Goal: Transaction & Acquisition: Purchase product/service

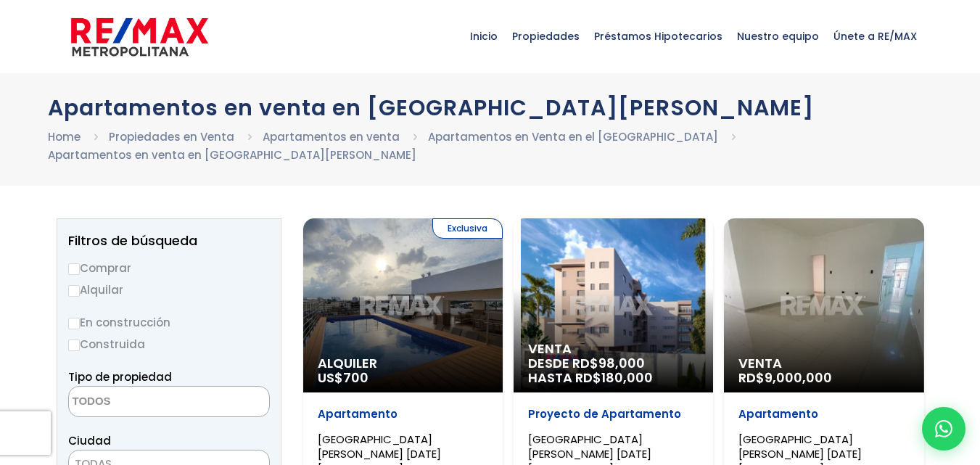
select select
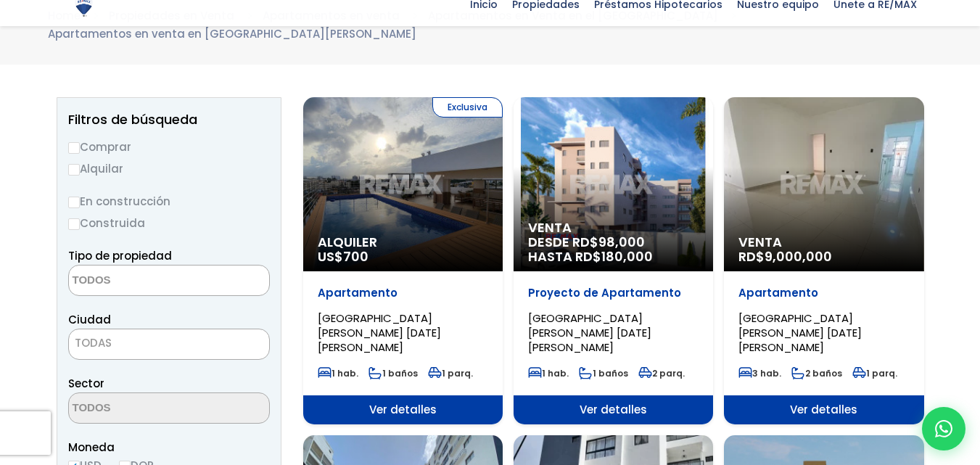
scroll to position [145, 0]
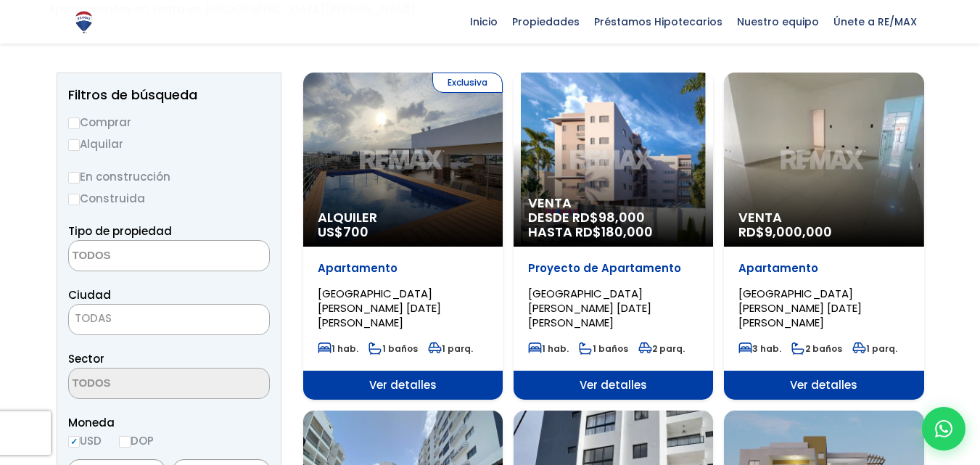
click at [73, 118] on input "Comprar" at bounding box center [74, 124] width 12 height 12
radio input "true"
click at [100, 241] on textarea "Search" at bounding box center [139, 256] width 141 height 31
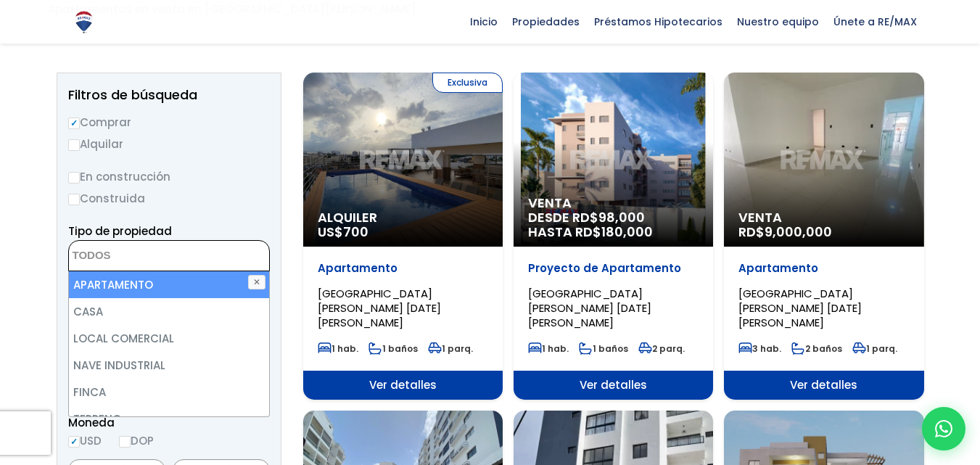
click at [116, 271] on li "APARTAMENTO" at bounding box center [169, 284] width 200 height 27
select select "apartment"
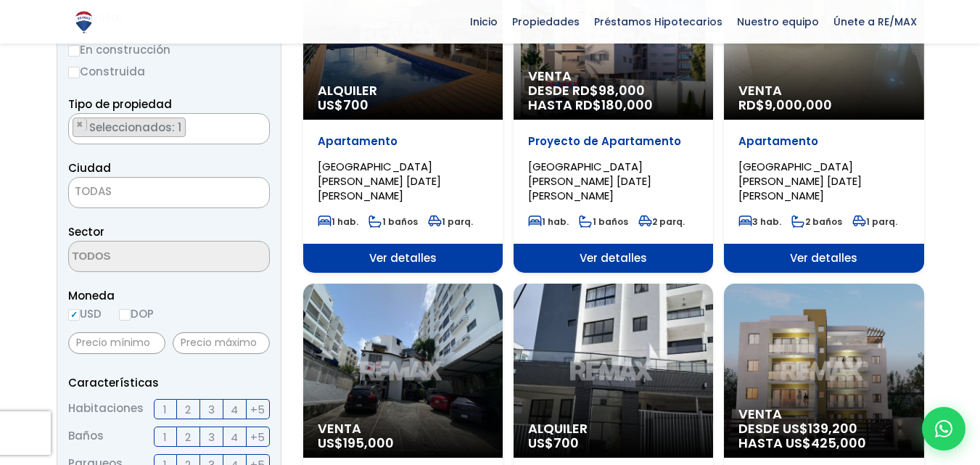
scroll to position [290, 0]
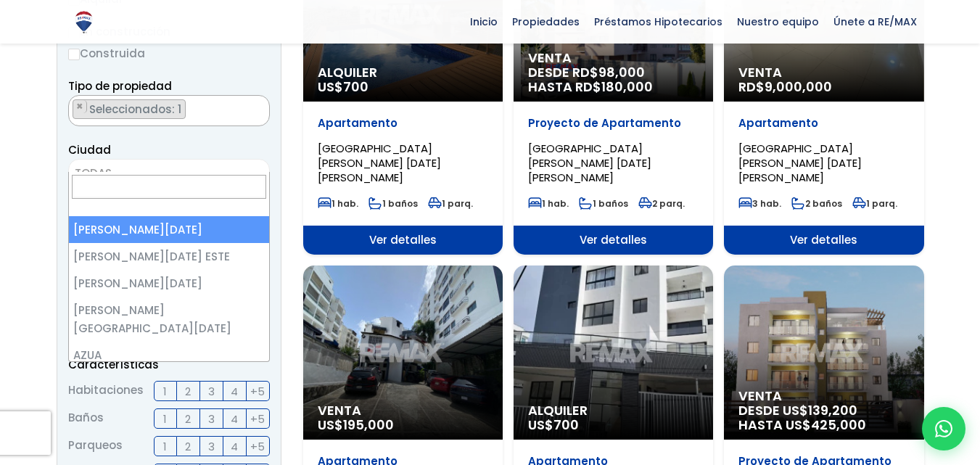
click at [110, 159] on span "TODAS" at bounding box center [169, 174] width 202 height 31
select select "1"
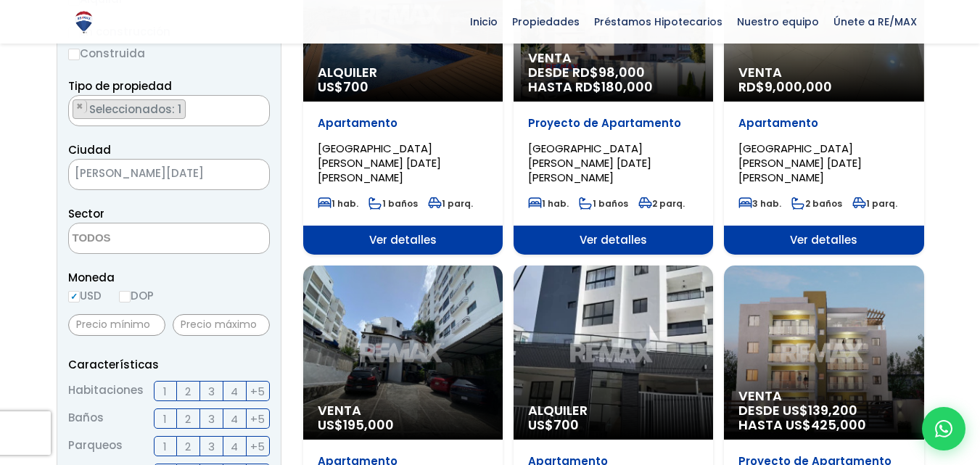
click at [127, 226] on textarea "Search" at bounding box center [139, 238] width 141 height 31
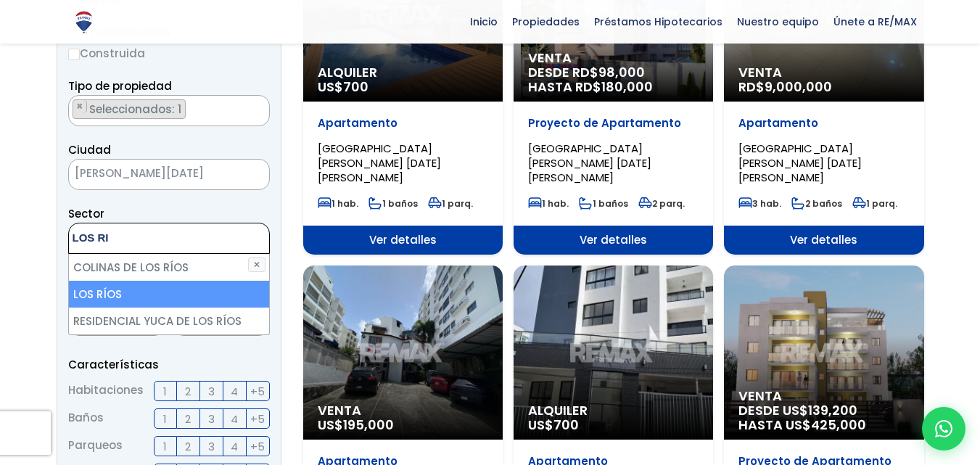
type textarea "LOS RI"
click at [105, 282] on li "LOS RÍOS" at bounding box center [169, 294] width 200 height 27
select select "36"
click at [60, 148] on aside "Filtros de búsqueda Comprar Alquilar En construcción Construida Tipo de propied…" at bounding box center [169, 421] width 225 height 988
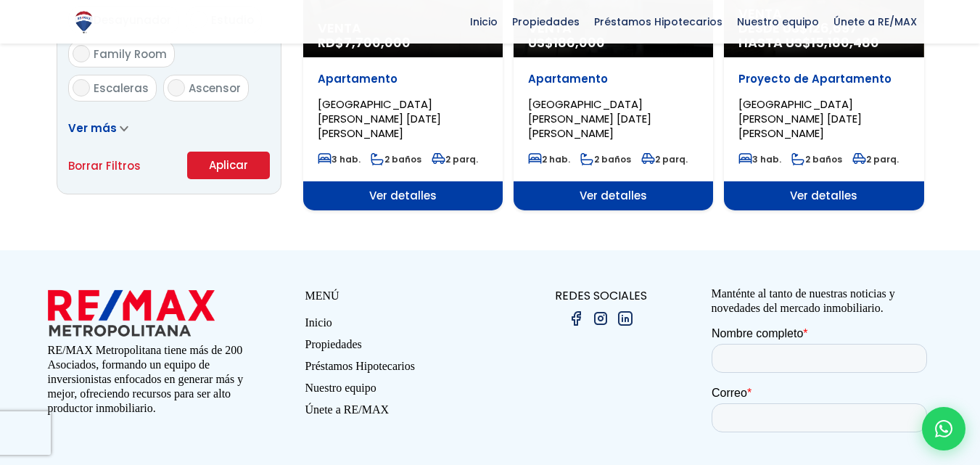
scroll to position [1016, 0]
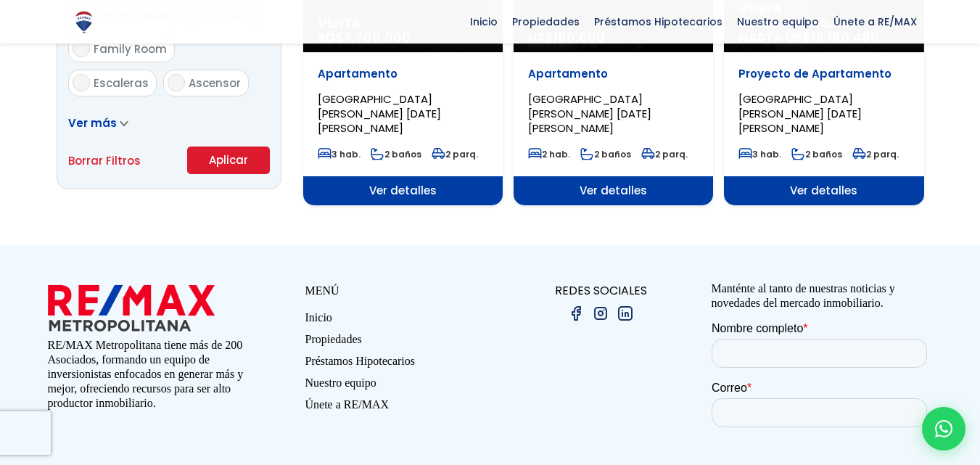
click at [219, 154] on button "Aplicar" at bounding box center [228, 161] width 83 height 28
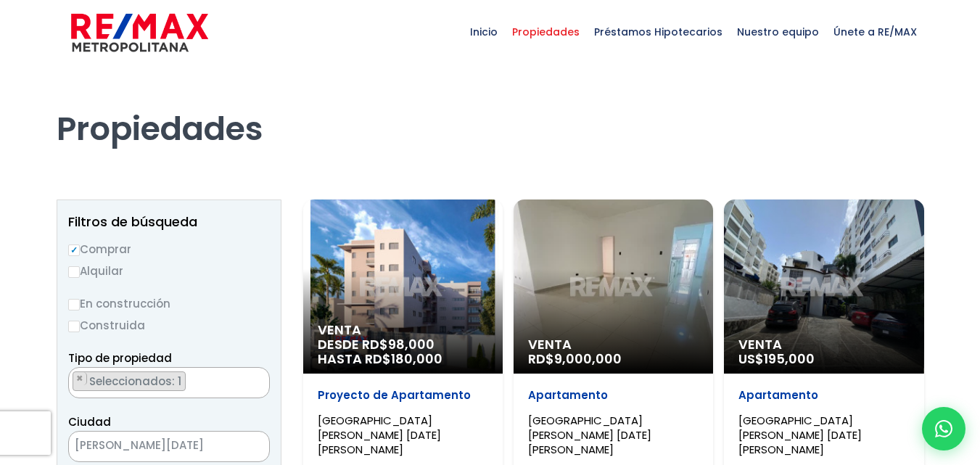
select select "36"
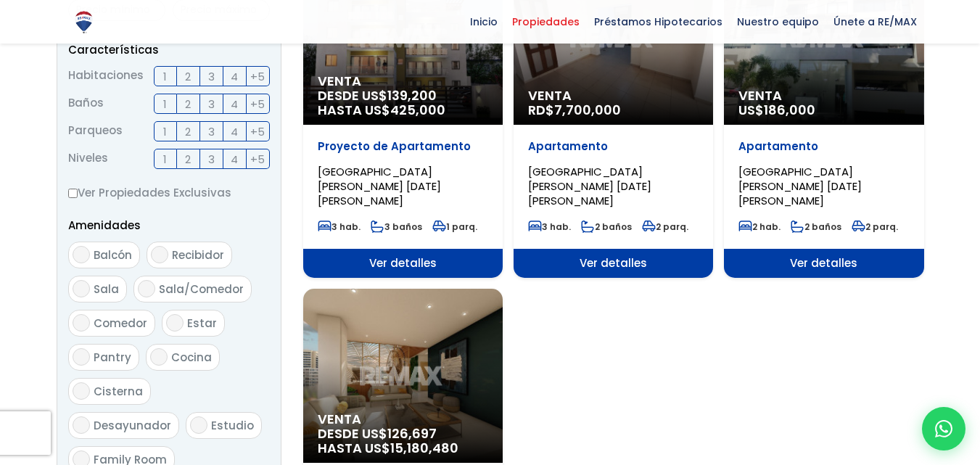
scroll to position [653, 0]
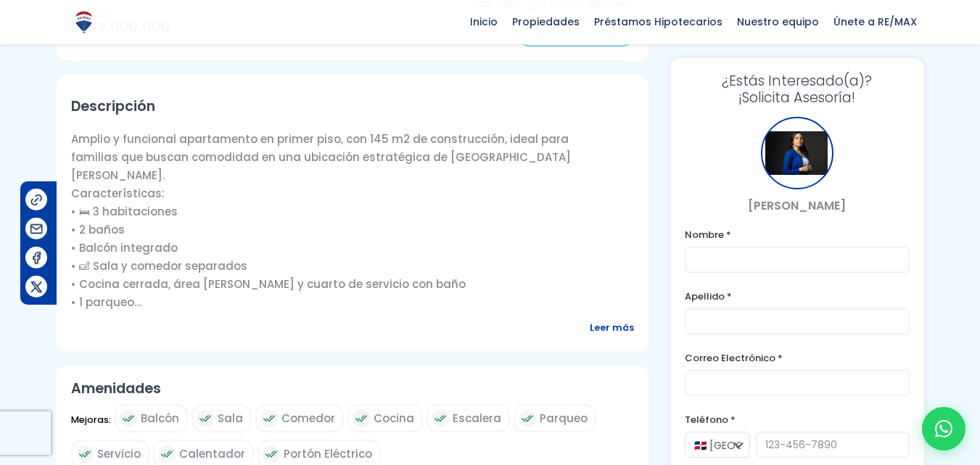
scroll to position [508, 0]
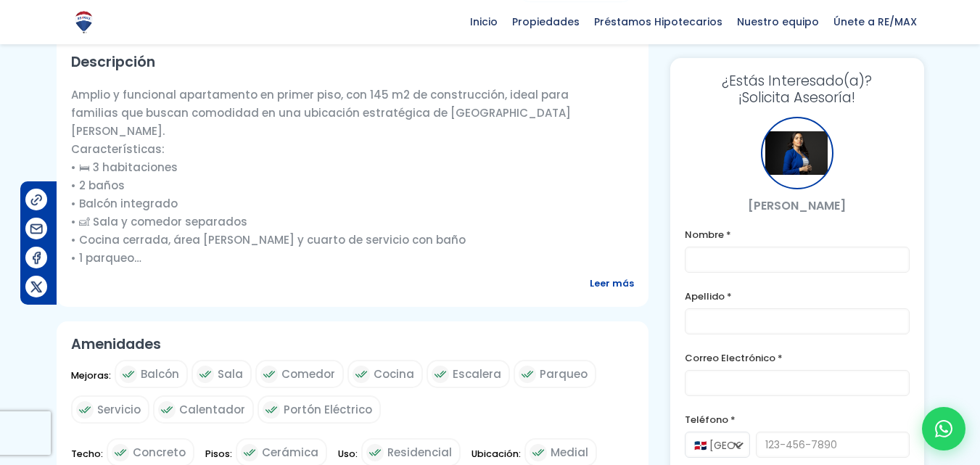
click at [596, 274] on span "Leer más" at bounding box center [612, 283] width 44 height 18
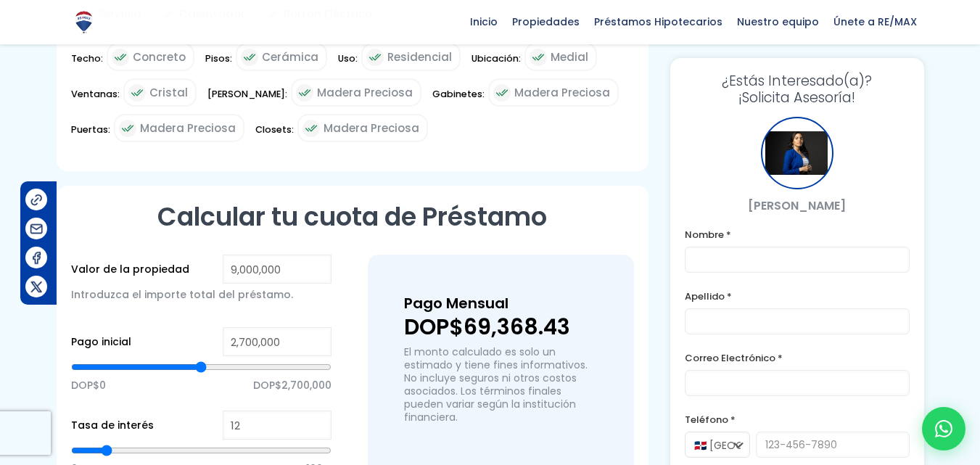
scroll to position [1088, 0]
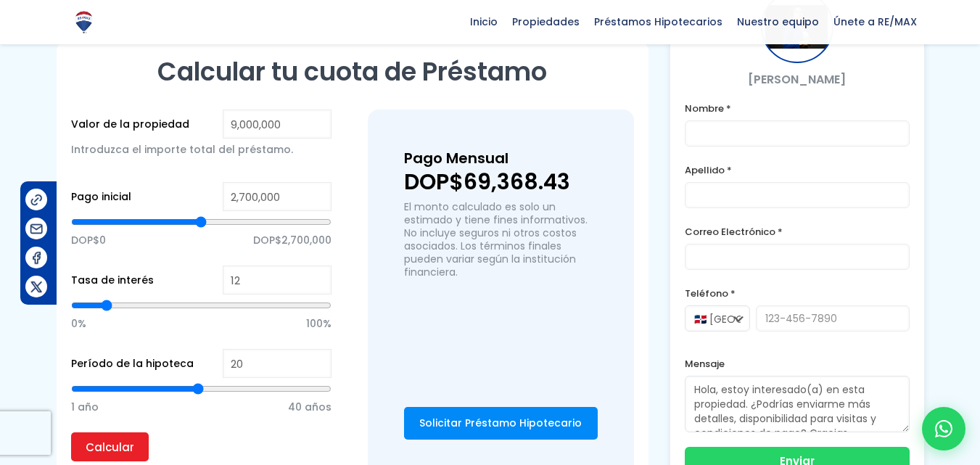
type input "4,548,541"
type input "4548541"
type input "4,600,974"
type input "4600974"
type input "4,627,190"
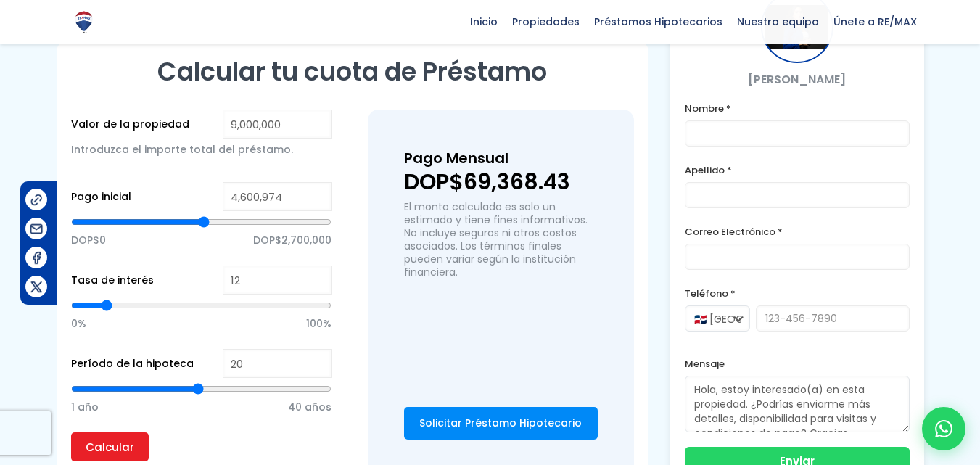
type input "4627190"
type input "4,653,407"
type input "4653407"
type input "4,679,623"
type input "4679623"
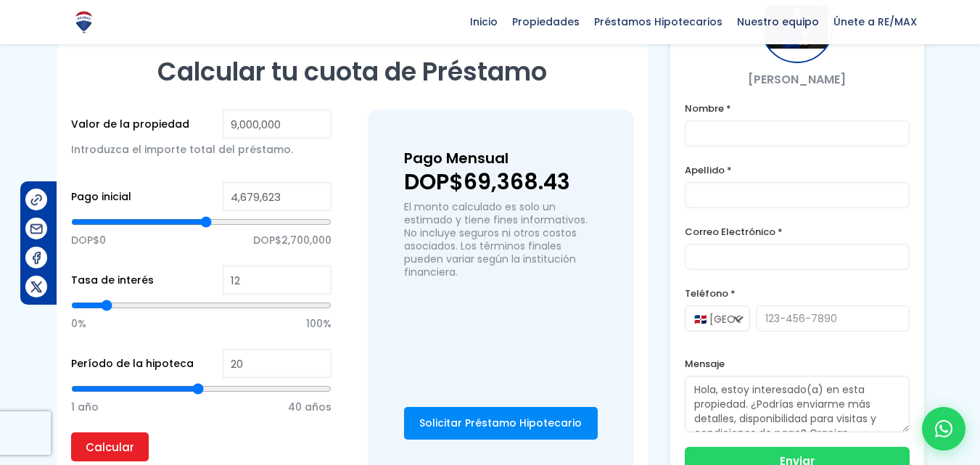
type input "4,705,840"
type input "4705840"
type input "4,732,056"
type input "4732056"
type input "4,758,272"
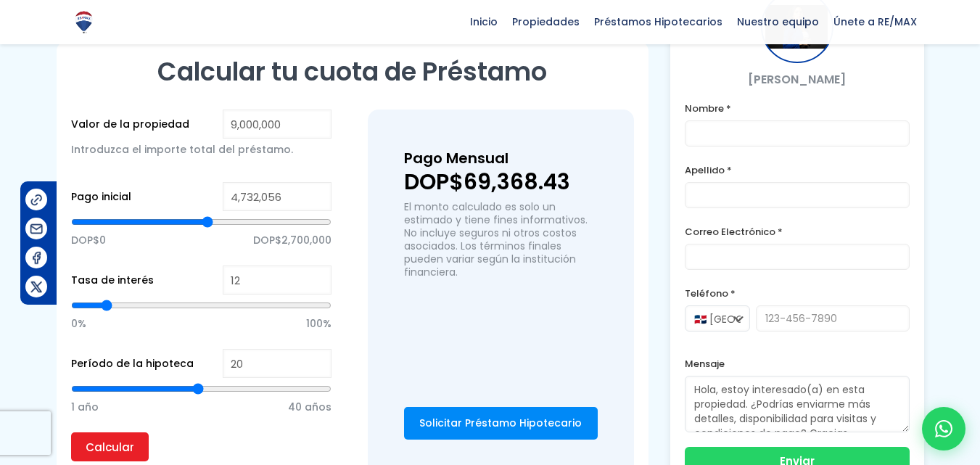
type input "4758272"
type input "4,863,138"
type input "4863138"
type input "4,941,787"
type input "4941787"
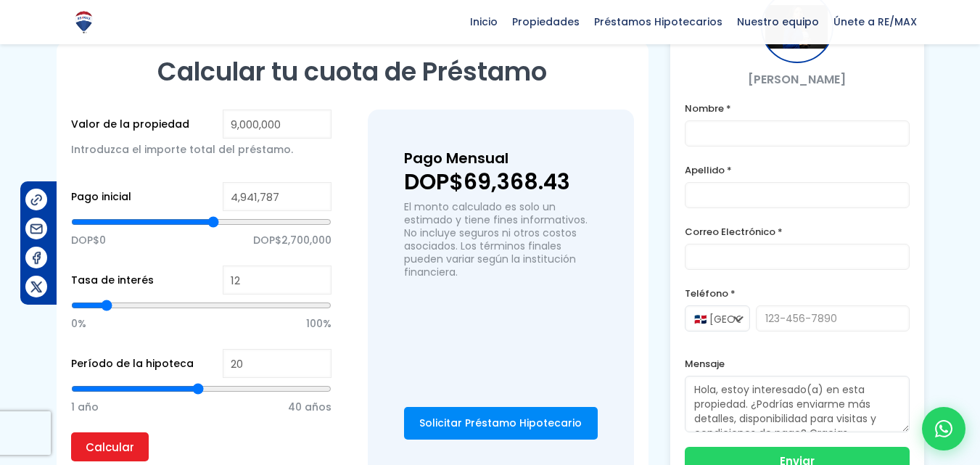
type input "4,994,220"
type input "4994220"
type input "5,020,436"
type input "5020436"
type input "5,046,652"
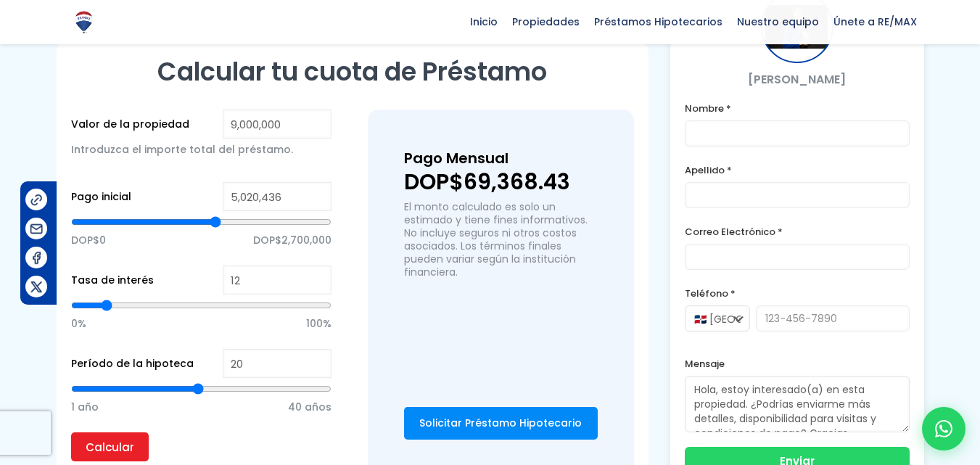
type input "5046652"
type input "5,072,869"
type input "5072869"
type input "5,099,085"
type input "5099085"
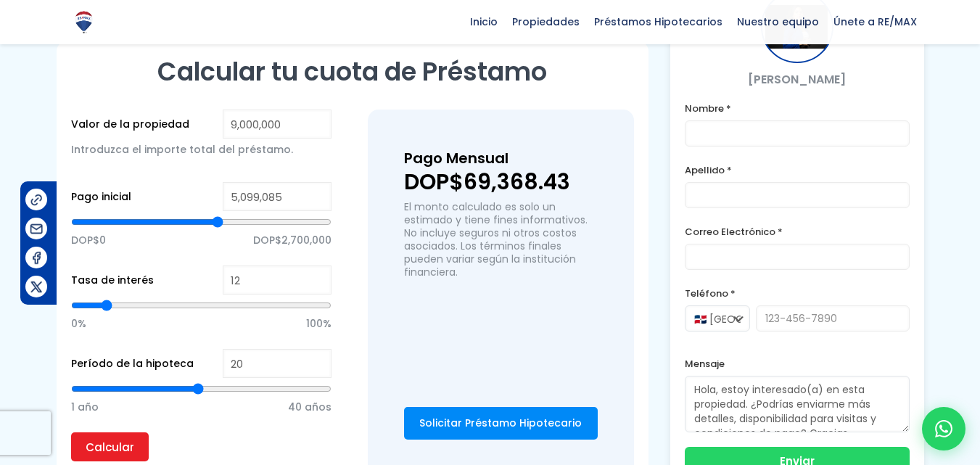
type input "5,125,302"
type input "5125302"
type input "5,177,734"
type input "5177734"
type input "5,256,383"
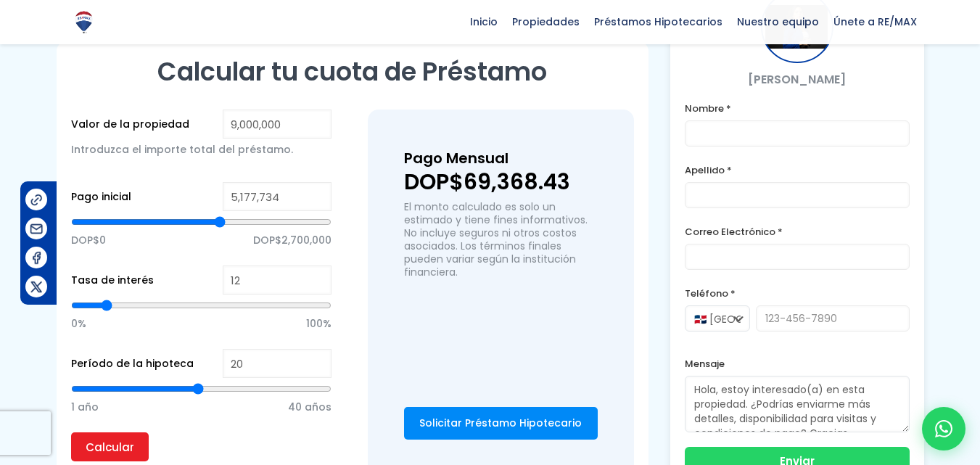
type input "5256383"
type input "5,308,816"
type input "5308816"
type input "5,361,249"
type input "5361249"
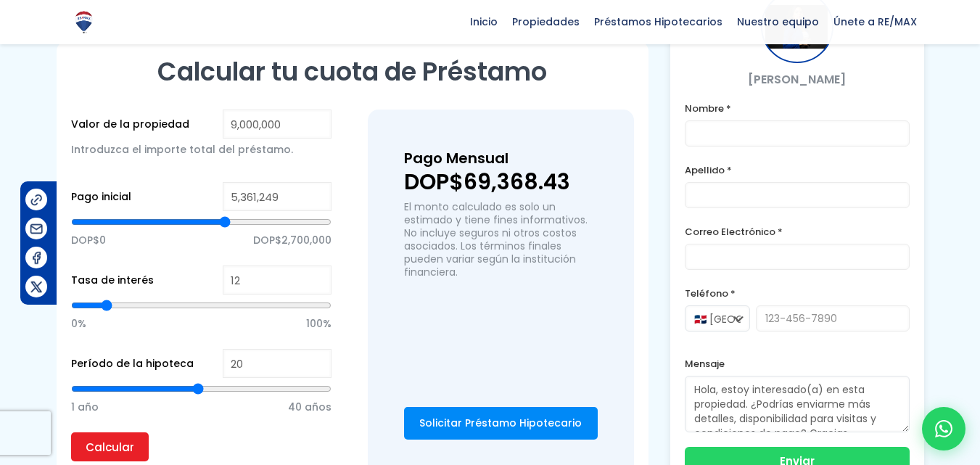
type input "5,413,682"
type input "5413682"
type input "5,439,898"
type input "5439898"
type input "5,466,114"
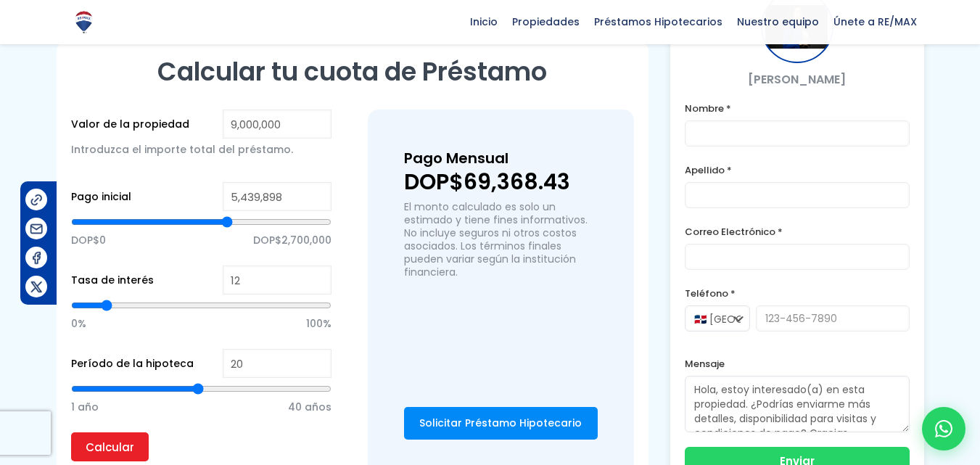
type input "5466114"
type input "5,544,764"
type input "5544764"
type input "5,597,196"
type input "5597196"
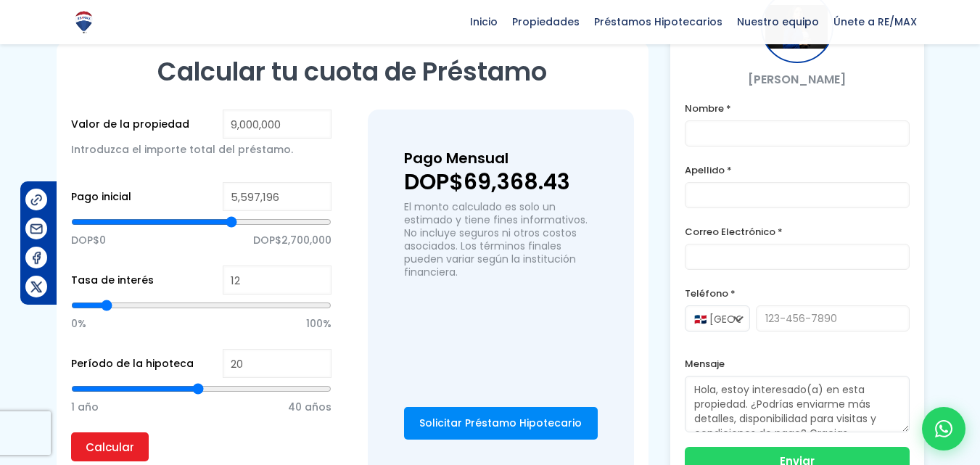
type input "5,649,629"
type input "5649629"
type input "5,728,278"
type input "5728278"
type input "5,754,495"
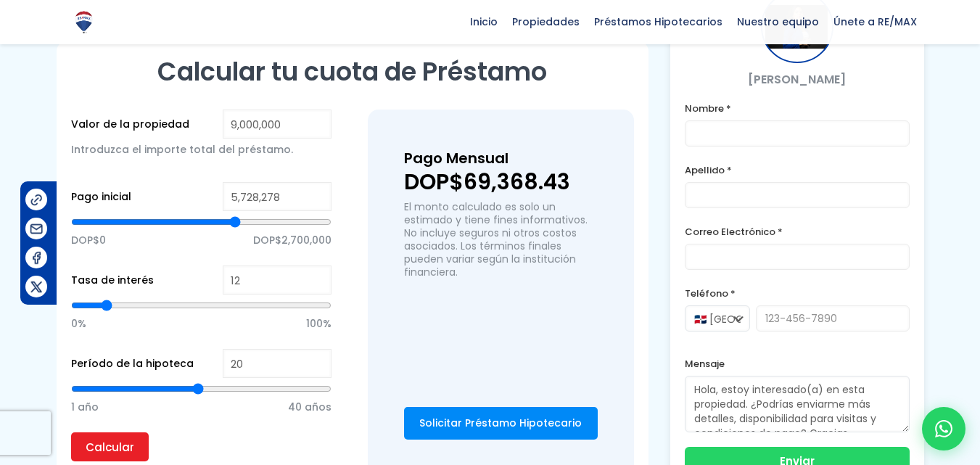
type input "5754495"
type input "5,806,927"
type input "5806927"
type input "5,859,360"
type input "5859360"
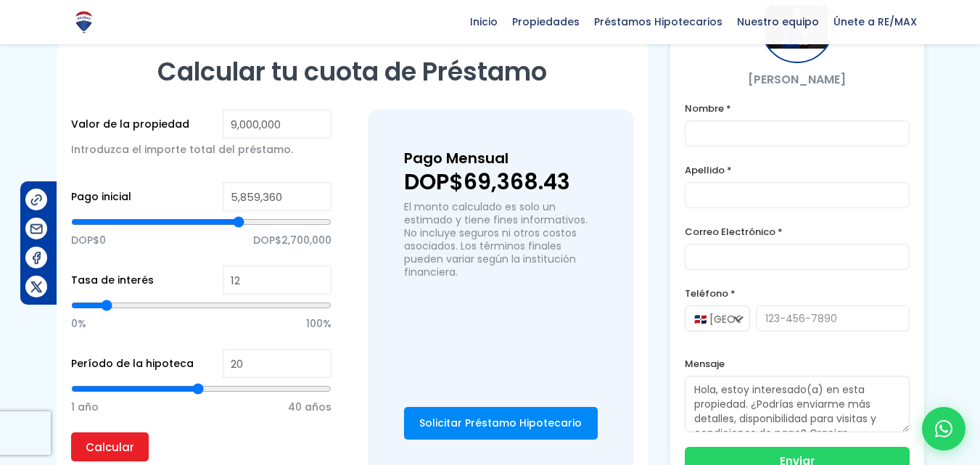
type input "5,911,793"
type input "5911793"
type input "6,042,875"
type input "6042875"
type input "6,095,307"
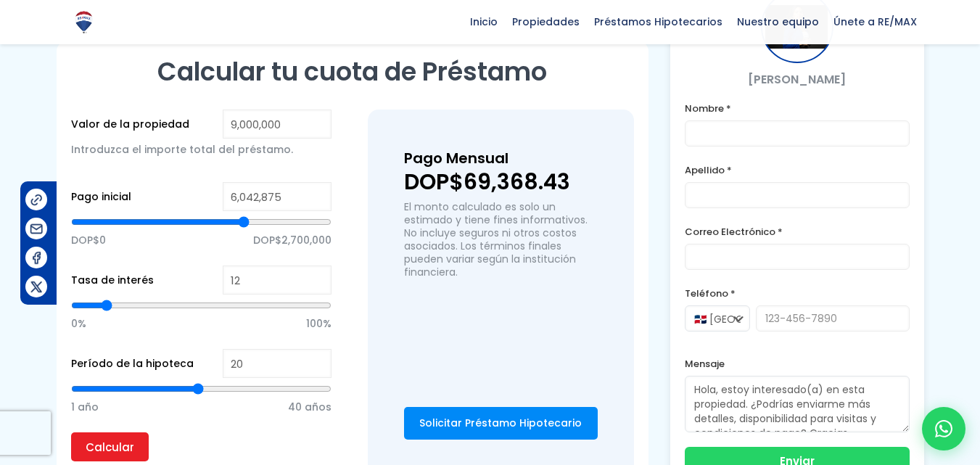
type input "6095307"
type input "6,173,957"
type input "6173957"
type input "6,200,173"
type input "6200173"
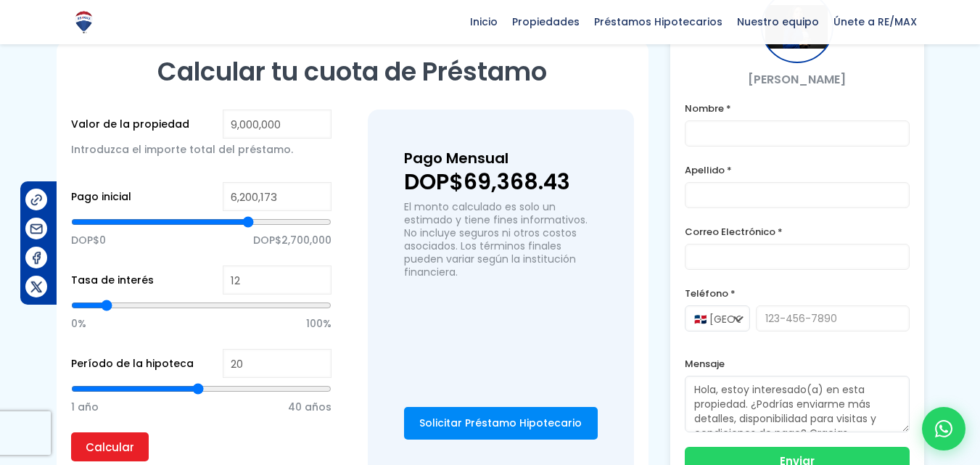
type input "6,252,606"
type input "6252606"
type input "6,278,822"
type input "6278822"
type input "6,305,038"
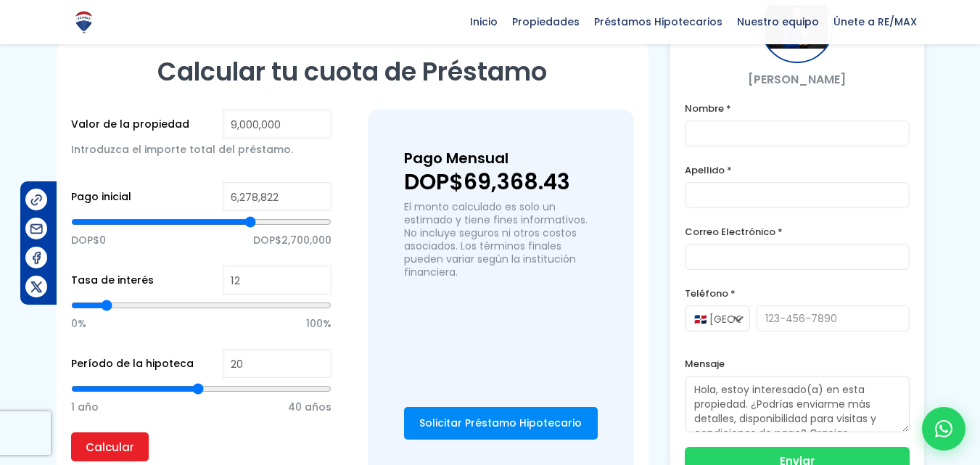
type input "6305038"
type input "6,331,255"
drag, startPoint x: 201, startPoint y: 172, endPoint x: 252, endPoint y: 173, distance: 50.8
type input "6331255"
click at [252, 215] on input "range" at bounding box center [201, 222] width 261 height 15
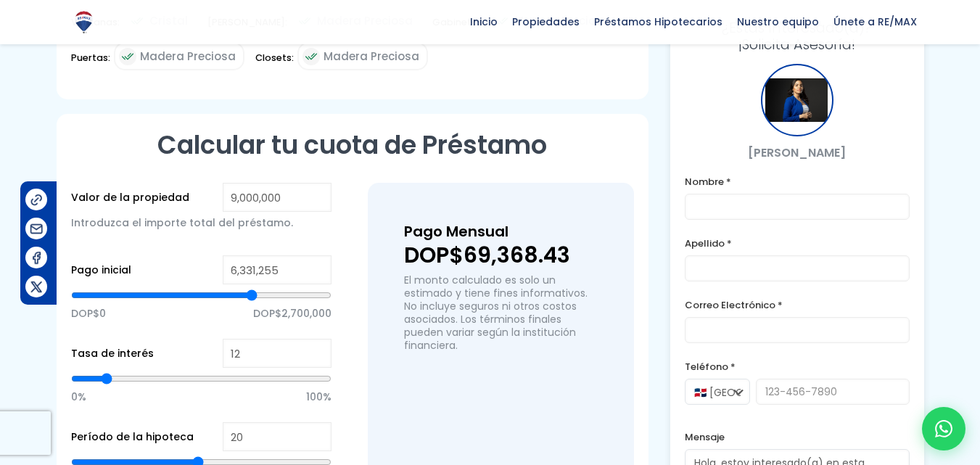
scroll to position [1016, 0]
type input "6,278,822"
type input "6278822"
type input "6,200,173"
type input "6200173"
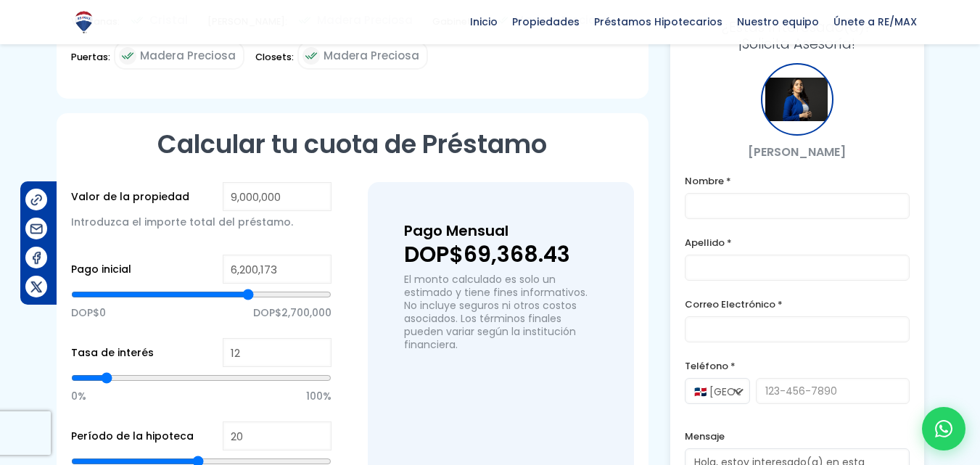
type input "6,095,307"
type input "6095307"
type input "5,938,009"
type input "5938009"
type input "5,780,711"
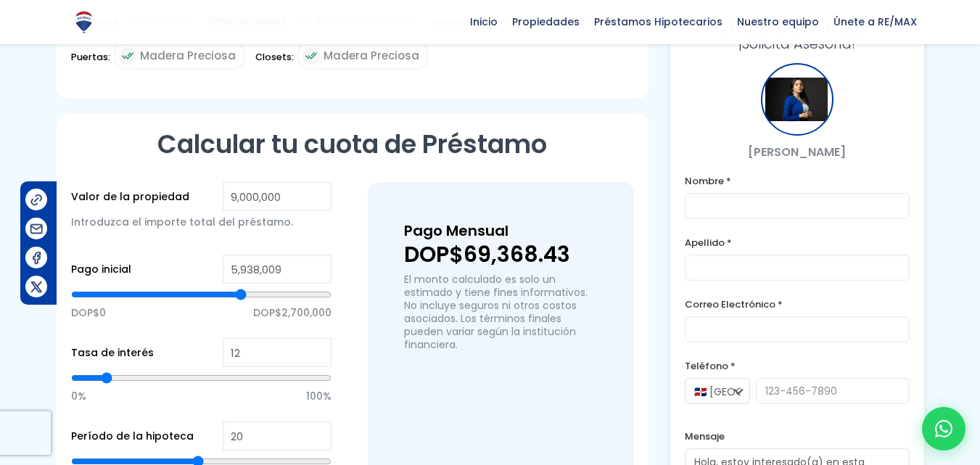
type input "5780711"
type input "5,649,629"
type input "5649629"
type input "5,492,331"
type input "5492331"
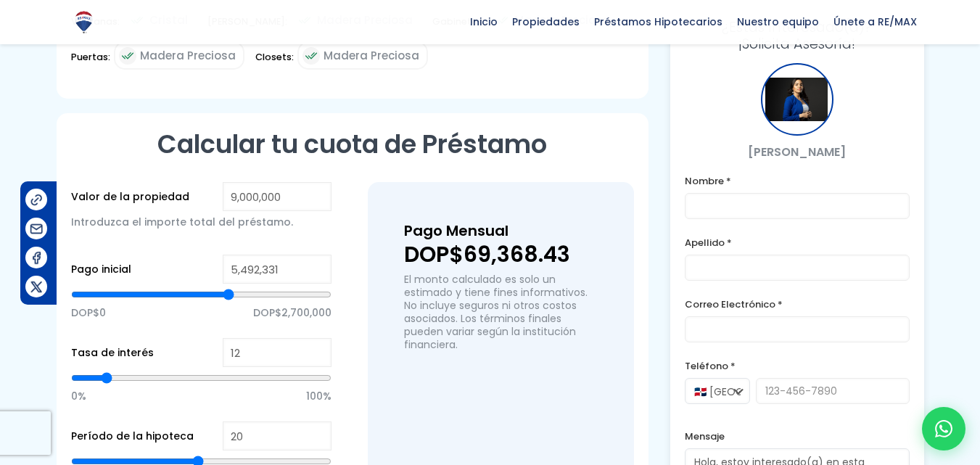
type input "5,413,682"
type input "5413682"
type input "5,361,249"
type input "5361249"
type input "5,282,600"
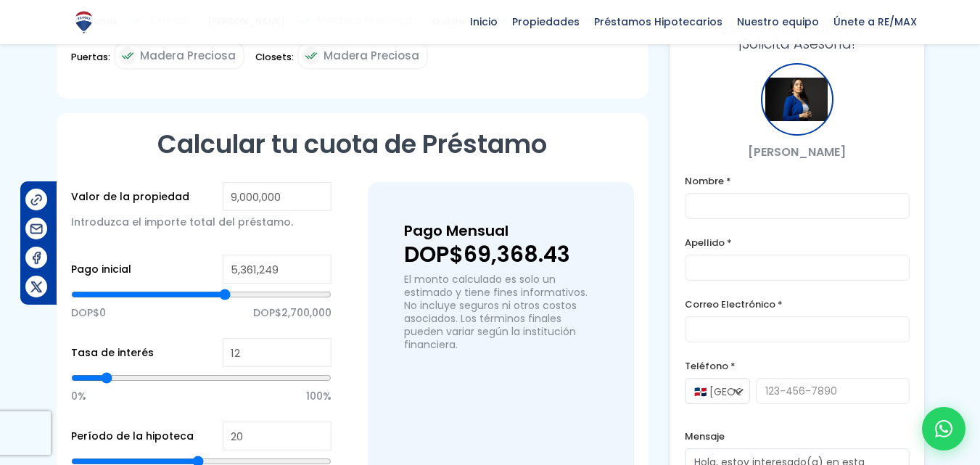
type input "5282600"
type input "5,203,951"
type input "5203951"
type input "5,151,518"
type input "5151518"
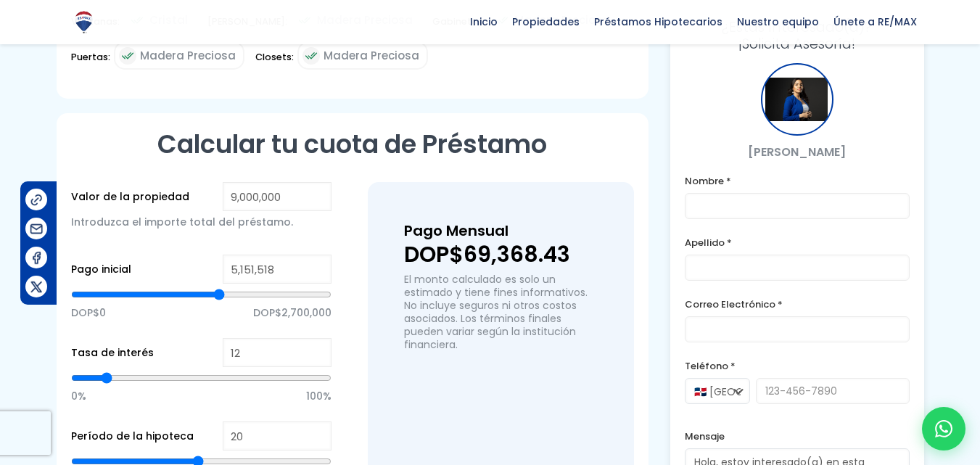
type input "5,099,085"
type input "5099085"
type input "5,072,869"
type input "5072869"
type input "5,046,652"
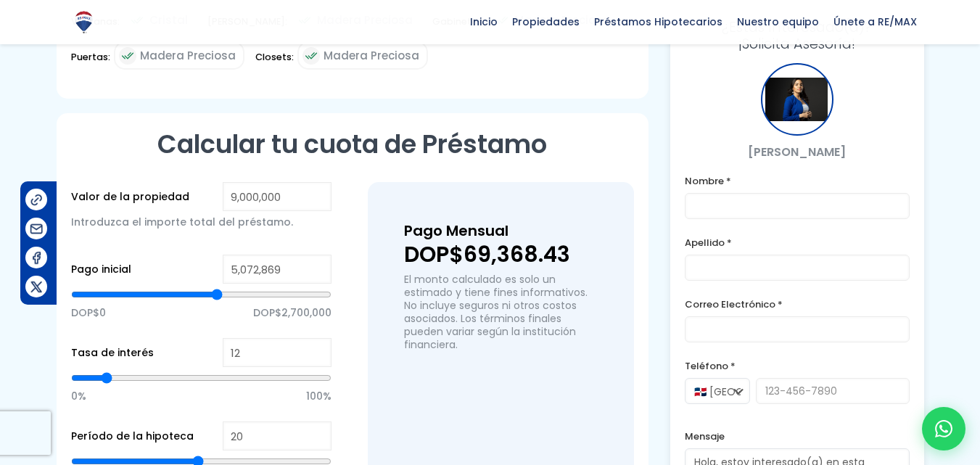
type input "5046652"
type input "4,994,220"
type input "4994220"
type input "4,968,003"
type input "4968003"
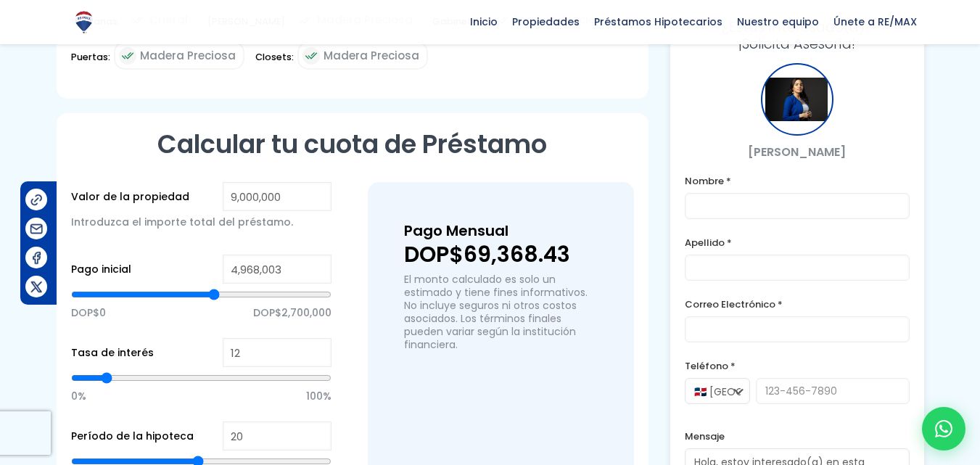
type input "4,941,787"
type input "4941787"
type input "4,915,571"
type input "4915571"
type input "4,889,354"
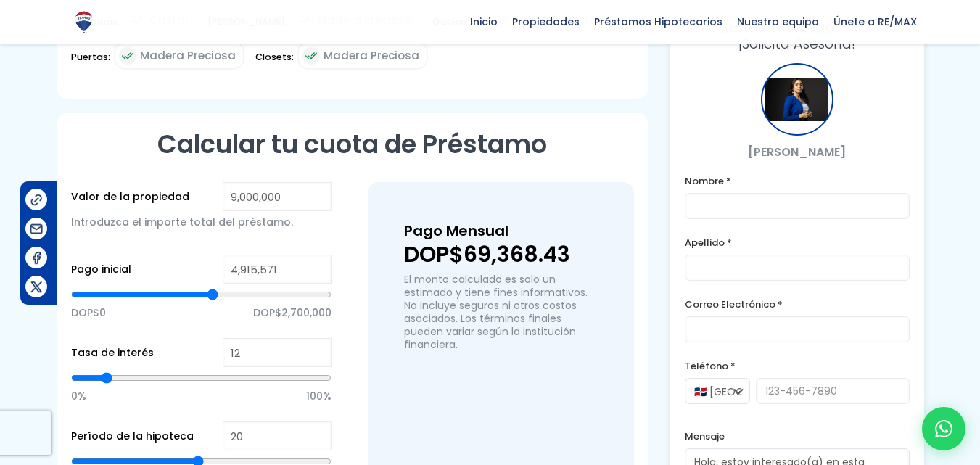
type input "4889354"
type input "4,863,138"
type input "4863138"
type input "4,758,272"
type input "4758272"
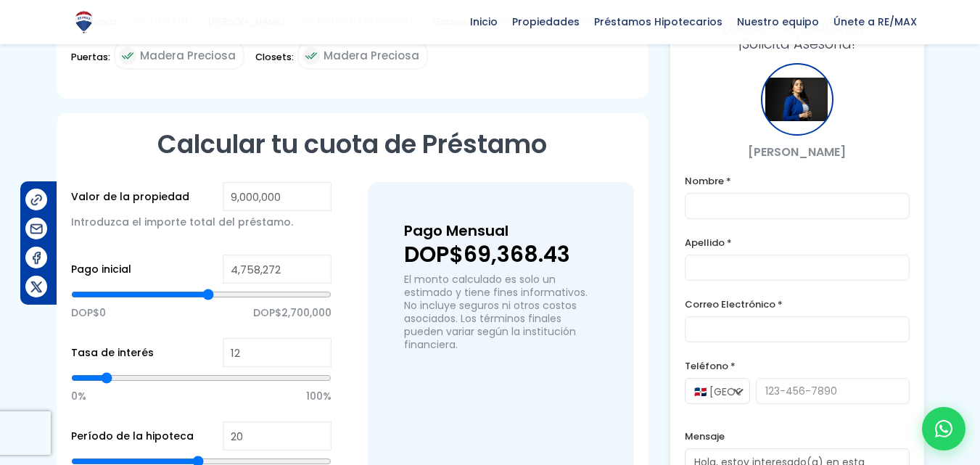
type input "4,705,840"
type input "4705840"
type input "4,679,623"
type input "4679623"
type input "4,653,407"
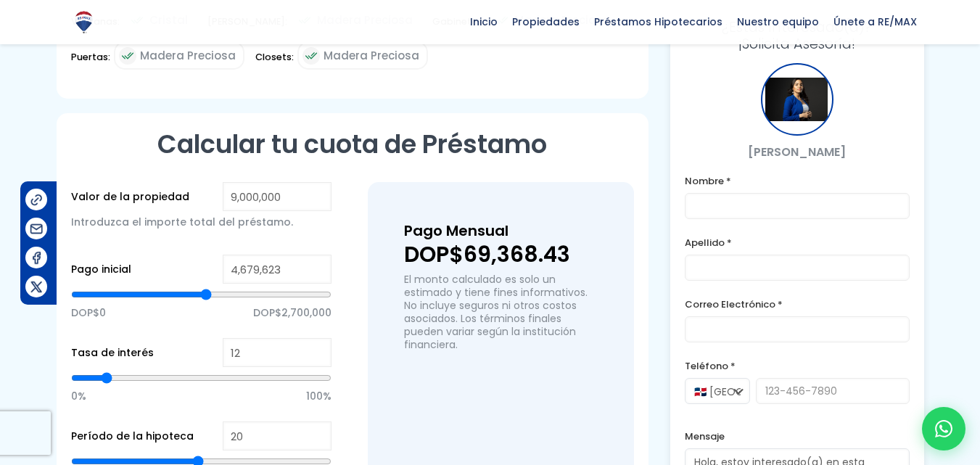
type input "4653407"
type input "4,627,190"
type input "4627190"
type input "4,574,758"
type input "4574758"
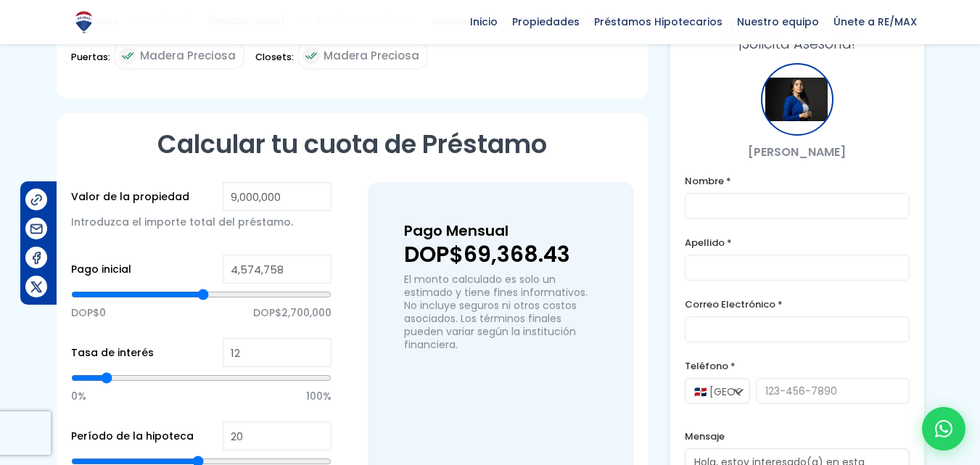
type input "4,522,325"
type input "4522325"
type input "4,496,109"
type input "4496109"
type input "4,469,892"
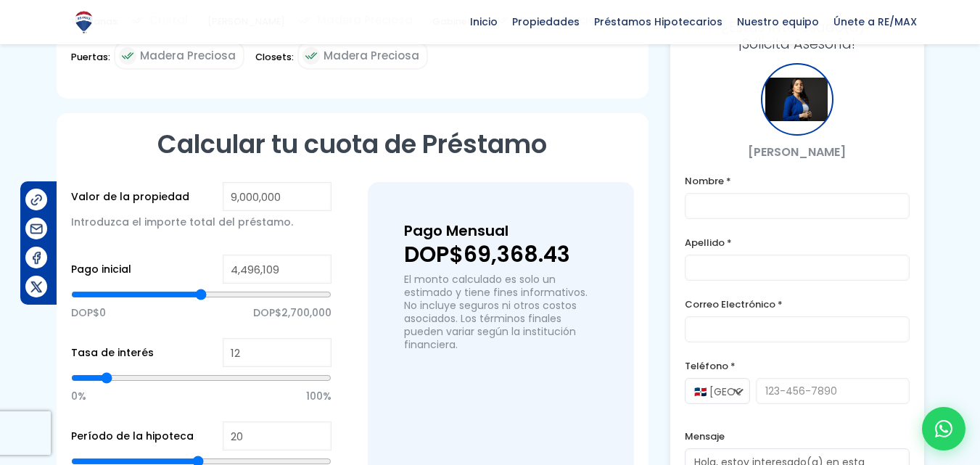
type input "4469892"
type input "4,443,676"
type input "4443676"
type input "4,391,243"
type input "4391243"
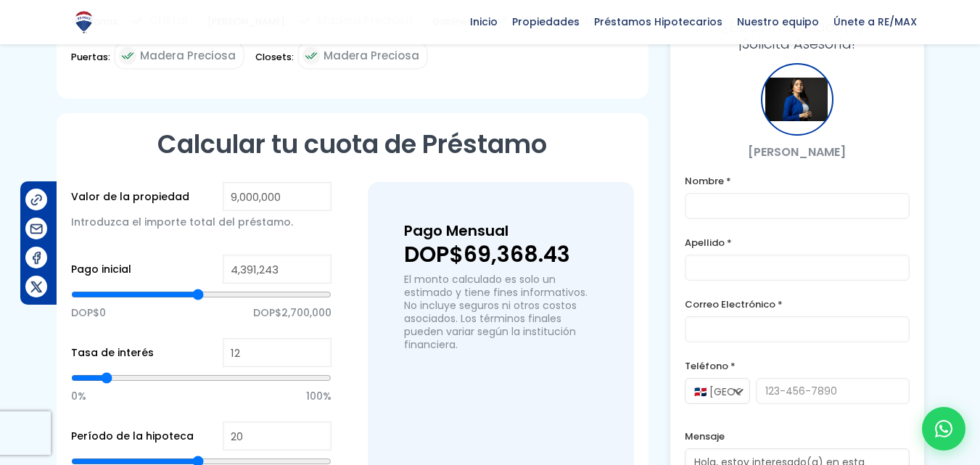
type input "4,365,027"
type input "4365027"
type input "4,338,810"
type input "4338810"
type input "4,312,594"
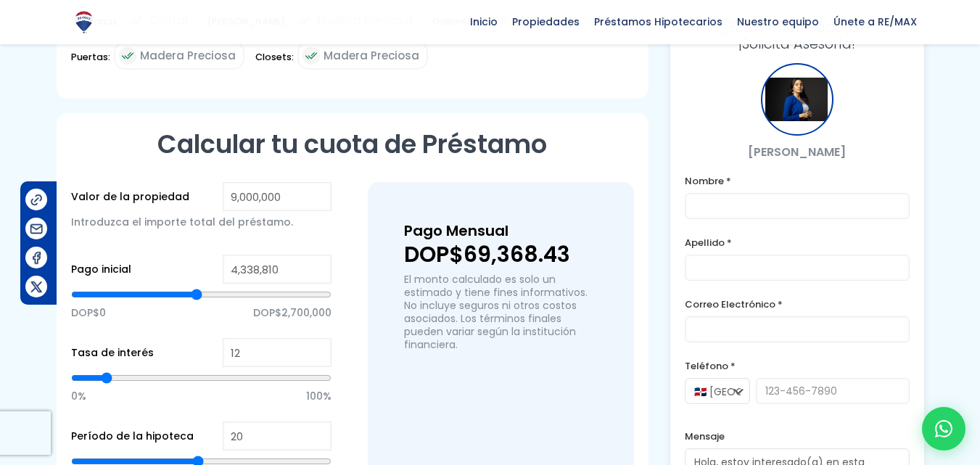
type input "4312594"
type input "4,260,161"
type input "4260161"
type input "4,233,945"
type input "4233945"
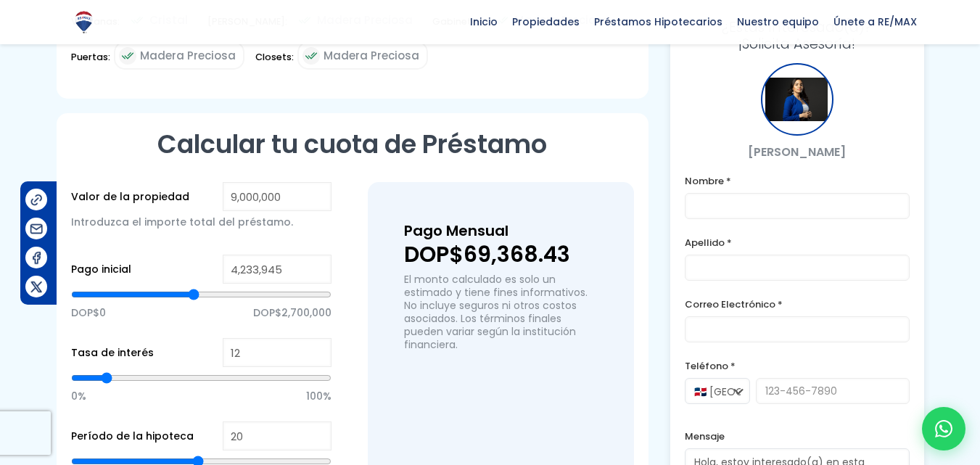
type input "4,207,728"
type input "4207728"
type input "4,181,512"
type input "4181512"
type input "4,155,296"
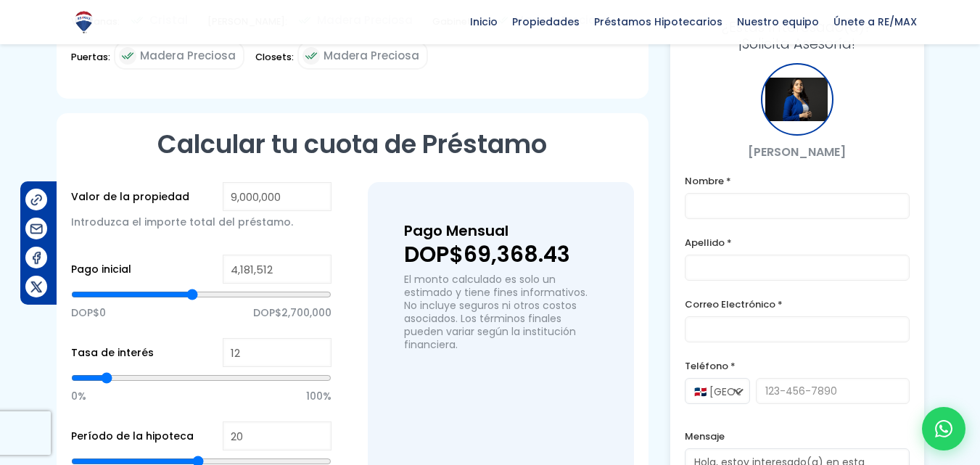
type input "4155296"
type input "4,129,079"
type input "4129079"
type input "4,102,863"
type input "4102863"
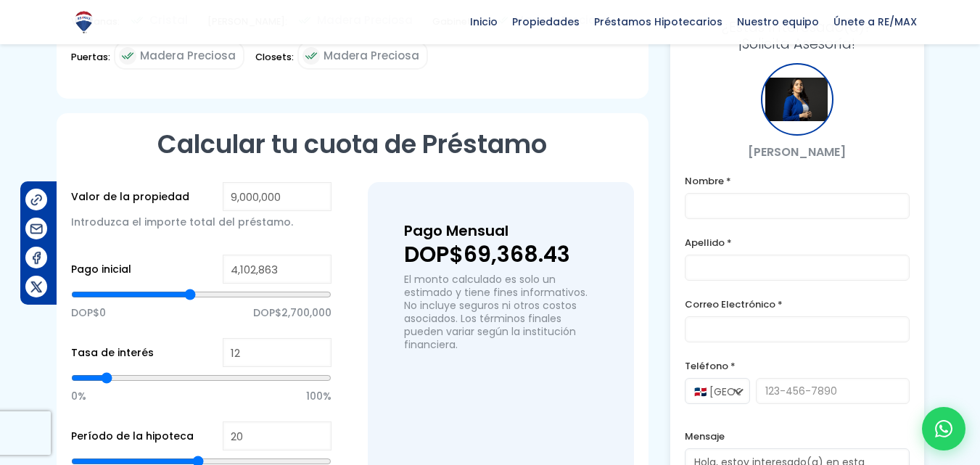
type input "4,076,646"
type input "4076646"
type input "4,050,430"
type input "4050430"
type input "4,024,214"
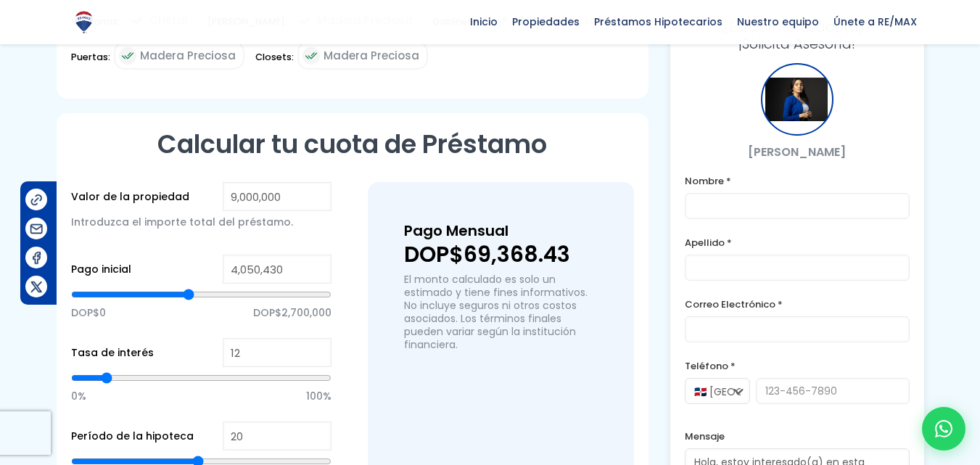
type input "4024214"
type input "3,945,565"
type input "3945565"
type input "3,919,348"
type input "3919348"
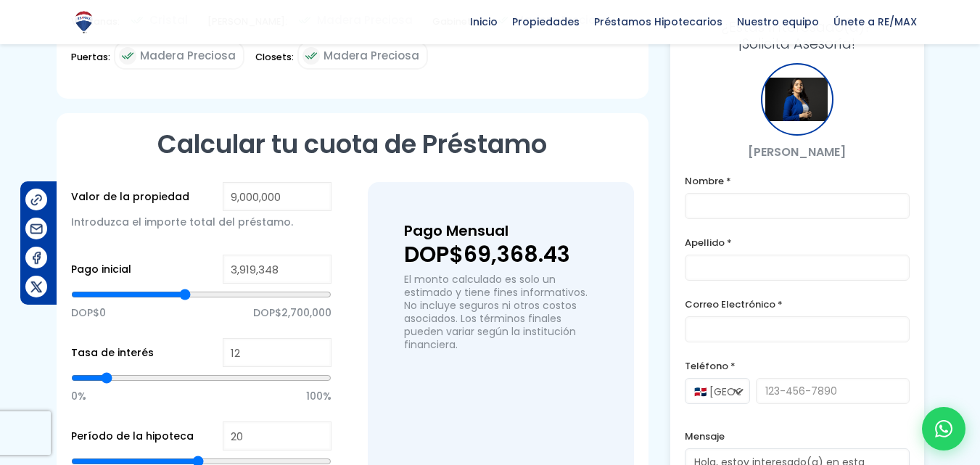
type input "3,893,132"
type input "3893132"
type input "3,866,915"
type input "3866915"
type input "3,814,483"
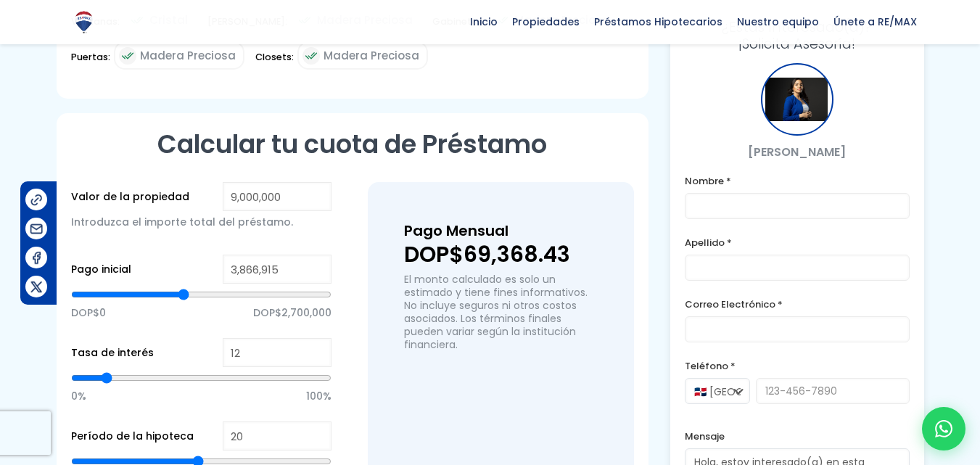
type input "3814483"
type input "3,788,266"
type input "3788266"
type input "3,762,050"
type input "3762050"
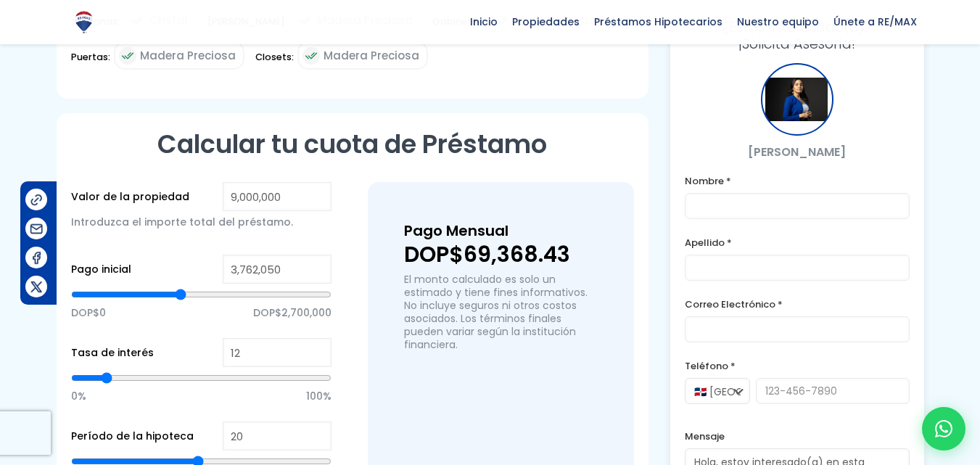
type input "3,735,834"
type input "3735834"
type input "3,709,617"
type input "3709617"
type input "3,683,401"
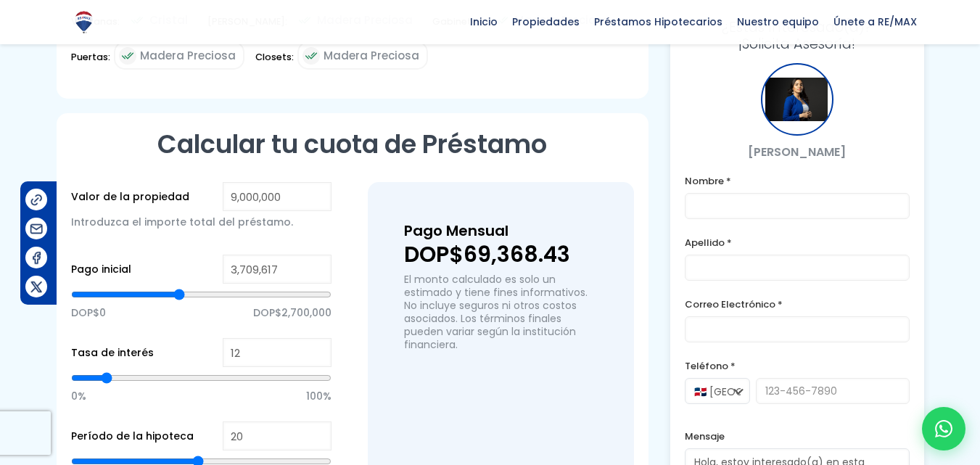
type input "3683401"
type input "3,657,184"
type input "3657184"
type input "3,630,968"
type input "3630968"
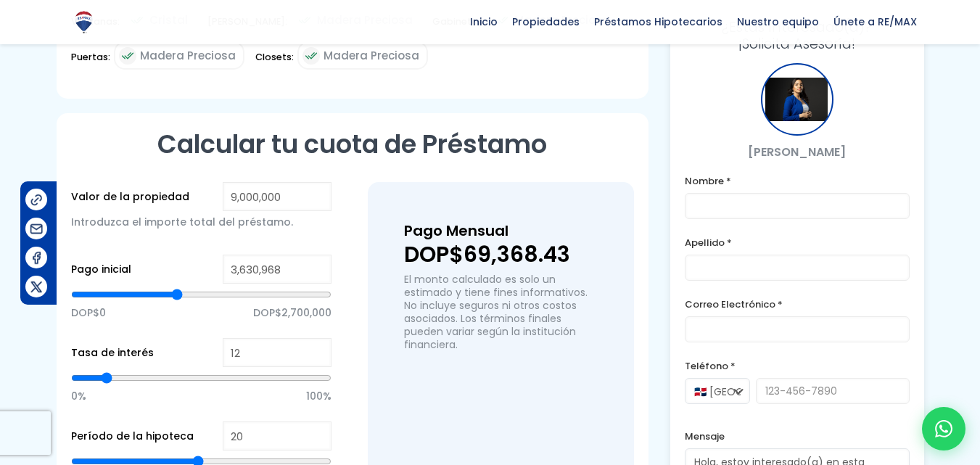
type input "3,578,535"
type input "3578535"
type input "3,552,319"
type input "3552319"
type input "3,499,886"
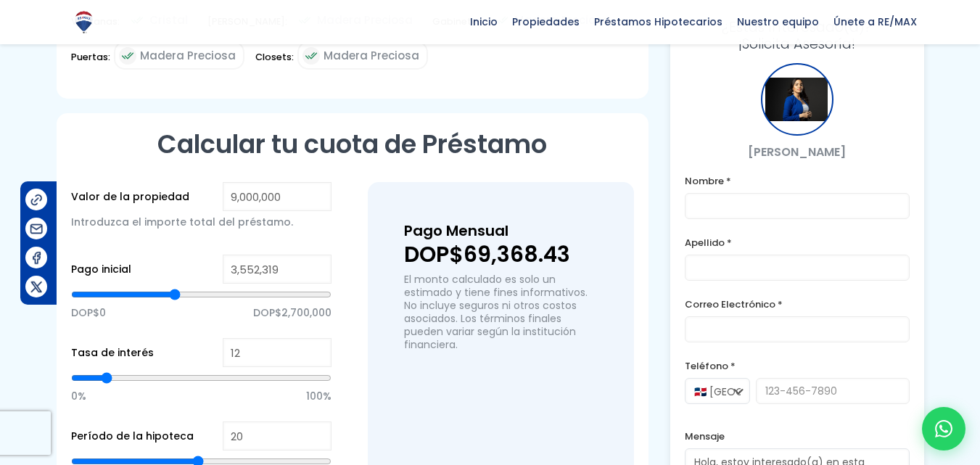
type input "3499886"
type input "3,473,670"
type input "3473670"
drag, startPoint x: 251, startPoint y: 247, endPoint x: 133, endPoint y: 252, distance: 118.4
click at [133, 287] on input "range" at bounding box center [201, 294] width 261 height 15
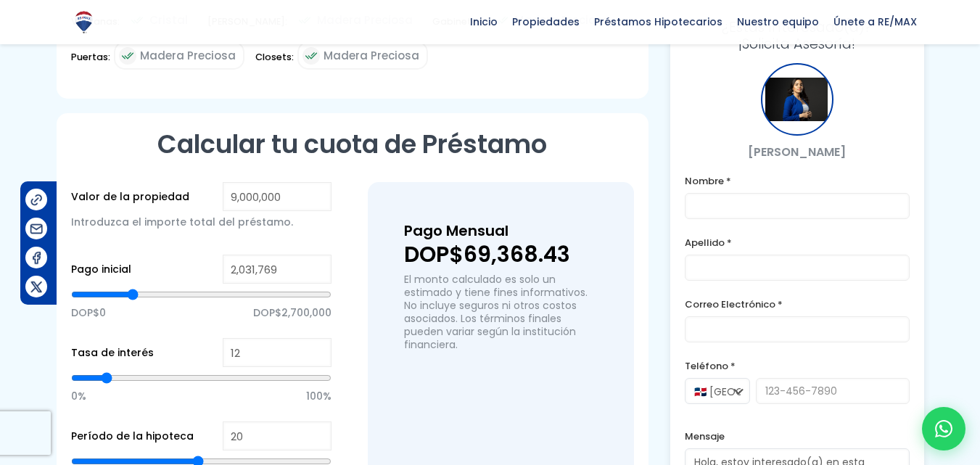
click at [176, 255] on div "Pago inicial 2,031,769 DOP$0 DOP$2,700,000" at bounding box center [201, 296] width 261 height 83
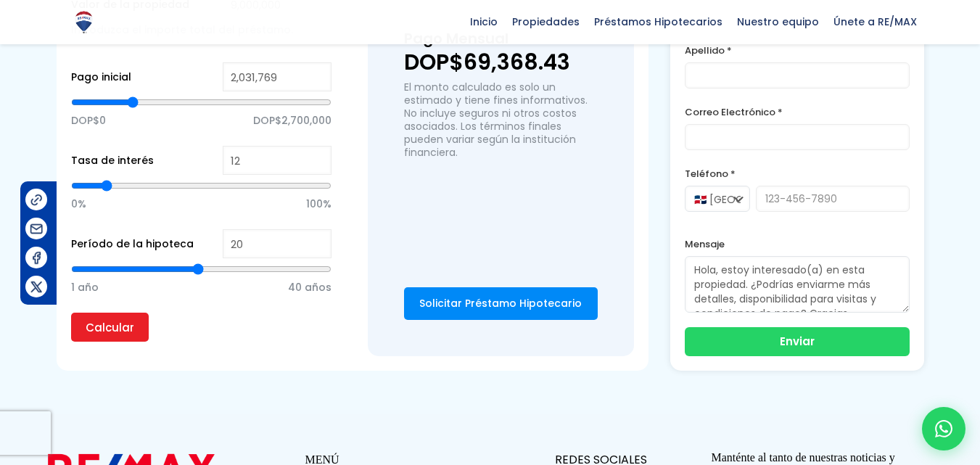
scroll to position [1234, 0]
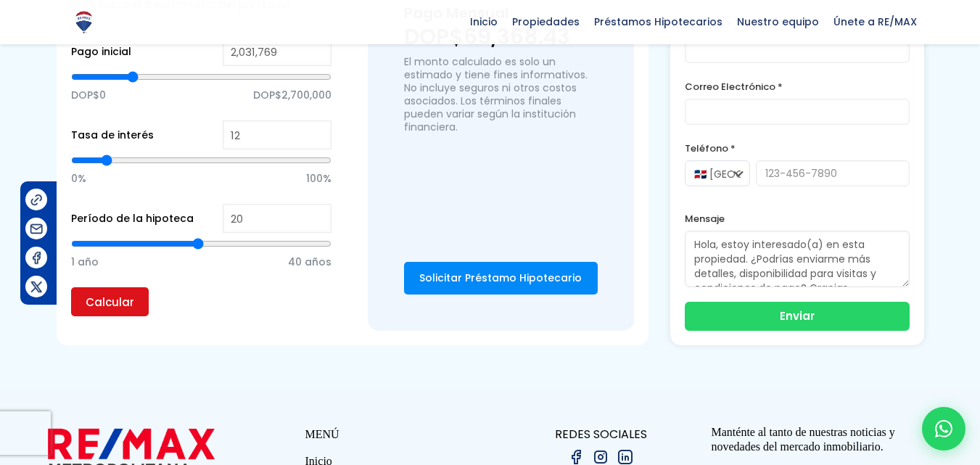
click at [107, 287] on input "Calcular" at bounding box center [110, 301] width 78 height 29
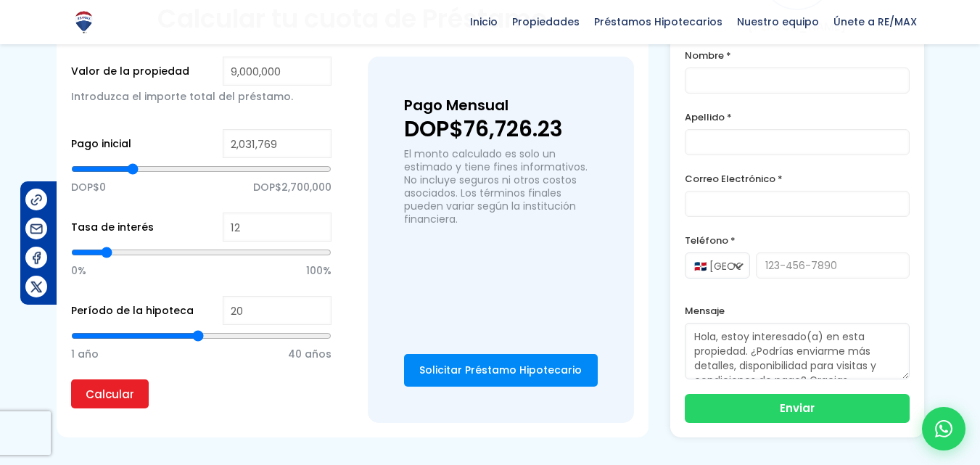
scroll to position [1016, 0]
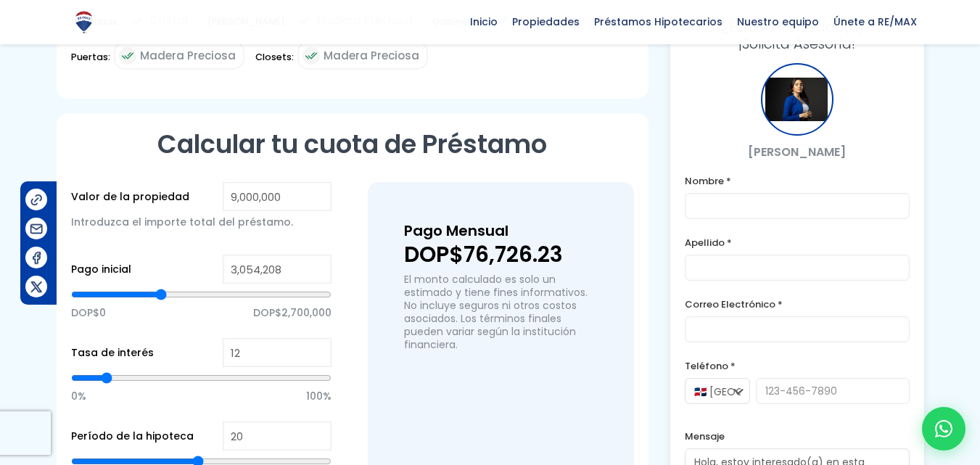
drag, startPoint x: 130, startPoint y: 247, endPoint x: 161, endPoint y: 249, distance: 31.3
click at [161, 287] on input "range" at bounding box center [201, 294] width 261 height 15
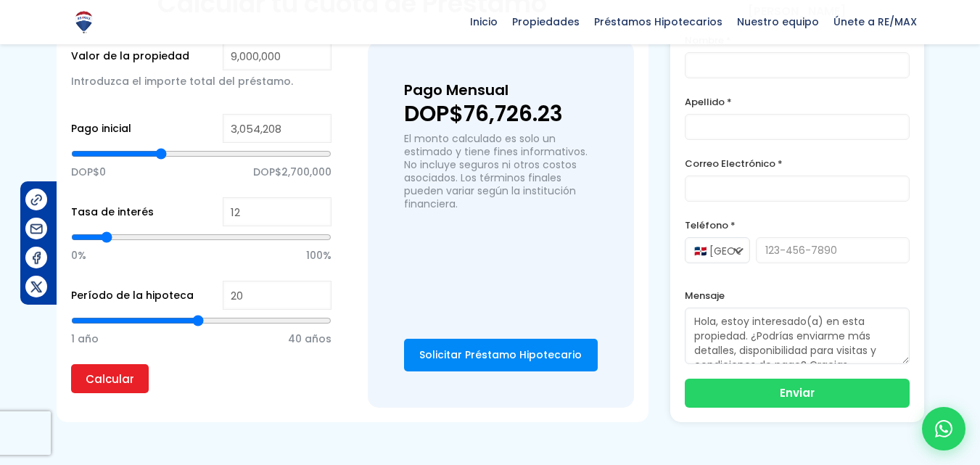
scroll to position [1161, 0]
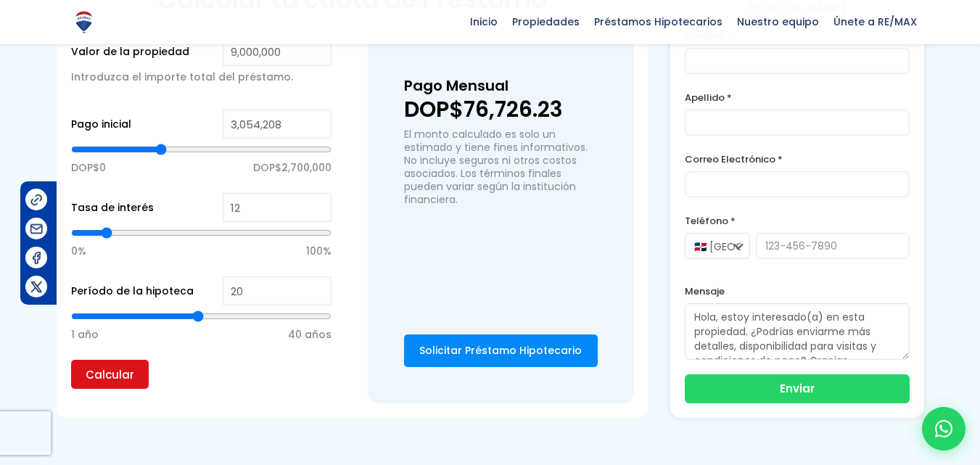
click at [109, 360] on input "Calcular" at bounding box center [110, 374] width 78 height 29
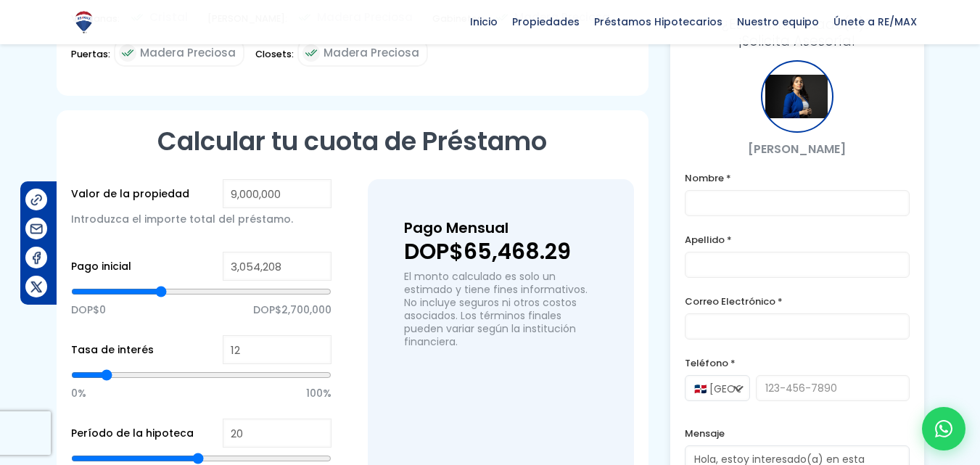
scroll to position [1016, 0]
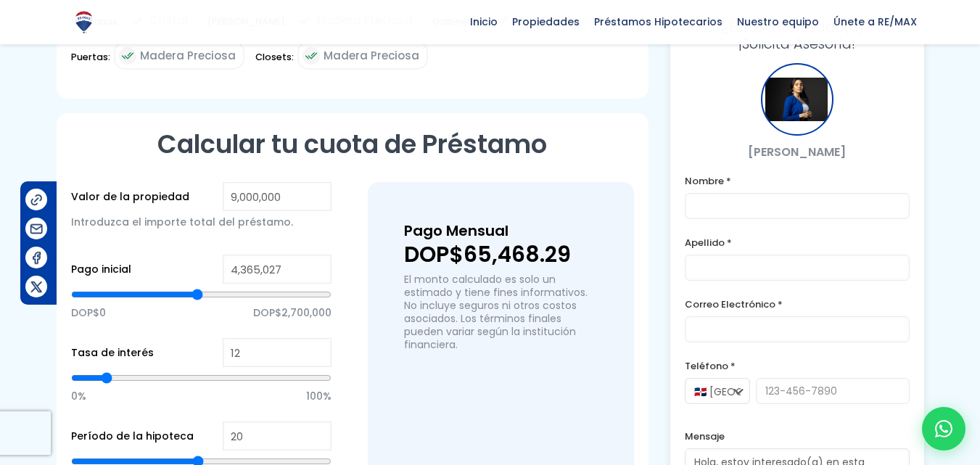
drag, startPoint x: 162, startPoint y: 248, endPoint x: 197, endPoint y: 248, distance: 35.6
click at [197, 287] on input "range" at bounding box center [201, 294] width 261 height 15
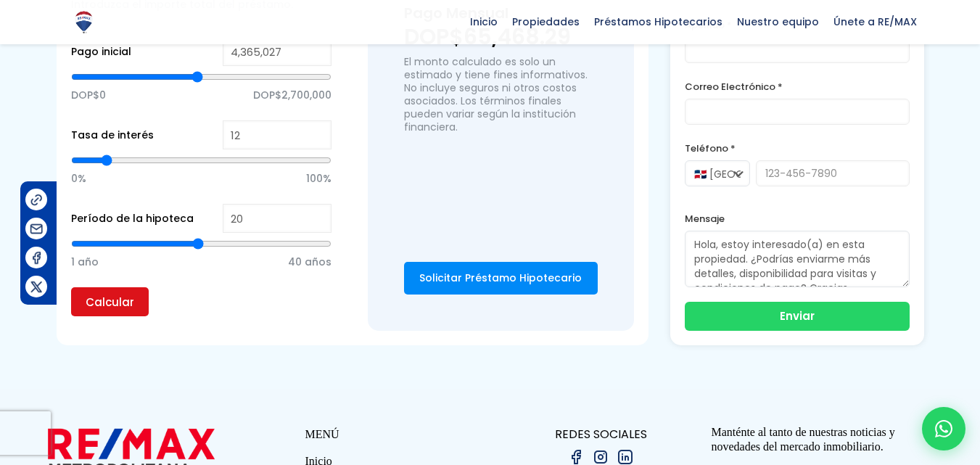
click at [105, 287] on input "Calcular" at bounding box center [110, 301] width 78 height 29
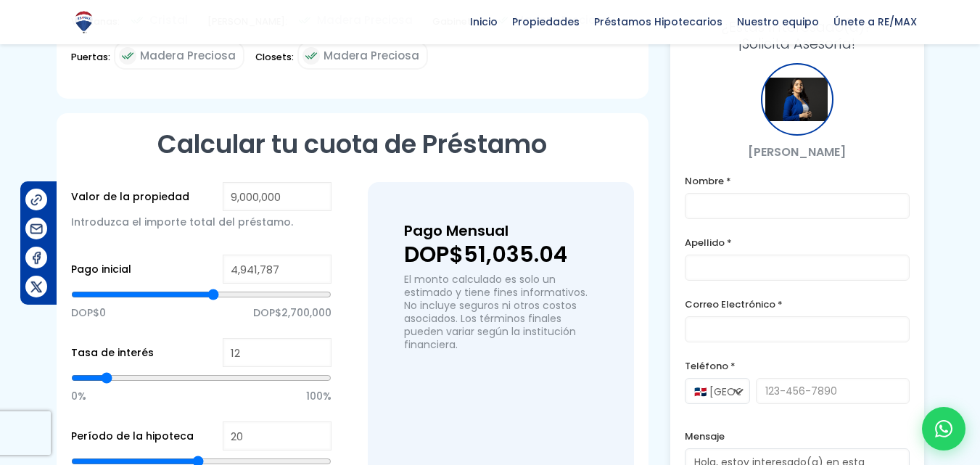
drag, startPoint x: 199, startPoint y: 245, endPoint x: 213, endPoint y: 245, distance: 14.5
click at [213, 287] on input "range" at bounding box center [201, 294] width 261 height 15
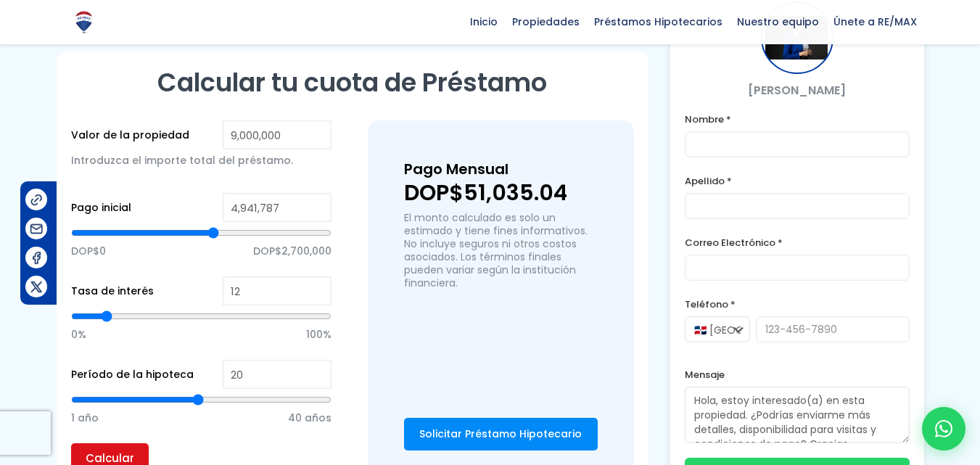
scroll to position [1161, 0]
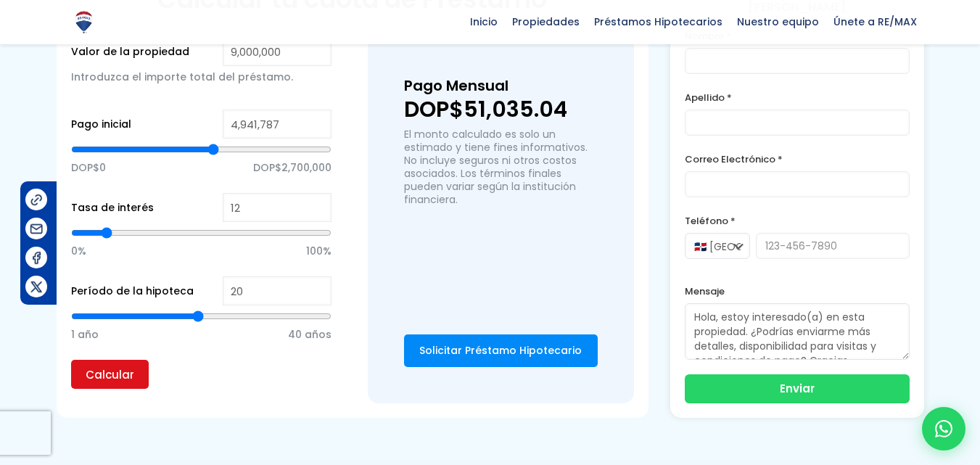
click at [112, 360] on input "Calcular" at bounding box center [110, 374] width 78 height 29
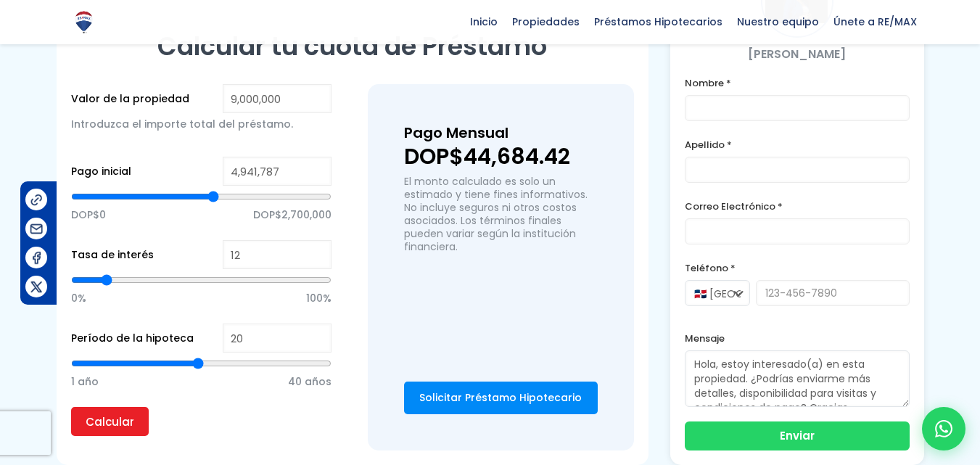
scroll to position [1088, 0]
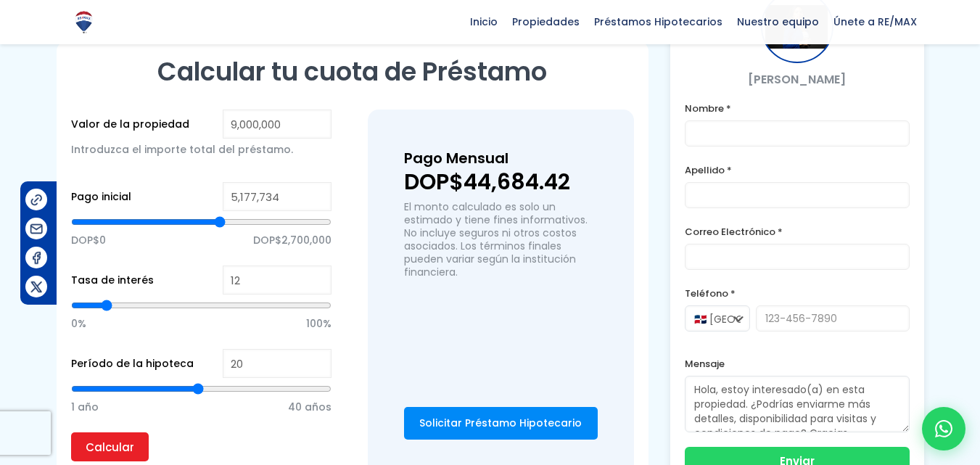
click at [220, 215] on input "range" at bounding box center [201, 222] width 261 height 15
click at [107, 432] on input "Calcular" at bounding box center [110, 446] width 78 height 29
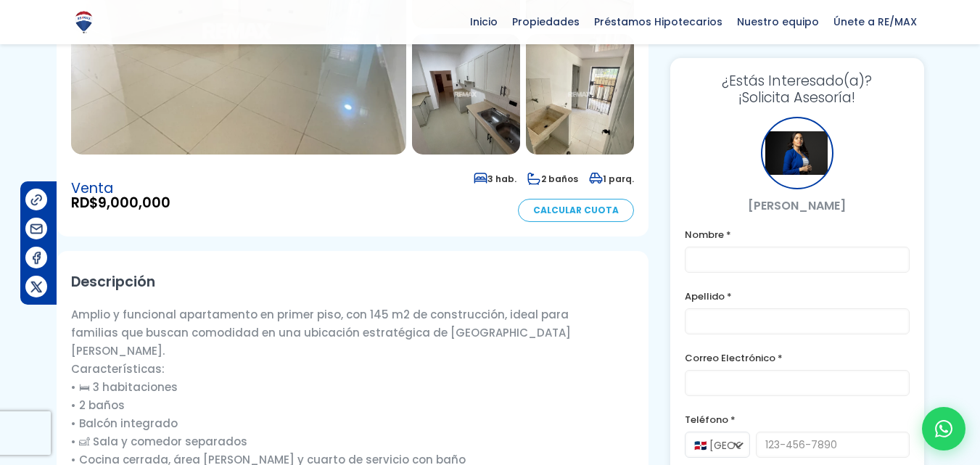
scroll to position [290, 0]
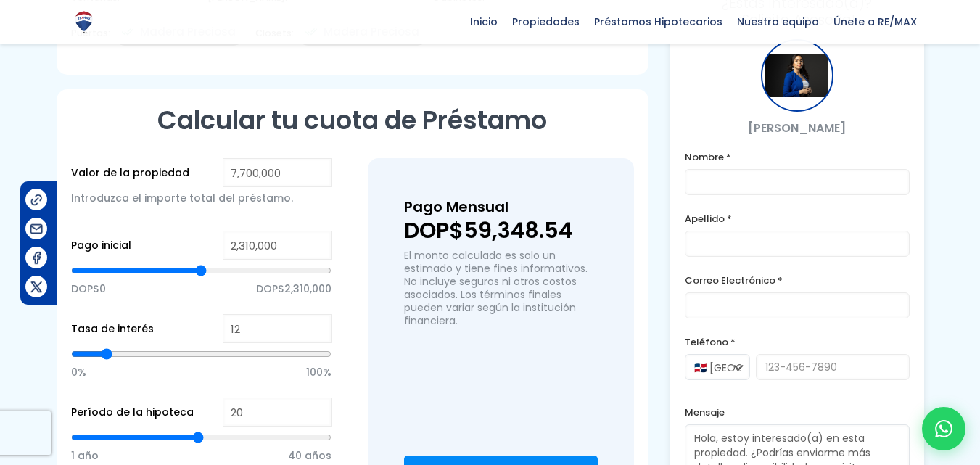
scroll to position [1088, 0]
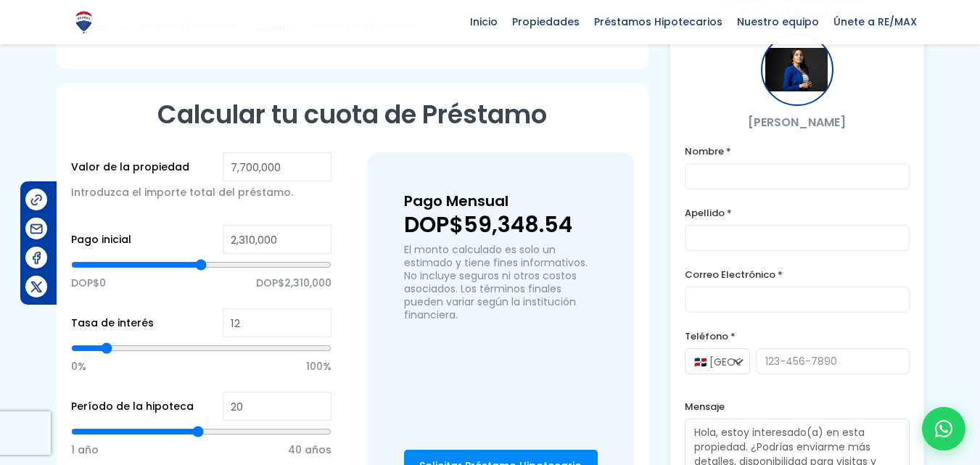
type input "3,734,523"
type input "3734523"
type input "3,756,952"
type input "3756952"
type input "3,779,382"
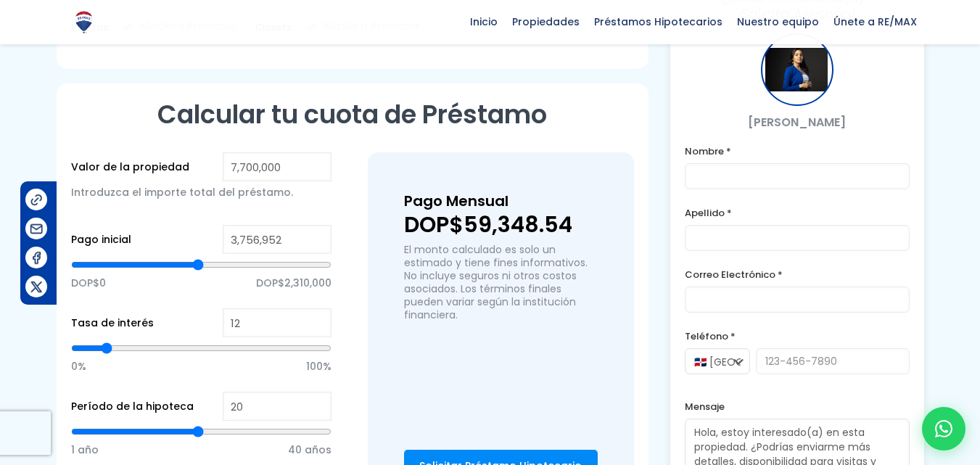
type input "3779382"
type input "3,801,811"
type input "3801811"
type input "3,824,241"
type input "3824241"
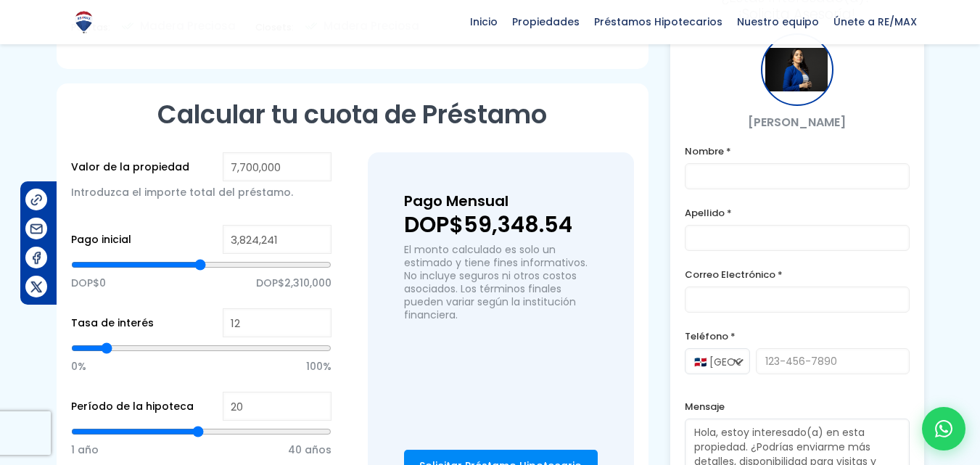
type input "3,846,671"
type input "3846671"
type input "3,869,100"
type input "3869100"
type input "3,846,671"
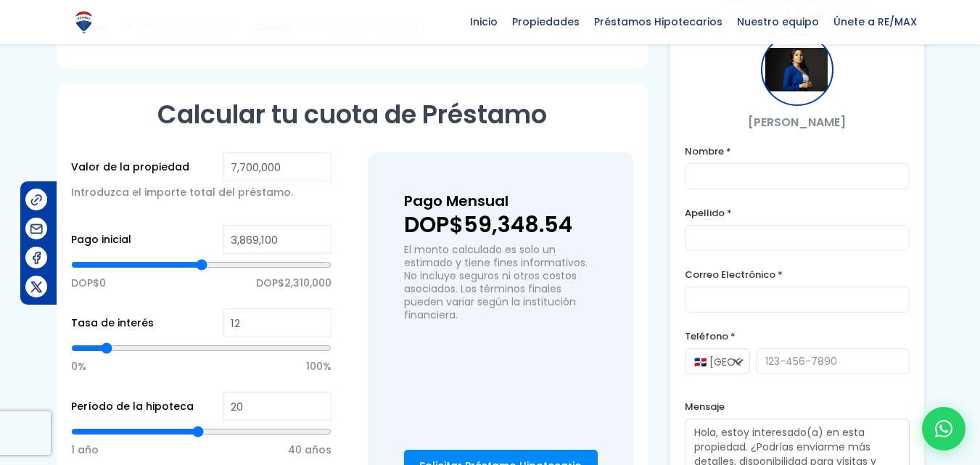
type input "3846671"
type input "3,824,241"
type input "3824241"
type input "3,801,811"
type input "3801811"
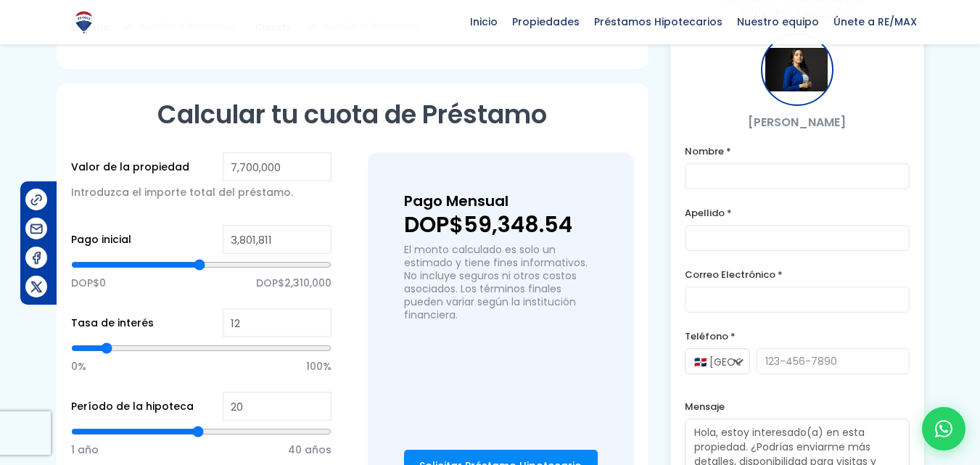
type input "3,779,382"
type input "3779382"
type input "3,756,952"
type input "3756952"
type input "3,734,523"
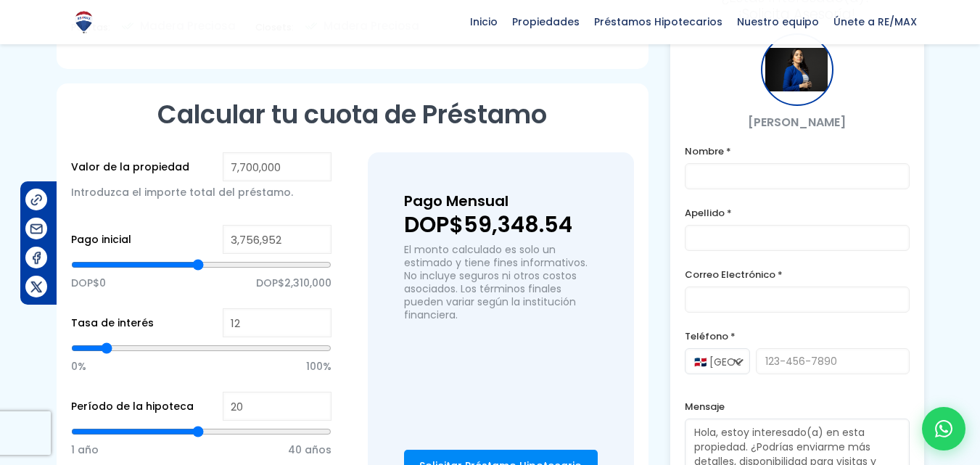
type input "3734523"
type input "3,712,093"
type input "3712093"
type input "3,689,664"
type input "3689664"
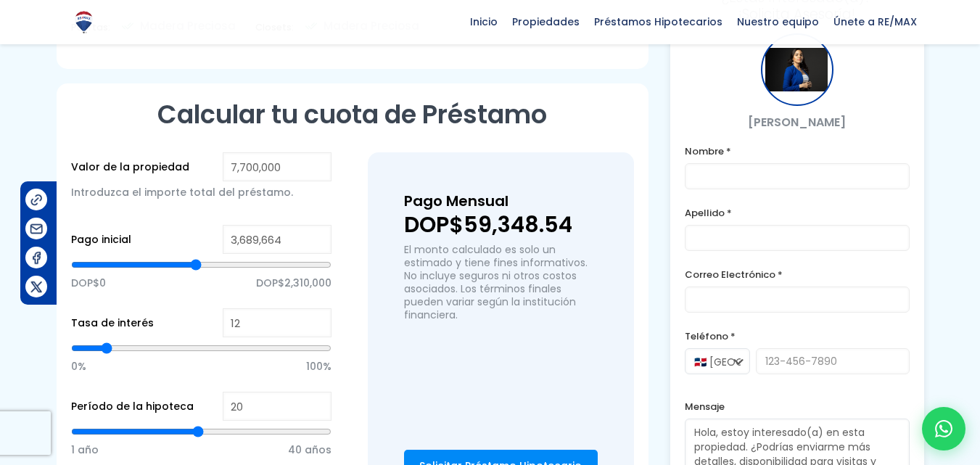
type input "3,667,234"
type input "3667234"
type input "3,644,805"
type input "3644805"
type input "3,622,375"
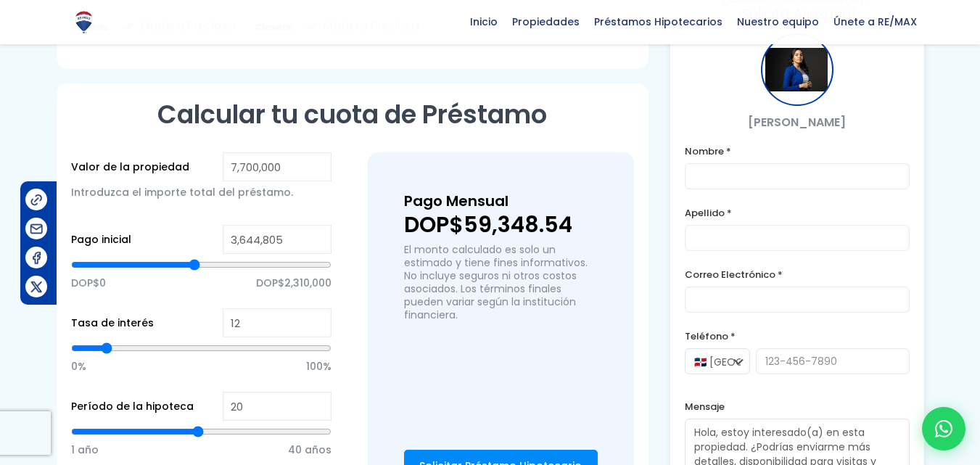
type input "3622375"
type input "3,577,516"
type input "3577516"
type input "3,532,657"
type input "3532657"
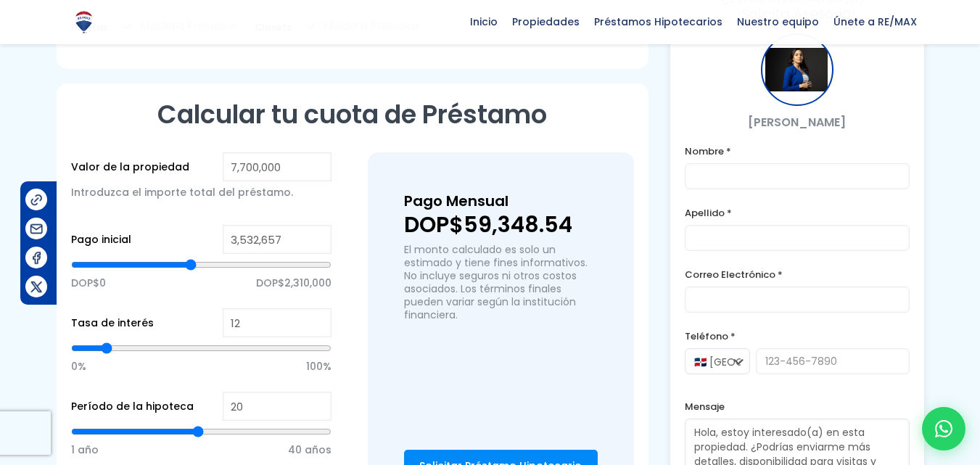
type input "3,510,227"
type input "3510227"
type input "3,487,798"
type input "3487798"
type input "3,465,368"
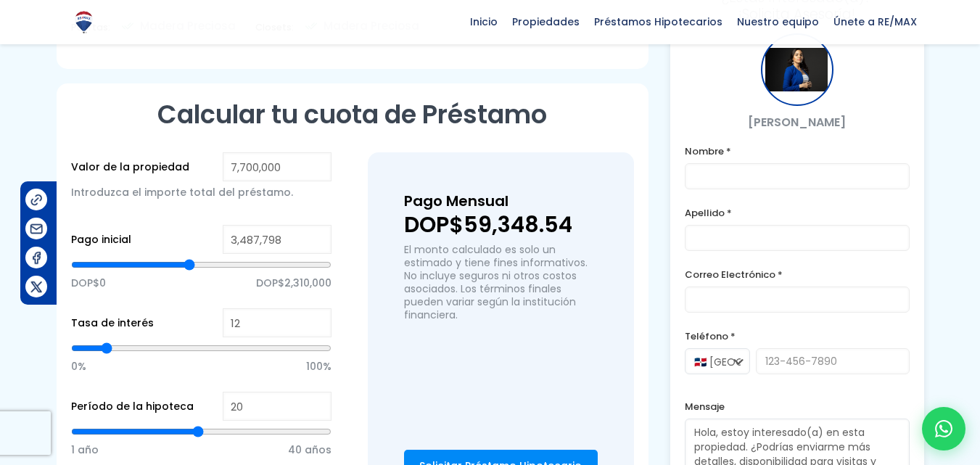
type input "3465368"
type input "3,442,938"
type input "3442938"
type input "3,420,509"
type input "3420509"
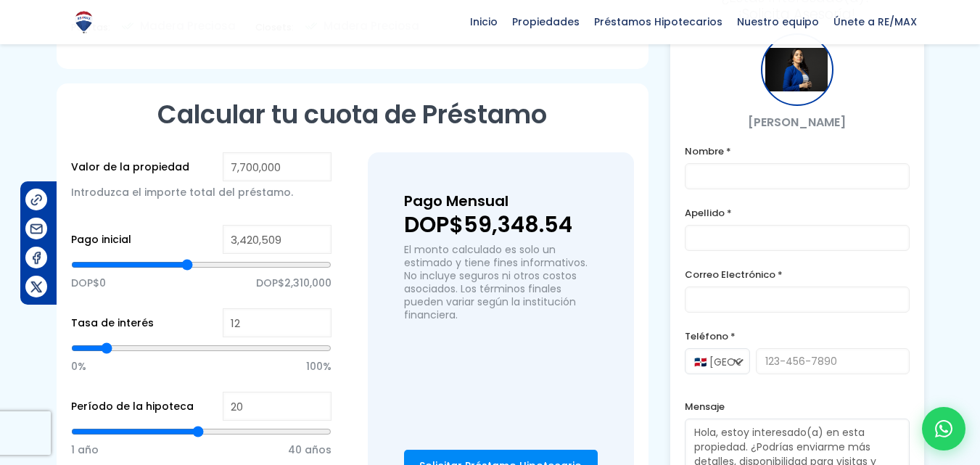
type input "3,398,079"
type input "3398079"
type input "3,375,650"
type input "3375650"
type input "3,353,220"
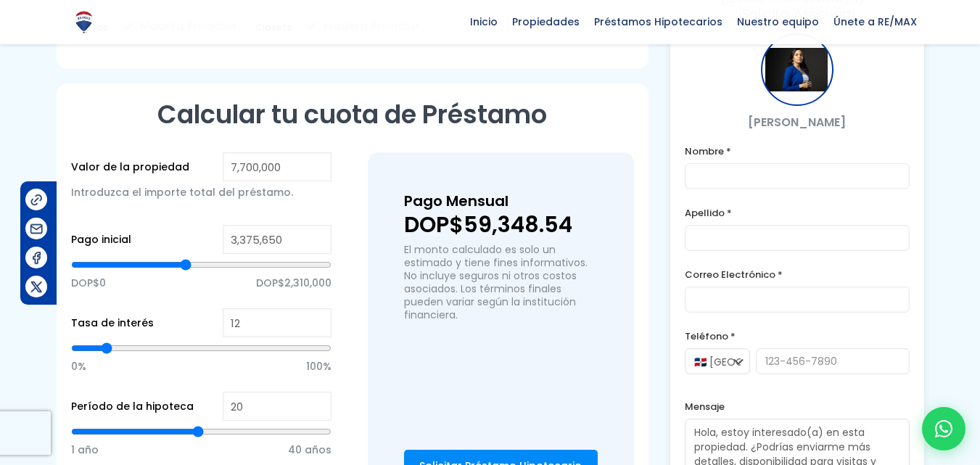
type input "3353220"
type input "3,330,791"
type input "3330791"
type input "3,308,361"
type input "3308361"
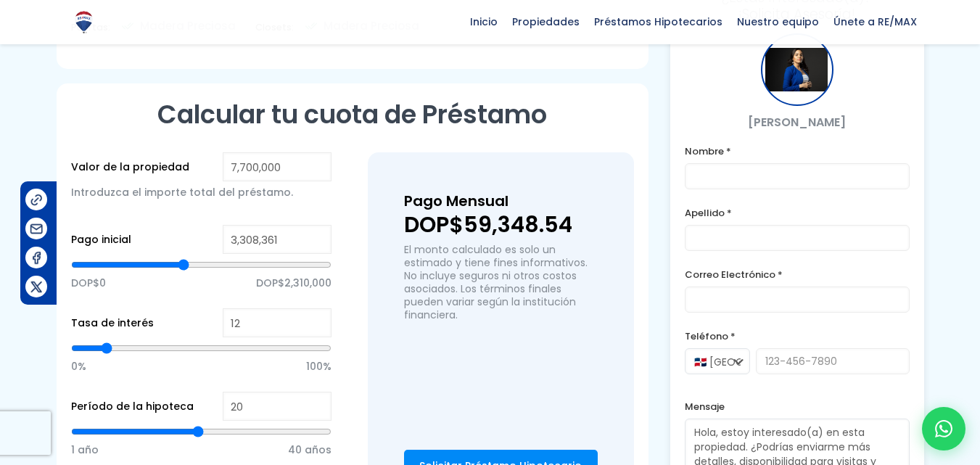
type input "3,285,931"
type input "3285931"
type input "3,263,502"
type input "3263502"
type input "3,241,072"
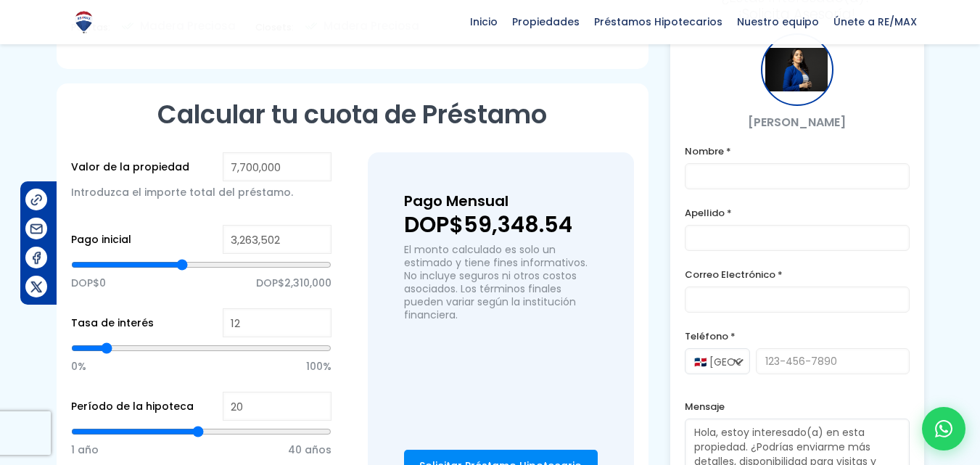
type input "3241072"
type input "3,218,643"
type input "3218643"
type input "3,196,213"
type input "3196213"
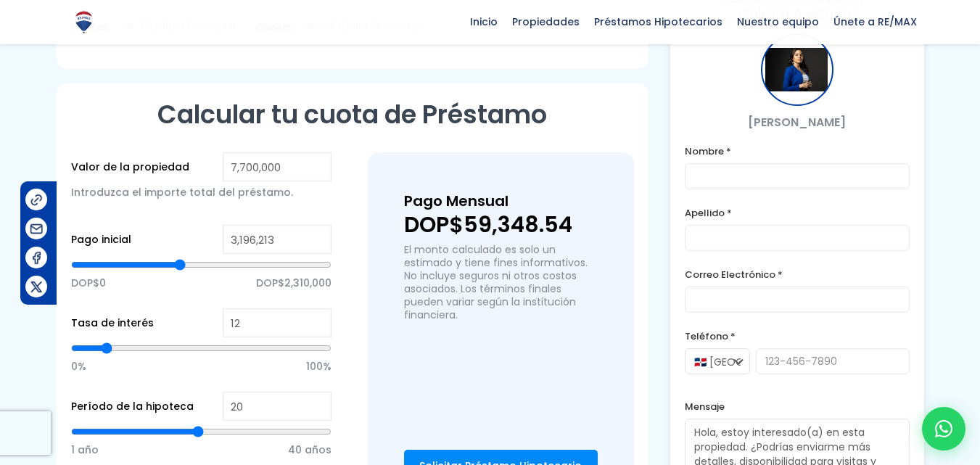
type input "3,173,784"
type input "3173784"
type input "3,151,354"
type input "3151354"
type input "3,128,924"
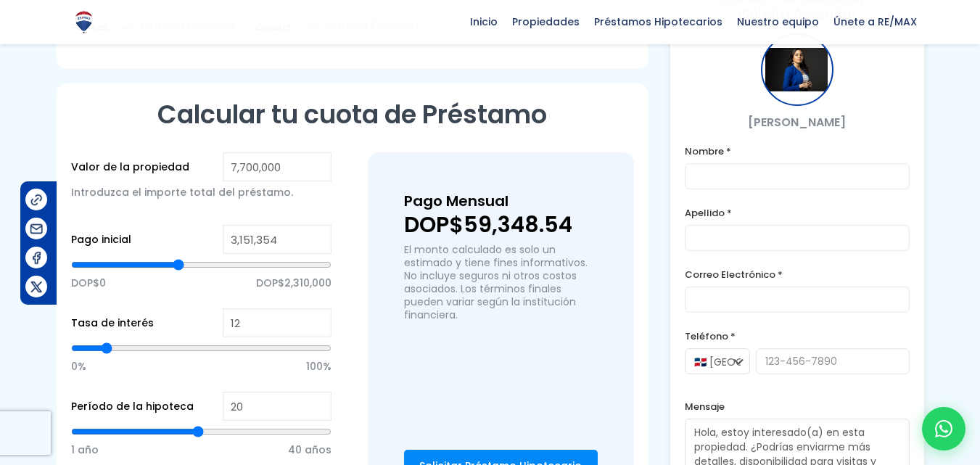
type input "3128924"
type input "3,106,495"
type input "3106495"
type input "3,084,065"
type input "3084065"
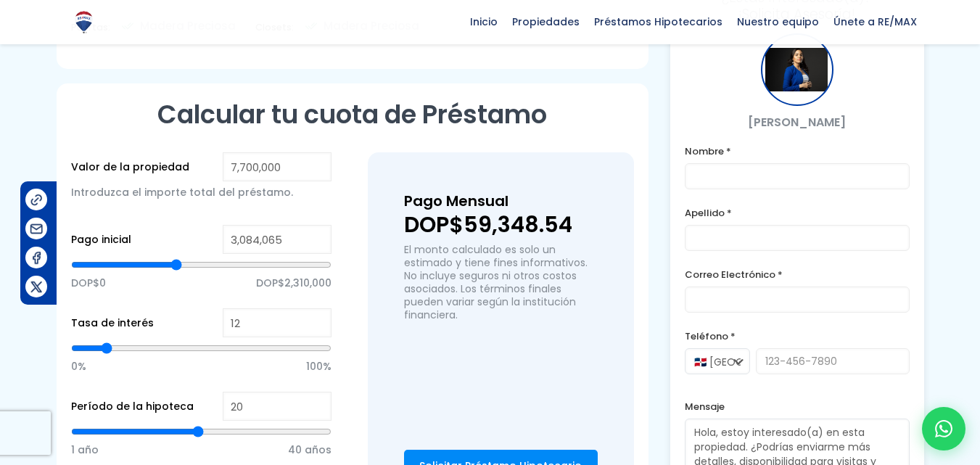
type input "3,061,636"
type input "3061636"
type input "3,039,206"
type input "3039206"
type input "3,016,777"
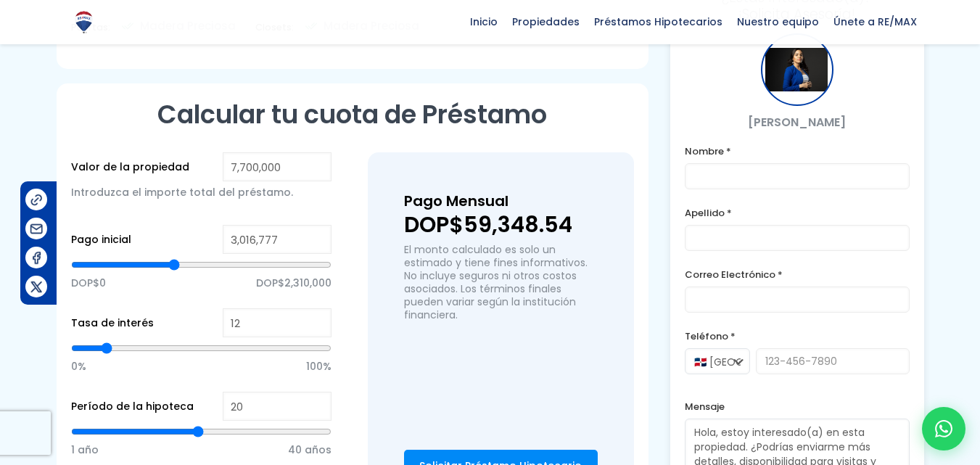
drag, startPoint x: 197, startPoint y: 205, endPoint x: 174, endPoint y: 208, distance: 22.7
type input "3016777"
click at [174, 258] on input "range" at bounding box center [201, 265] width 261 height 15
type input "2,994,347"
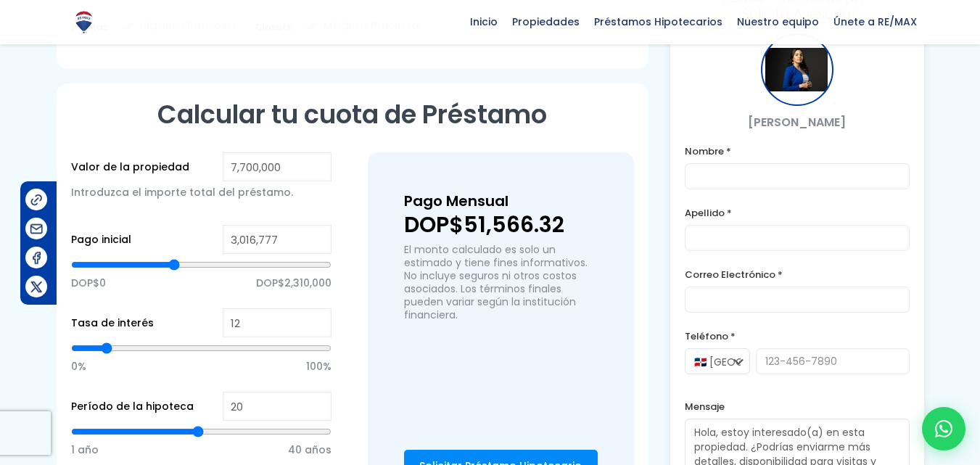
type input "2994347"
type input "3,016,777"
type input "3016777"
type input "3,039,206"
type input "3039206"
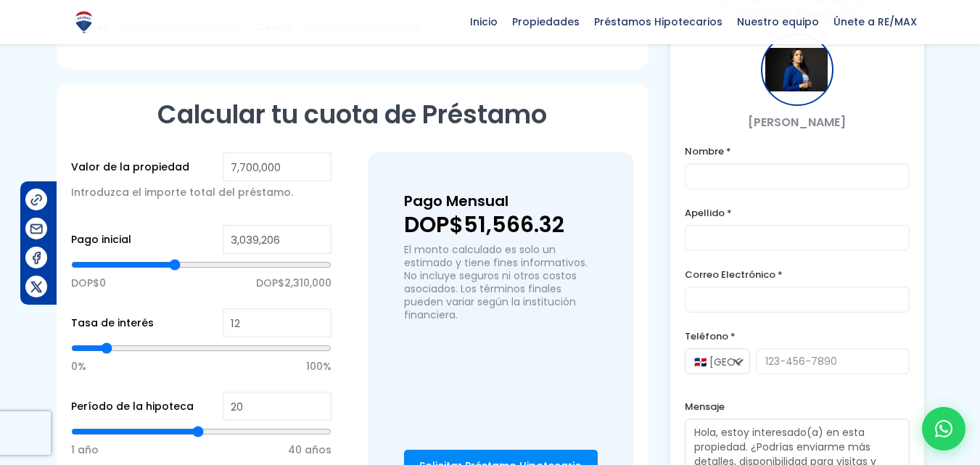
type input "3,061,636"
type input "3061636"
type input "3,084,065"
type input "3084065"
type input "3,106,495"
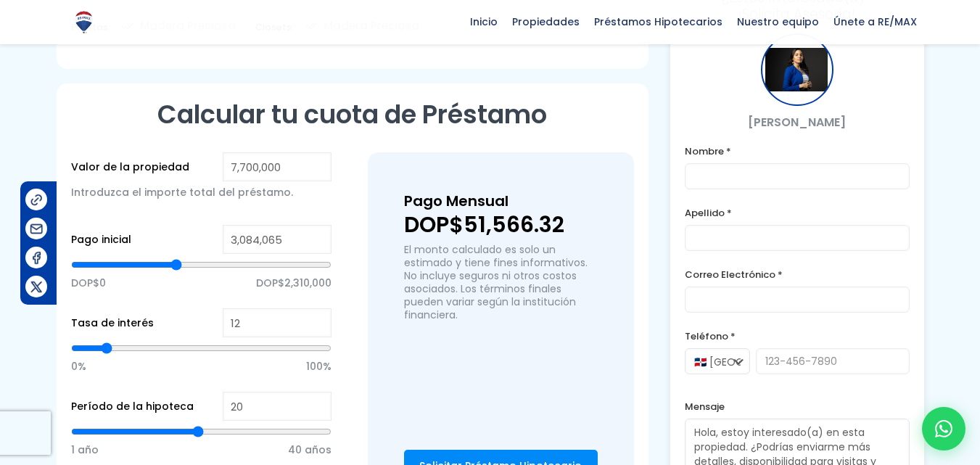
type input "3106495"
type input "3,128,924"
type input "3128924"
type input "3,151,354"
type input "3151354"
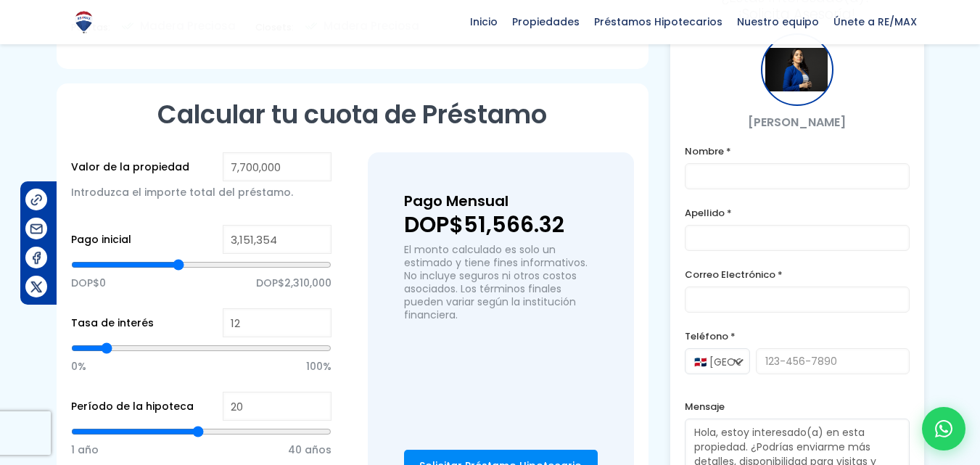
type input "3,173,784"
type input "3173784"
type input "3,196,213"
type input "3196213"
type input "3,218,643"
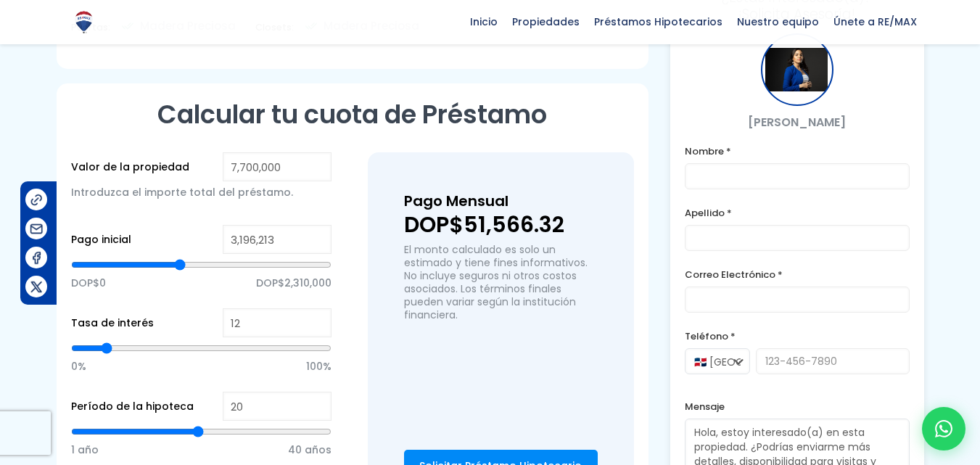
type input "3218643"
type input "3,263,502"
type input "3263502"
type input "3,285,931"
type input "3285931"
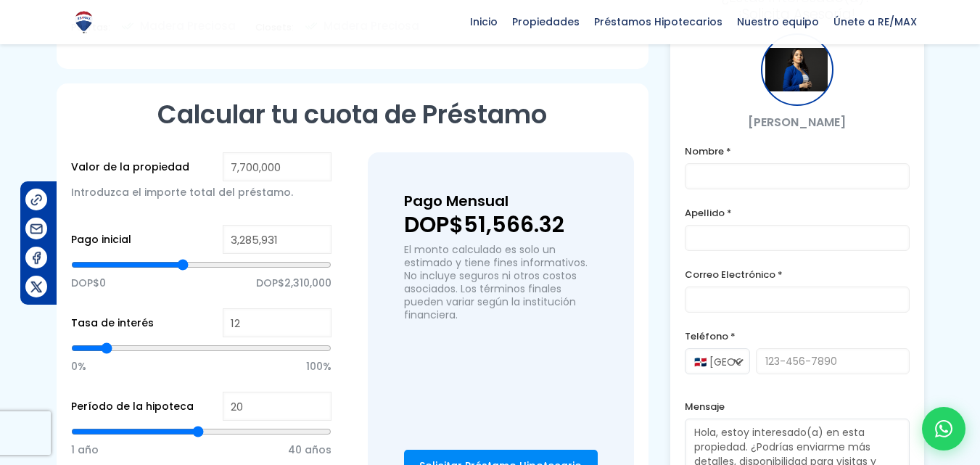
type input "3,308,361"
type input "3308361"
type input "3,330,791"
type input "3330791"
type input "3,353,220"
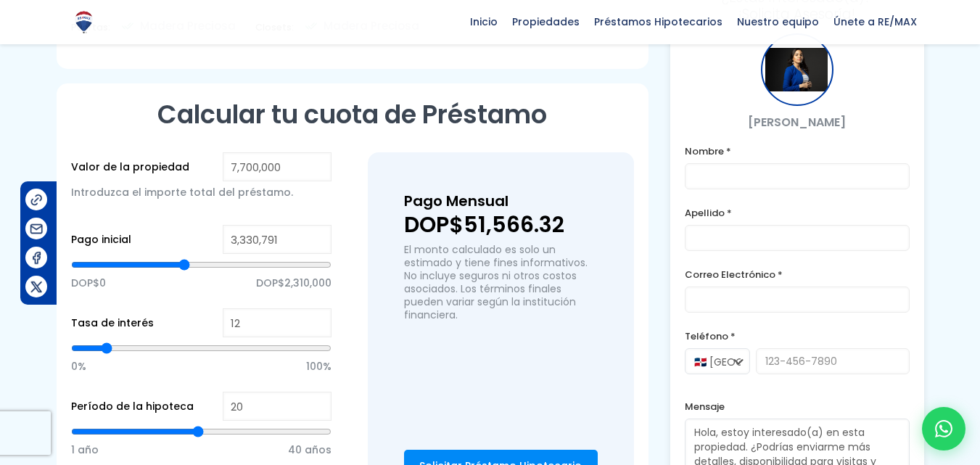
type input "3353220"
type input "3,375,650"
type input "3375650"
type input "3,398,079"
type input "3398079"
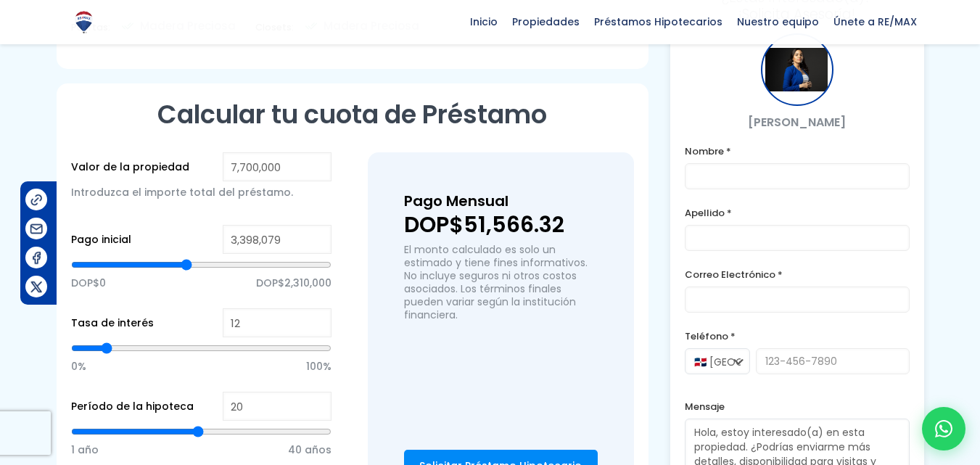
type input "3,420,509"
type input "3420509"
type input "3,442,938"
type input "3442938"
type input "3,465,368"
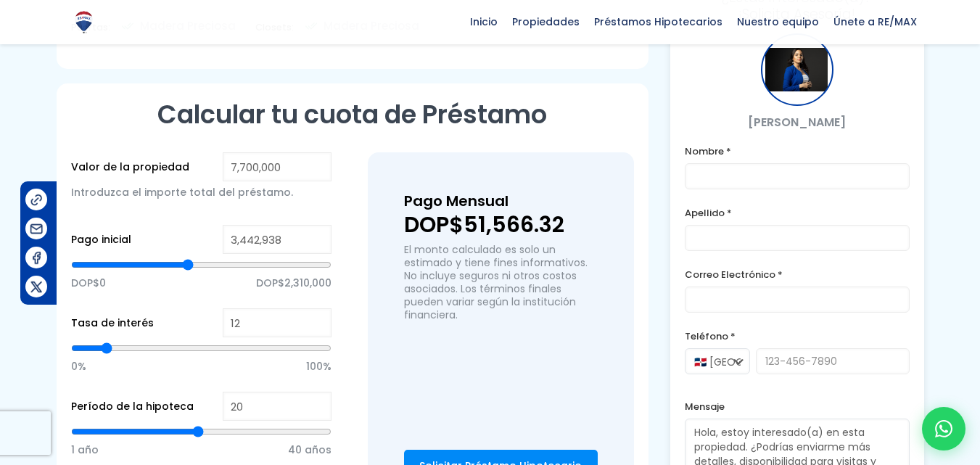
type input "3465368"
type input "3,487,798"
type input "3487798"
type input "3,532,657"
type input "3532657"
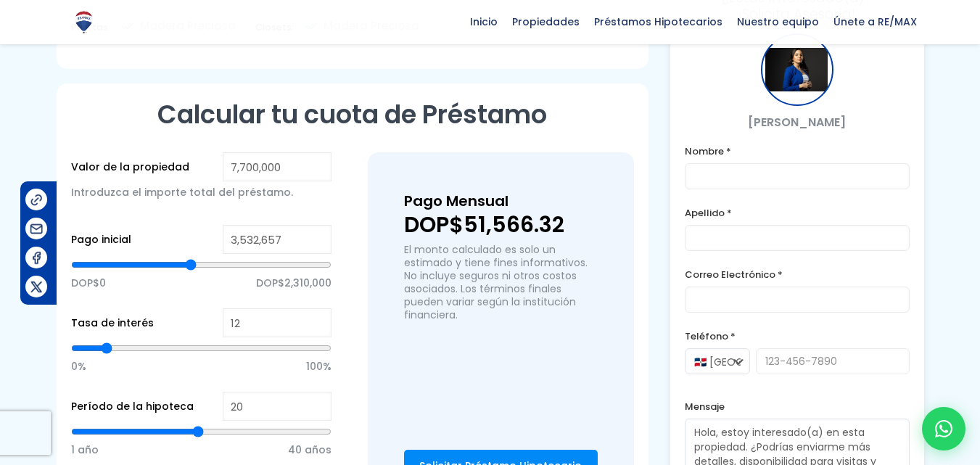
type input "3,555,086"
type input "3555086"
type input "3,577,516"
type input "3577516"
type input "3,599,945"
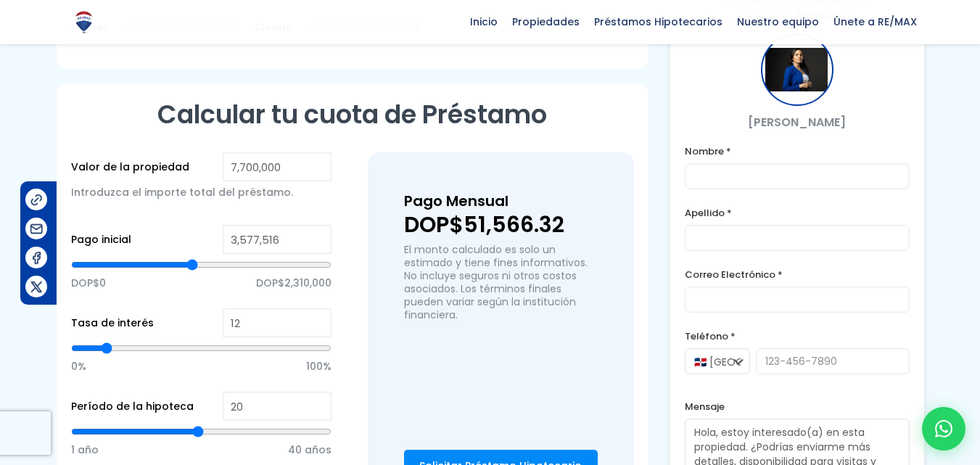
type input "3599945"
type input "3,577,516"
type input "3577516"
type input "3,555,086"
type input "3555086"
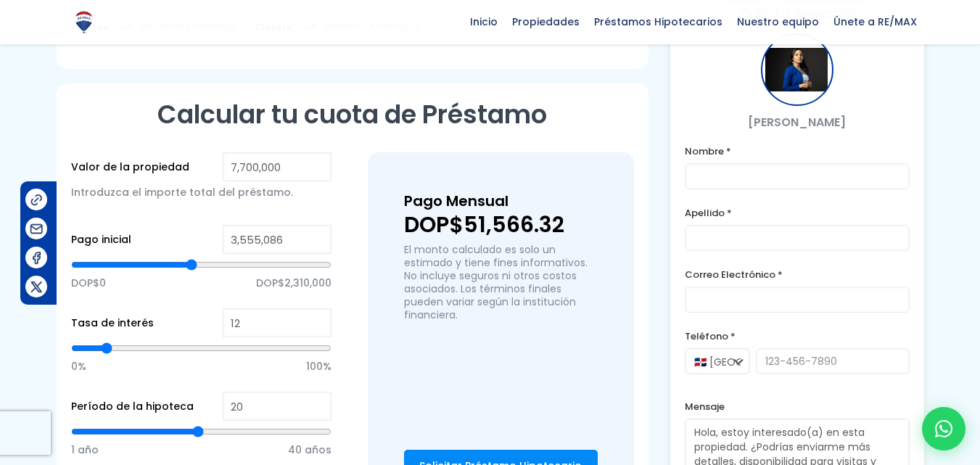
type input "3,532,657"
type input "3532657"
type input "3,510,227"
type input "3510227"
type input "3,487,798"
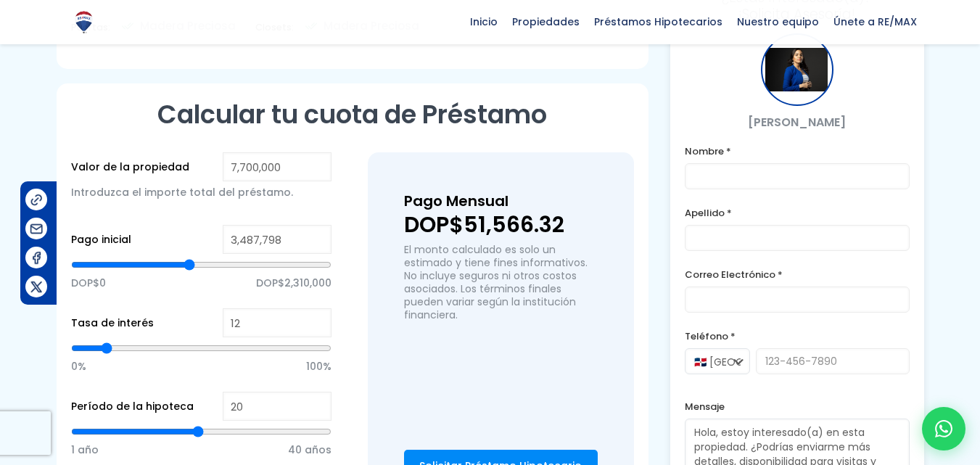
drag, startPoint x: 173, startPoint y: 207, endPoint x: 189, endPoint y: 211, distance: 17.2
type input "3487798"
click at [189, 258] on input "range" at bounding box center [201, 265] width 261 height 15
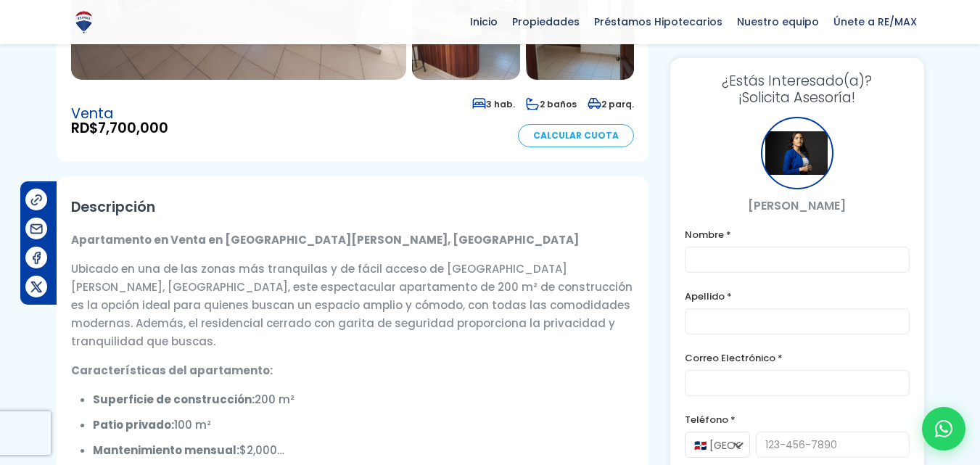
scroll to position [0, 0]
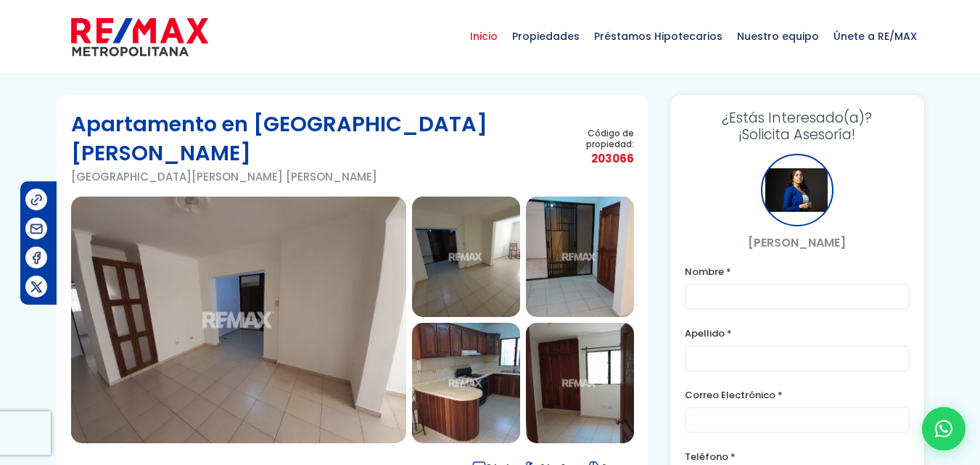
click at [496, 42] on span "Inicio" at bounding box center [484, 37] width 42 height 44
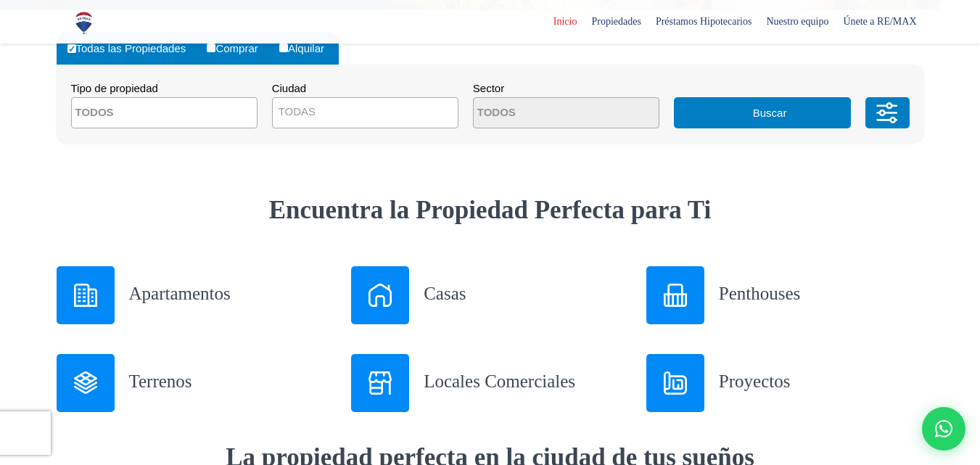
scroll to position [435, 0]
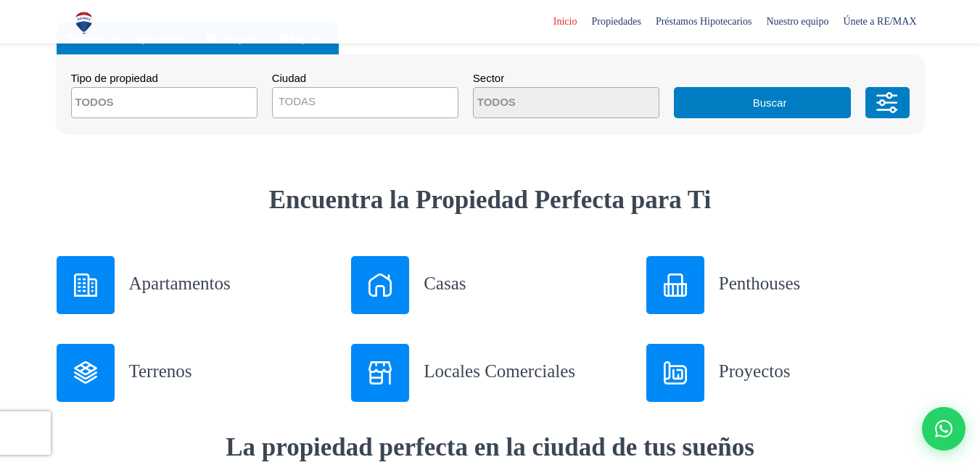
click at [128, 96] on textarea "Search" at bounding box center [142, 103] width 141 height 31
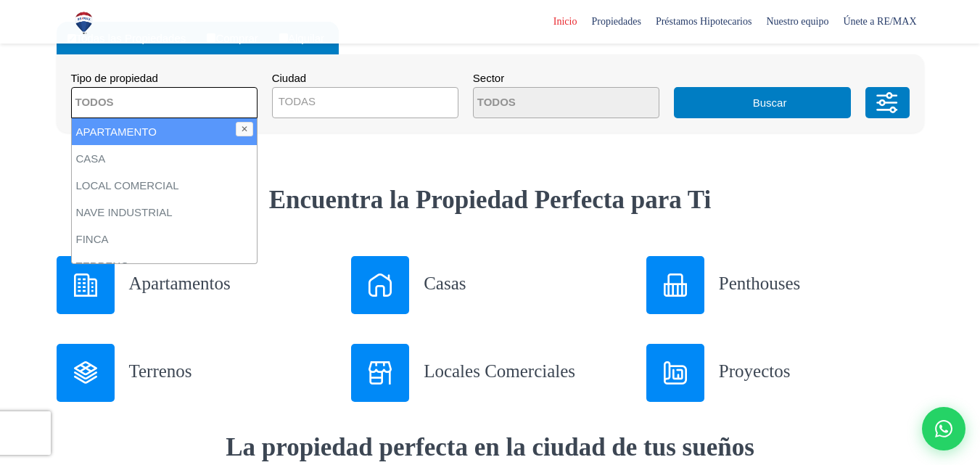
click at [150, 132] on li "APARTAMENTO" at bounding box center [164, 131] width 185 height 27
select select "apartment"
click at [335, 101] on span "TODAS" at bounding box center [365, 101] width 185 height 20
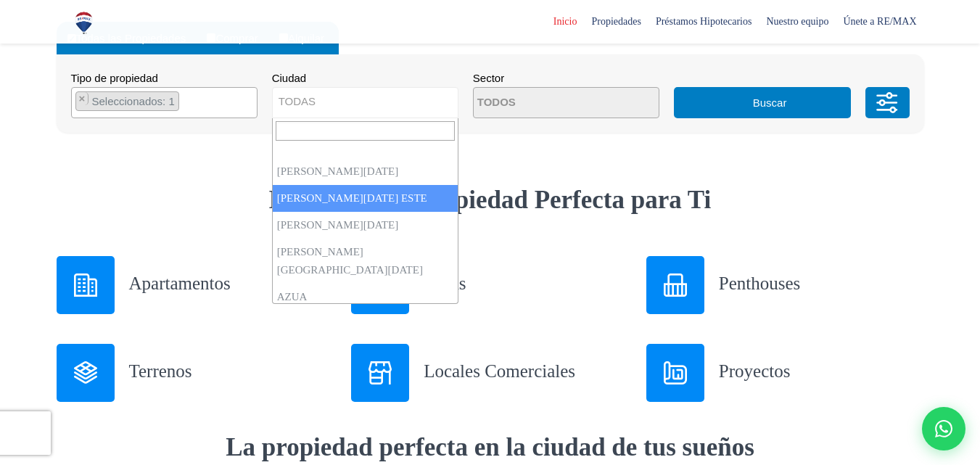
select select "148"
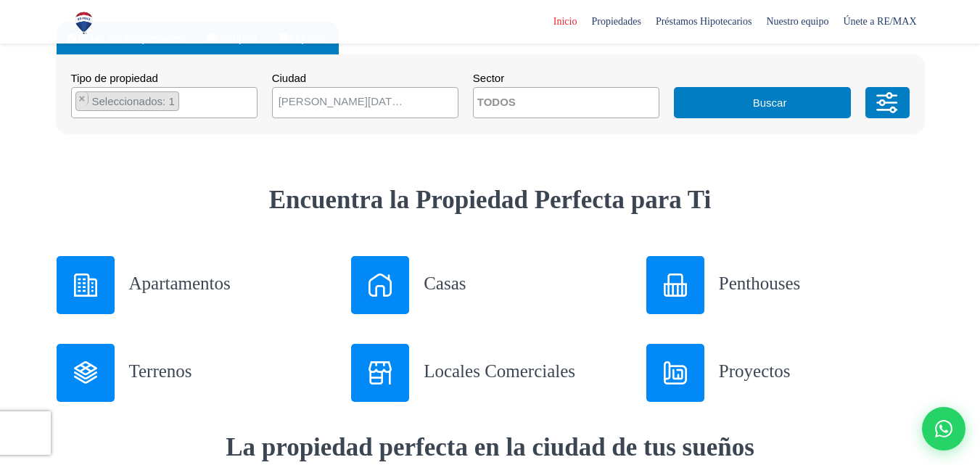
click at [529, 99] on textarea "Search" at bounding box center [544, 103] width 141 height 31
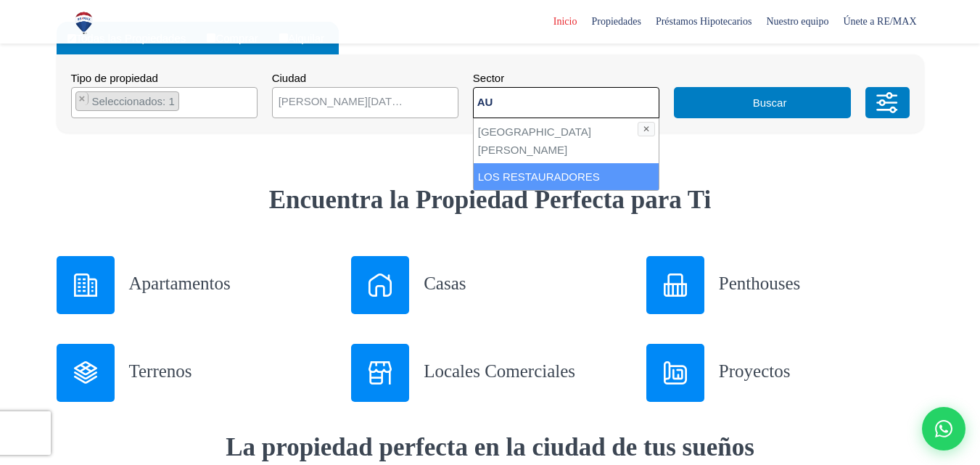
type textarea "A"
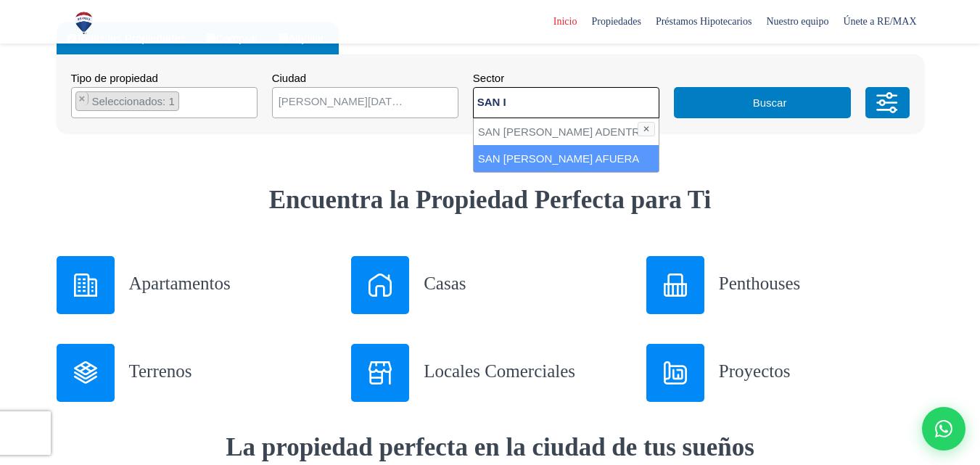
type textarea "SAN I"
click at [506, 160] on li "SAN [PERSON_NAME] AFUERA" at bounding box center [566, 158] width 185 height 27
select select "13372"
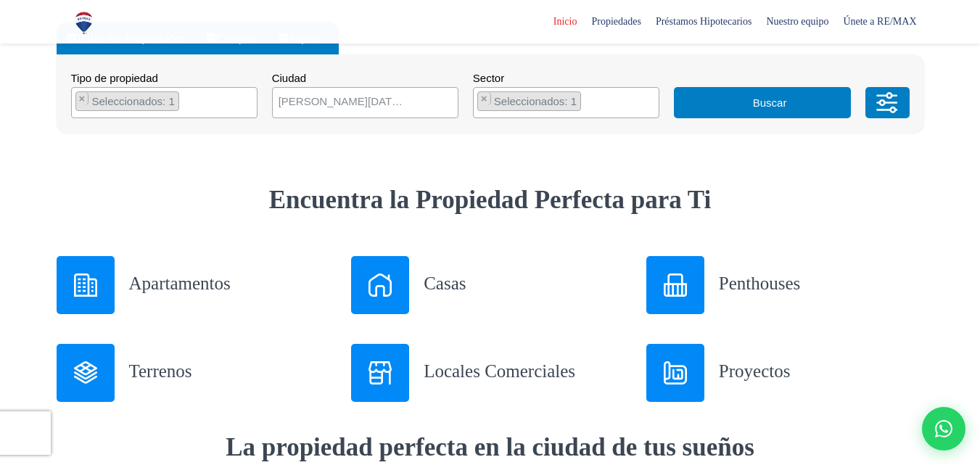
click at [760, 114] on button "Buscar" at bounding box center [762, 102] width 177 height 31
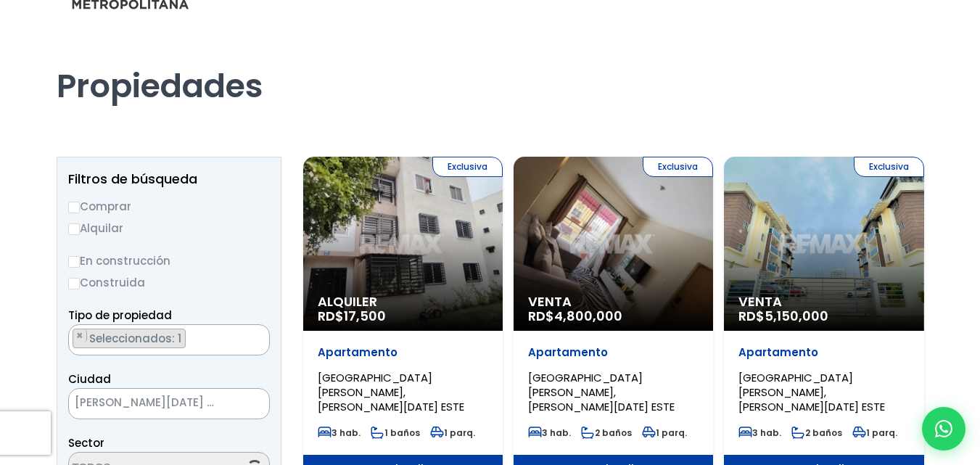
select select "13372"
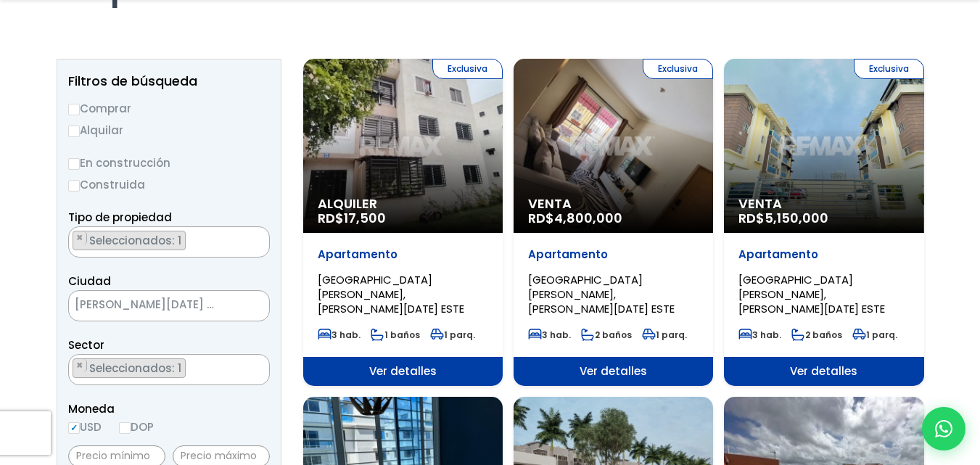
scroll to position [145, 0]
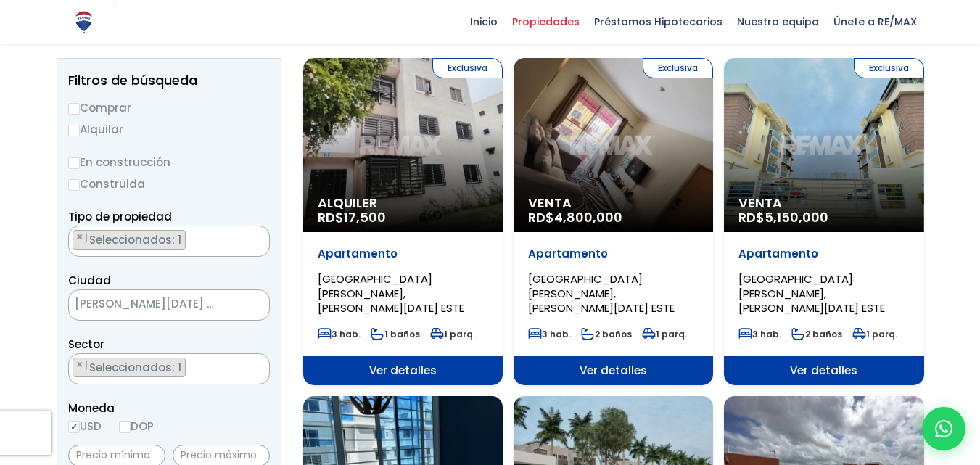
click at [78, 104] on input "Comprar" at bounding box center [74, 109] width 12 height 12
radio input "true"
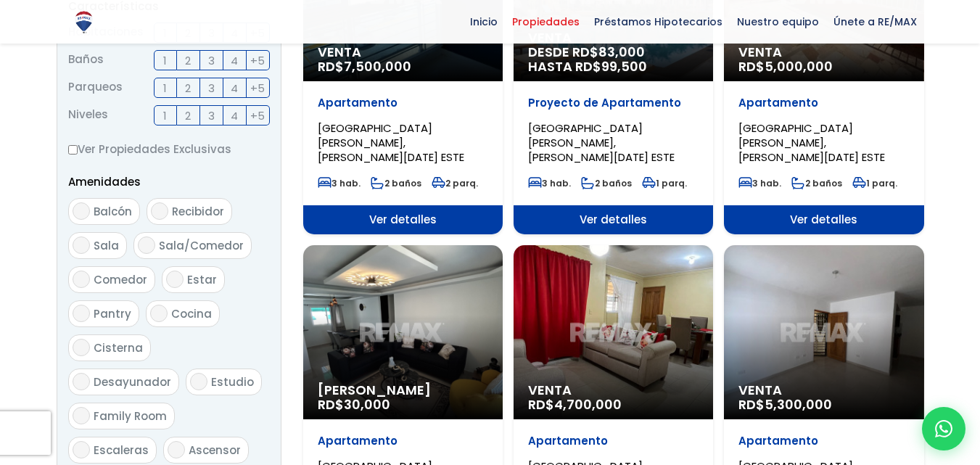
scroll to position [871, 0]
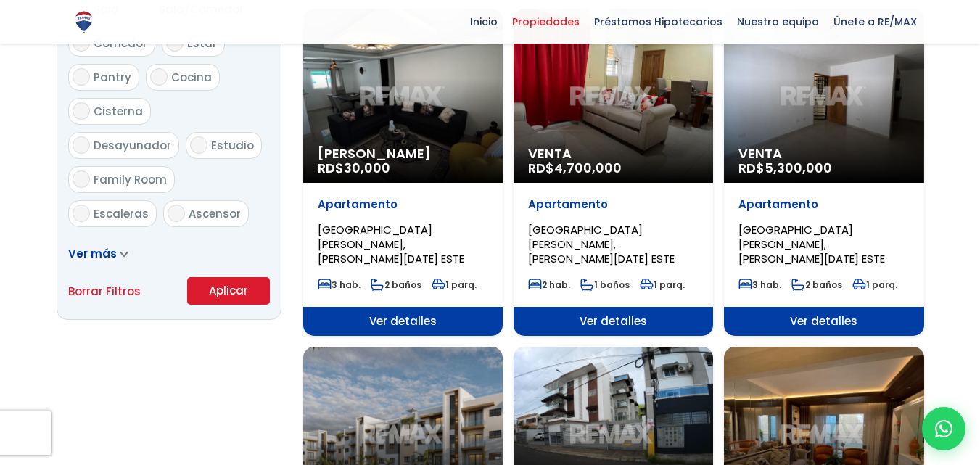
click at [235, 284] on button "Aplicar" at bounding box center [228, 291] width 83 height 28
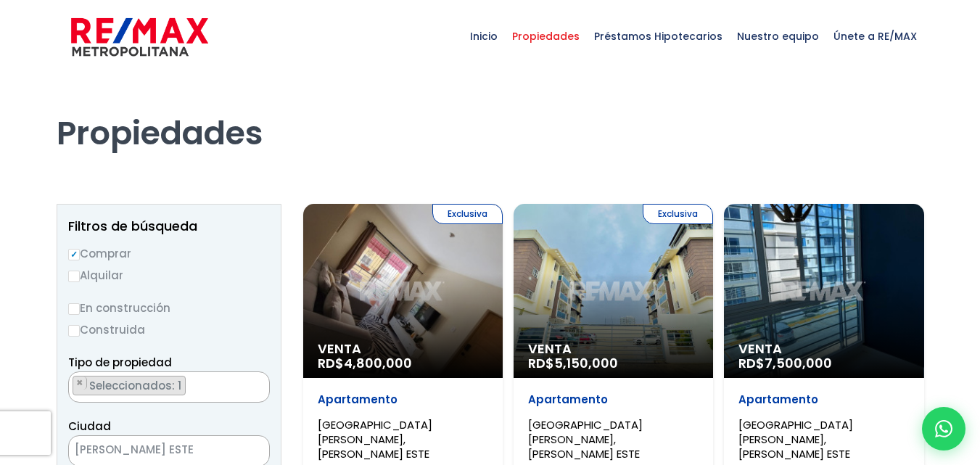
select select "13372"
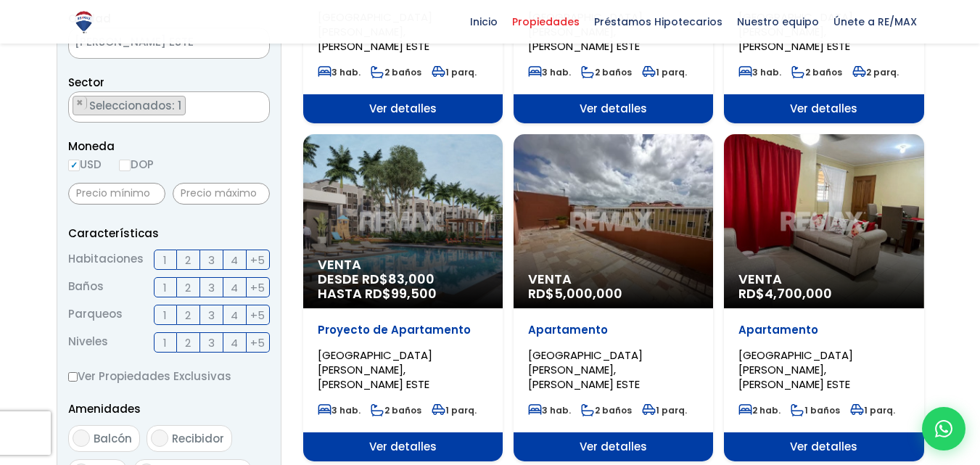
scroll to position [435, 0]
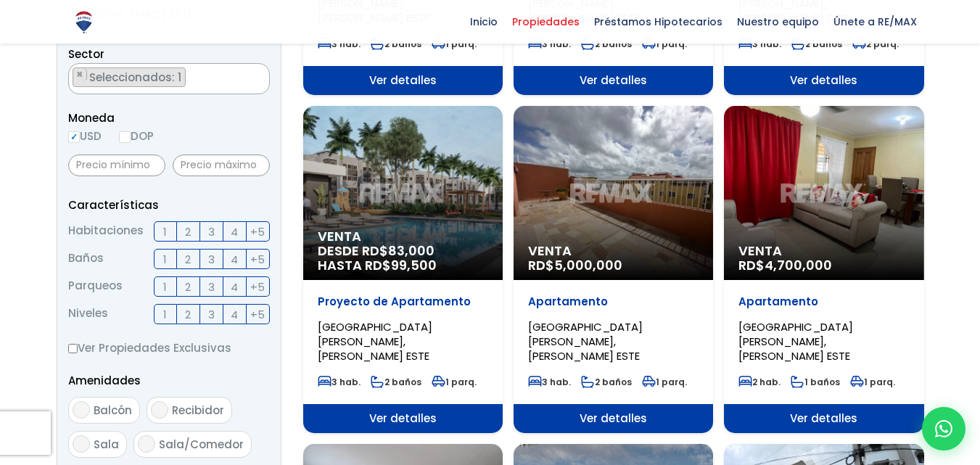
click at [192, 284] on label "2" at bounding box center [188, 286] width 23 height 20
click at [0, 0] on input "2" at bounding box center [0, 0] width 0 height 0
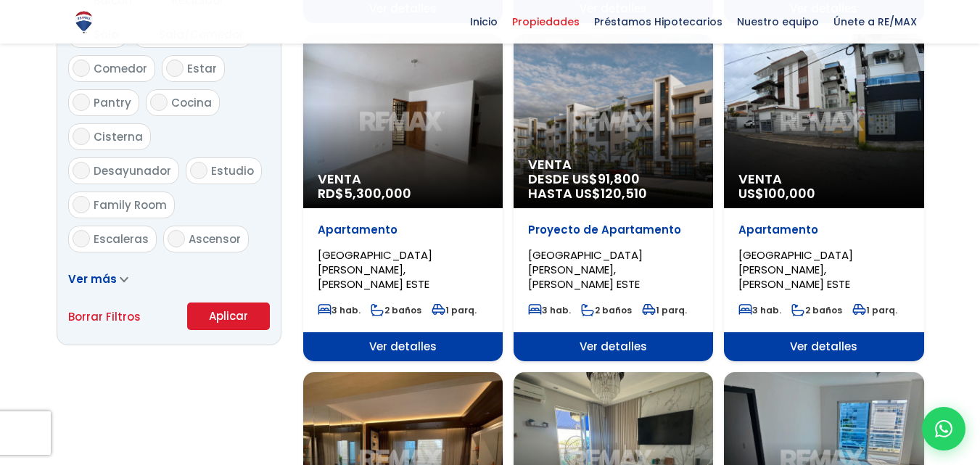
scroll to position [871, 0]
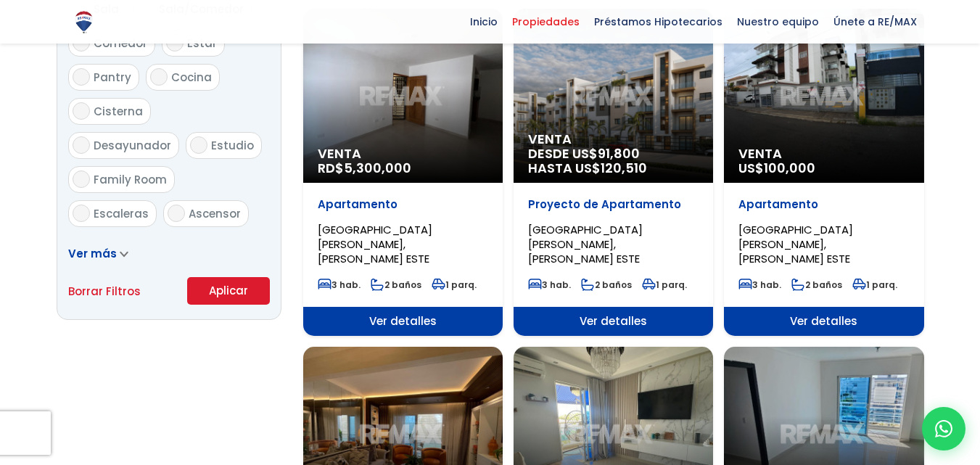
click at [224, 293] on button "Aplicar" at bounding box center [228, 291] width 83 height 28
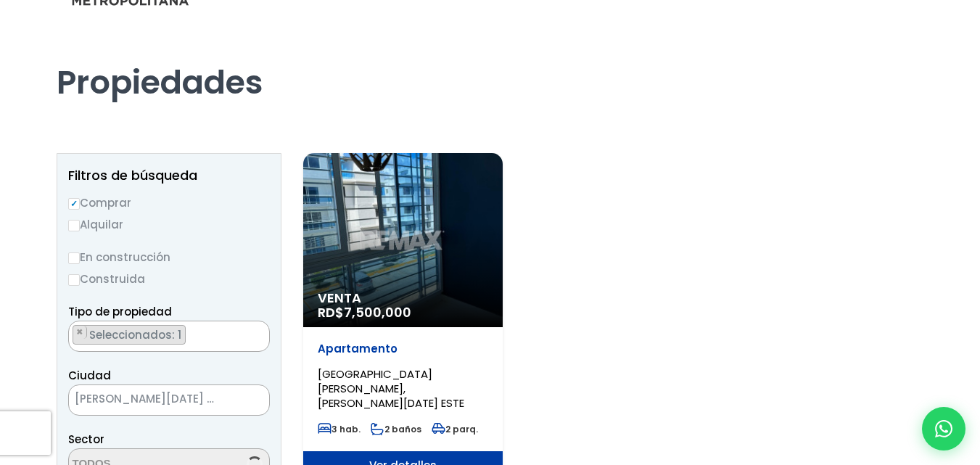
scroll to position [145, 0]
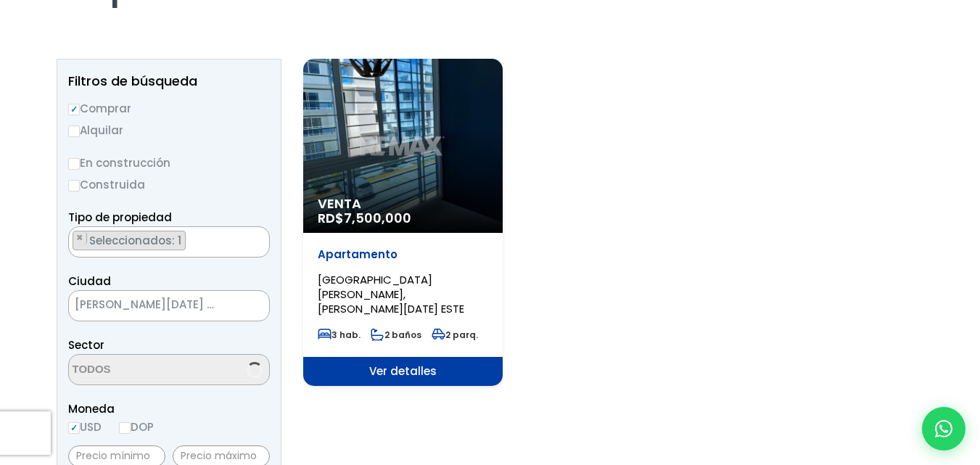
select select "13372"
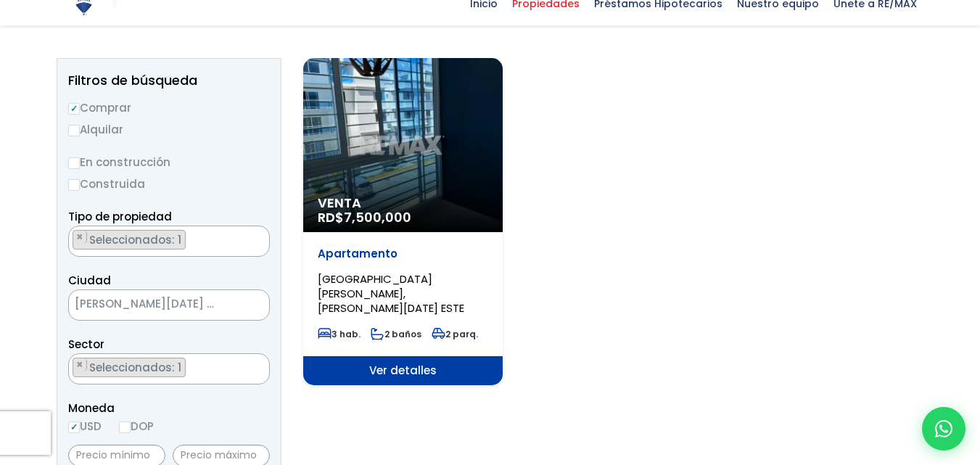
scroll to position [3722, 0]
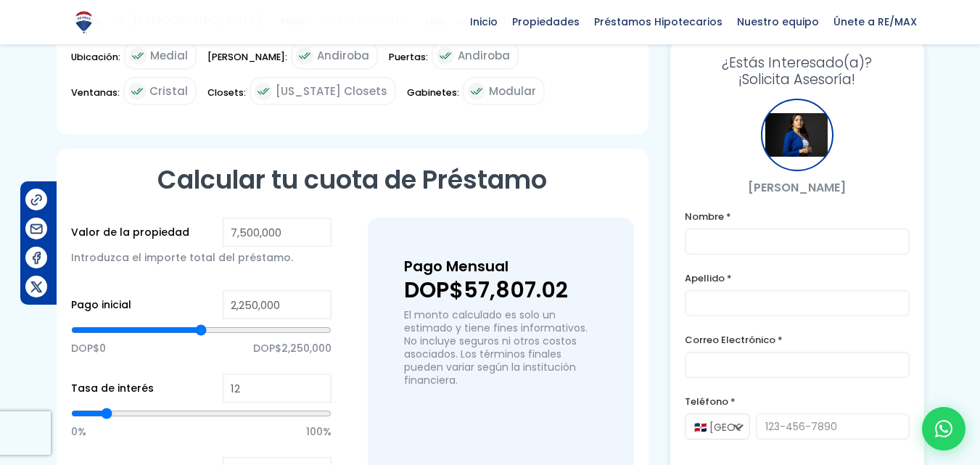
scroll to position [1161, 0]
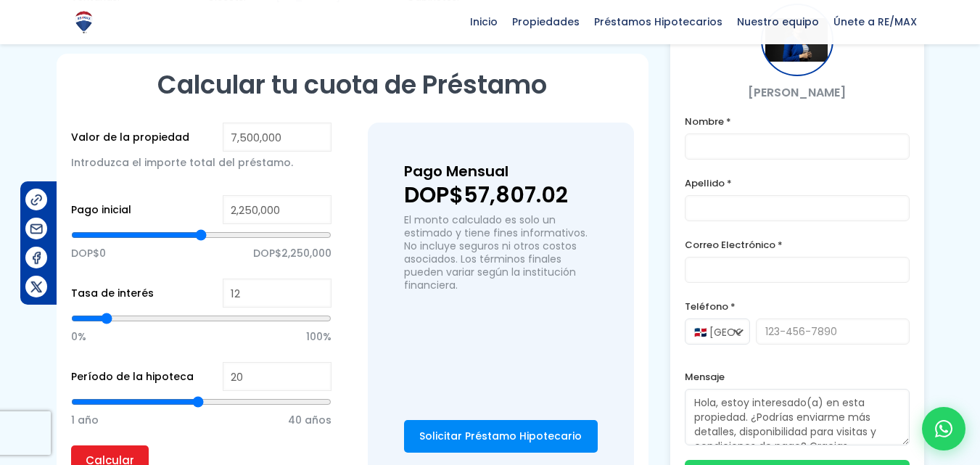
type input "3,746,757"
type input "3746757"
type input "3,724,910"
type input "3724910"
type input "3,659,369"
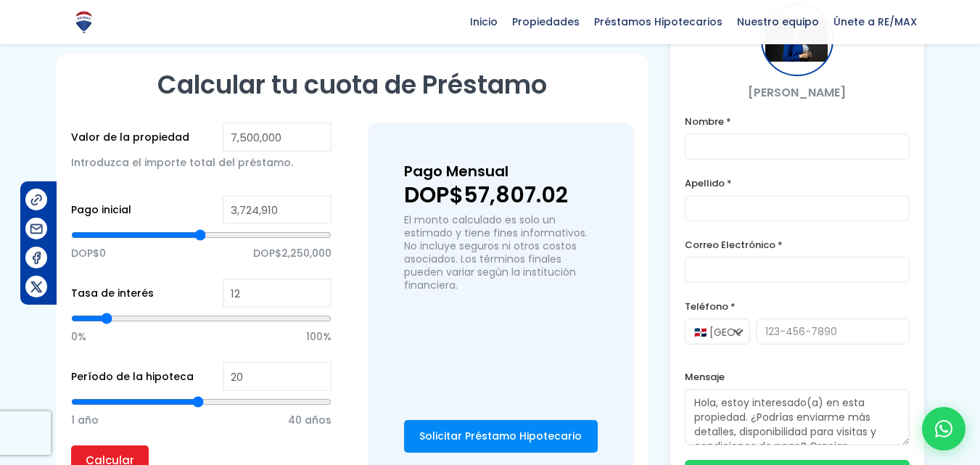
type input "3659369"
type input "3,637,522"
type input "3637522"
type input "3,615,675"
type input "3615675"
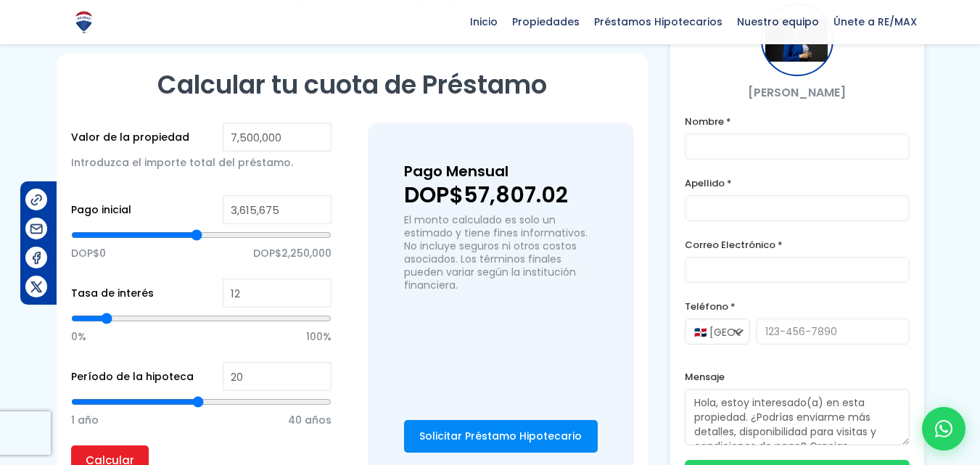
type input "3,593,828"
type input "3593828"
type input "3,571,981"
type input "3571981"
type input "3,550,134"
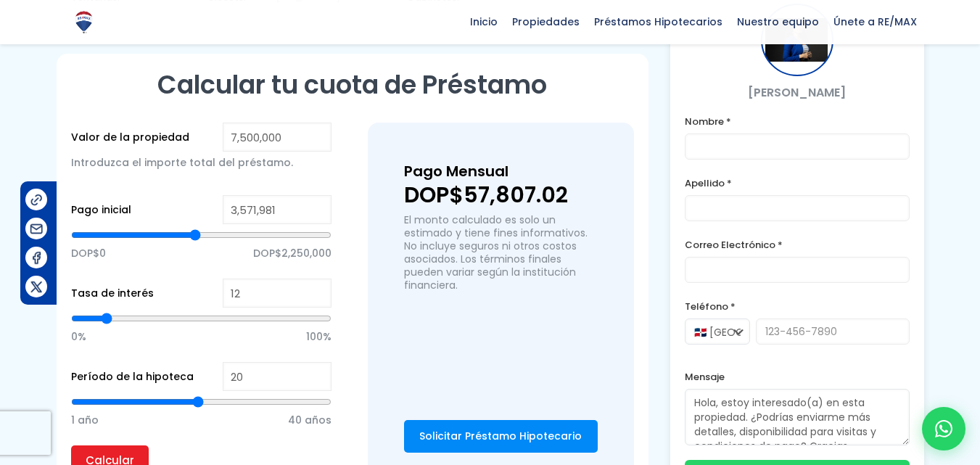
type input "3550134"
type input "3,528,287"
type input "3528287"
type input "3,506,440"
type input "3506440"
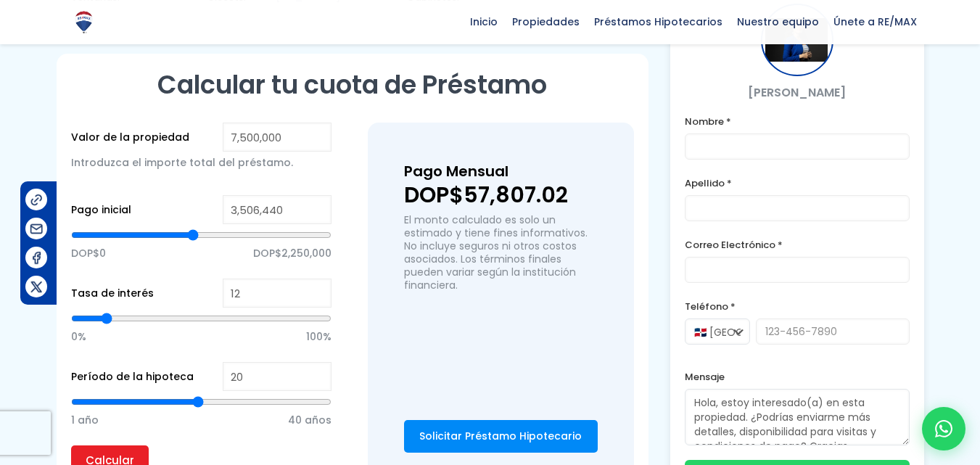
type input "3,484,593"
type input "3484593"
type input "3,462,746"
type input "3462746"
type input "3,440,899"
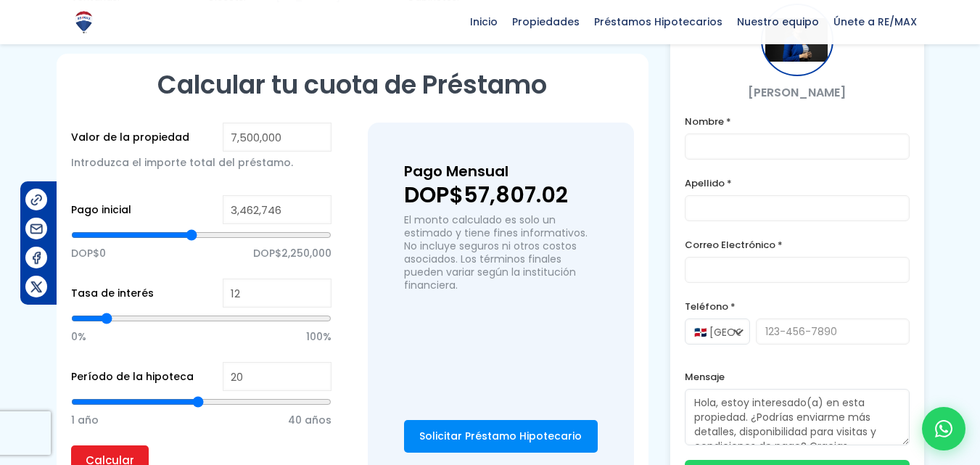
type input "3440899"
type input "3,419,052"
type input "3419052"
type input "3,397,205"
type input "3397205"
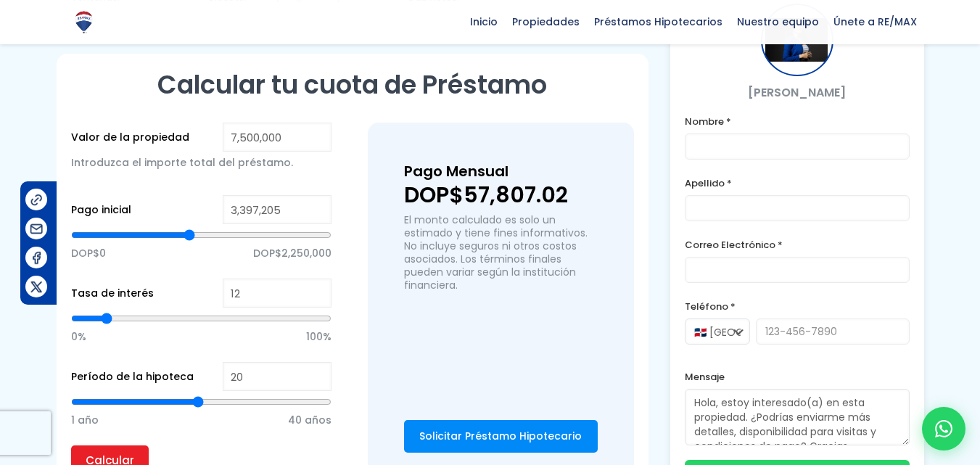
type input "3,353,511"
type input "3353511"
type input "3,309,817"
type input "3309817"
type input "3,287,971"
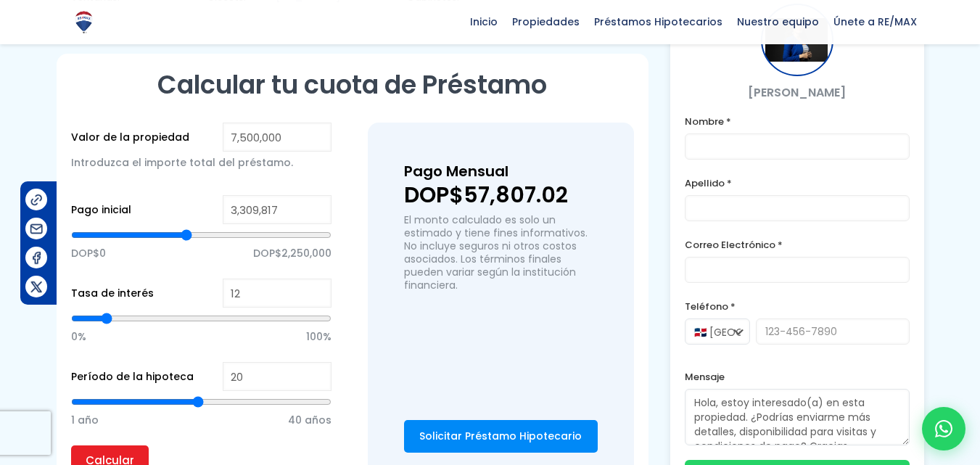
type input "3287971"
type input "3,266,124"
type input "3266124"
type input "3,244,277"
type input "3244277"
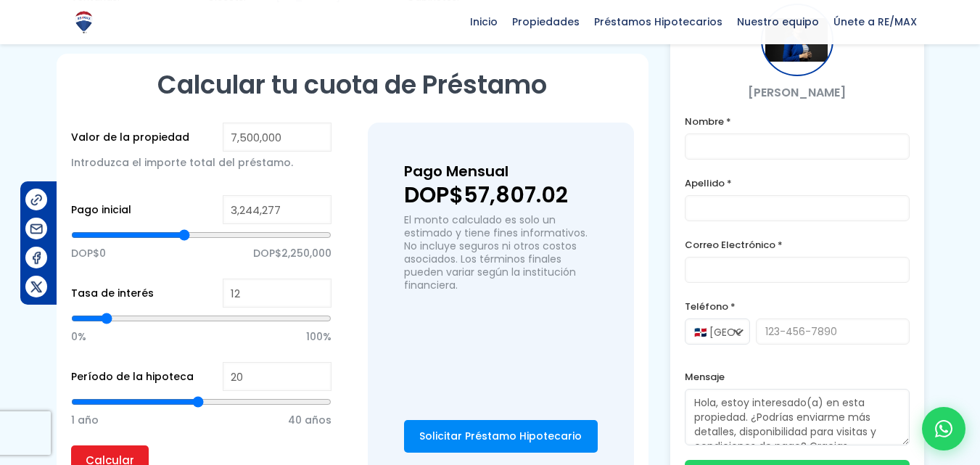
type input "3,222,430"
type input "3222430"
type input "3,200,583"
type input "3200583"
type input "3,178,736"
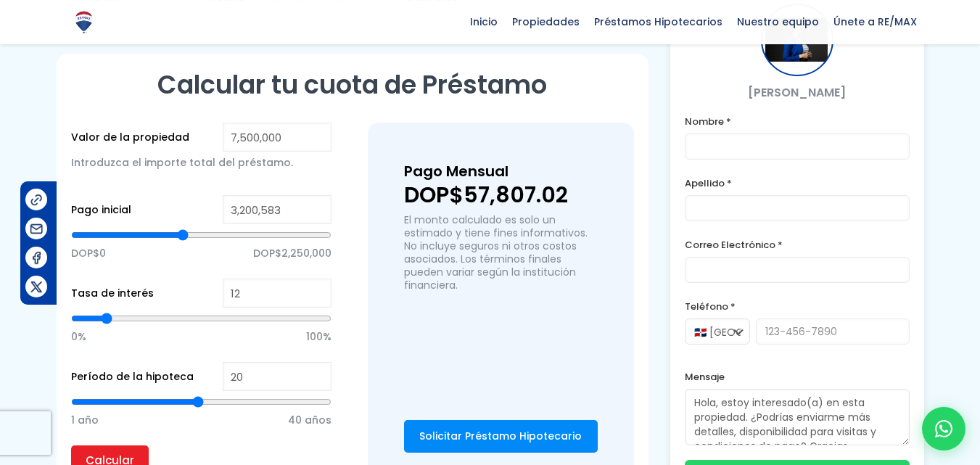
type input "3178736"
type input "3,156,889"
type input "3156889"
type input "3,135,042"
type input "3135042"
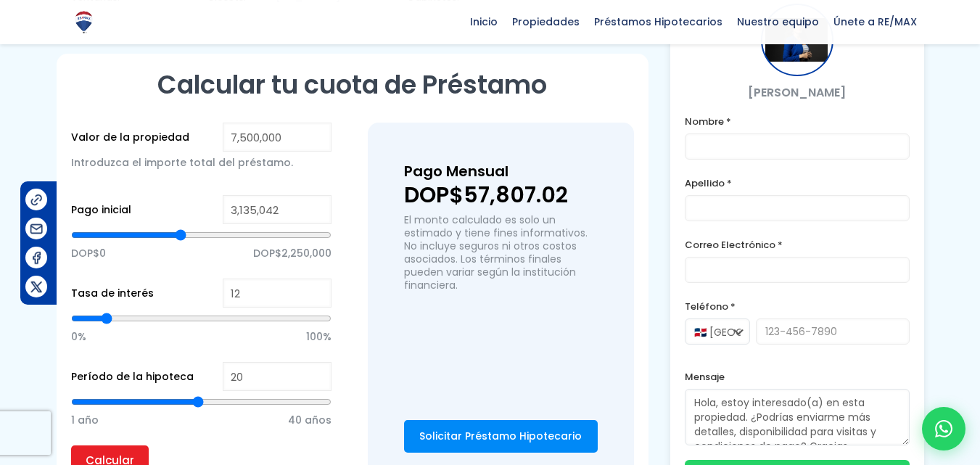
type input "3,113,195"
type input "3113195"
type input "3,091,348"
type input "3091348"
type input "3,069,501"
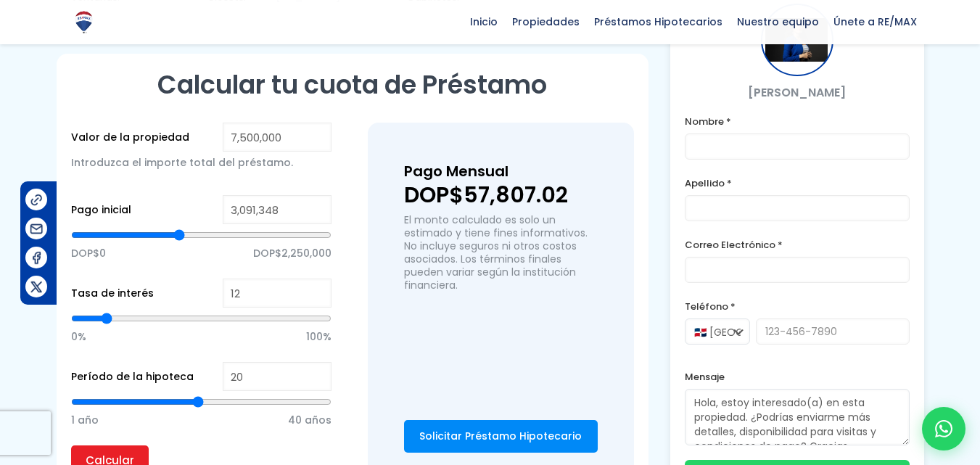
type input "3069501"
type input "3,047,654"
type input "3047654"
type input "3,025,807"
type input "3025807"
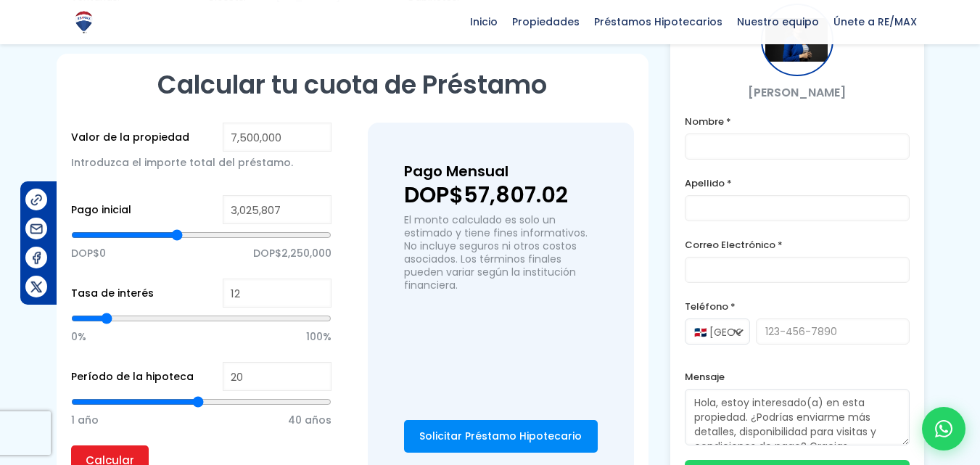
type input "3,003,960"
type input "3003960"
type input "2,982,113"
type input "2982113"
type input "2,960,266"
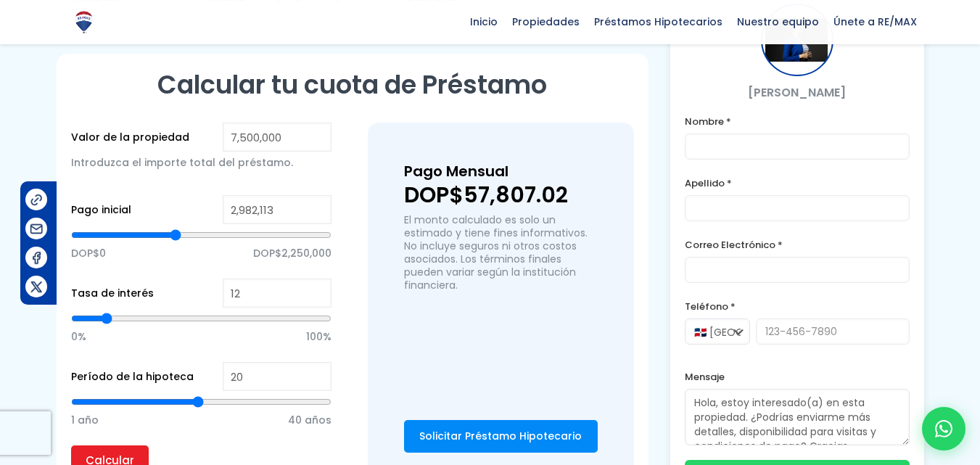
type input "2960266"
type input "2,938,419"
type input "2938419"
type input "2,916,572"
type input "2916572"
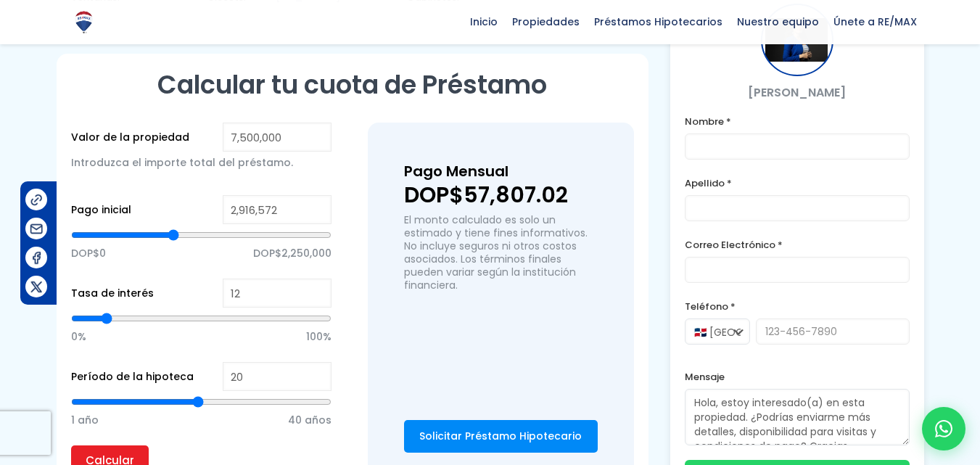
type input "2,894,725"
type input "2894725"
type input "2,851,031"
type input "2851031"
type input "2,807,337"
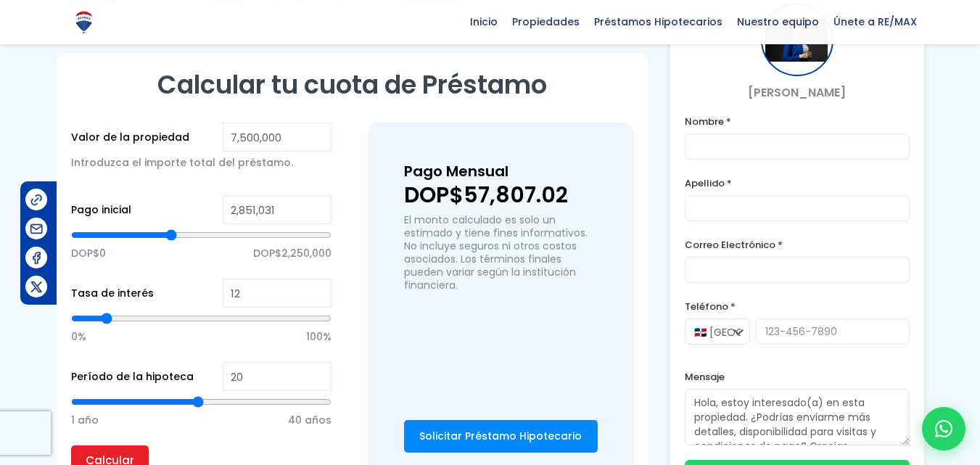
type input "2807337"
type input "2,785,490"
type input "2785490"
type input "2,763,643"
type input "2763643"
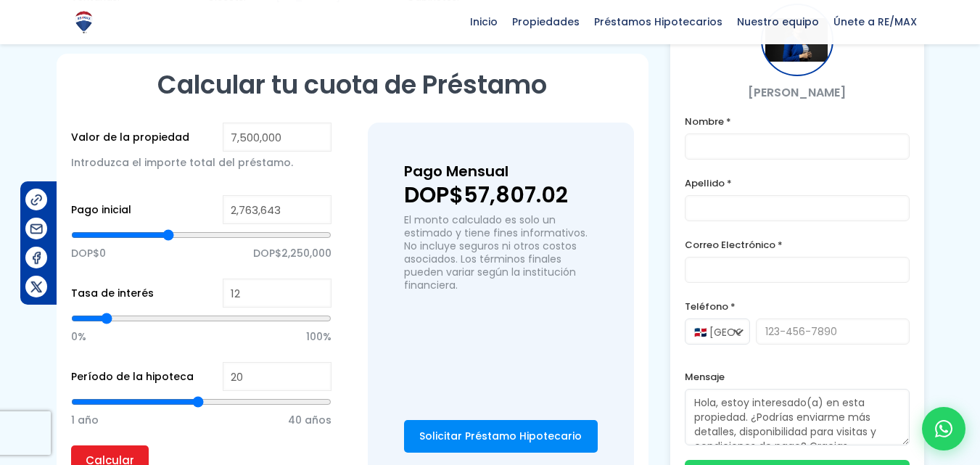
type input "2,741,796"
type input "2741796"
type input "2,719,949"
type input "2719949"
type input "2,654,408"
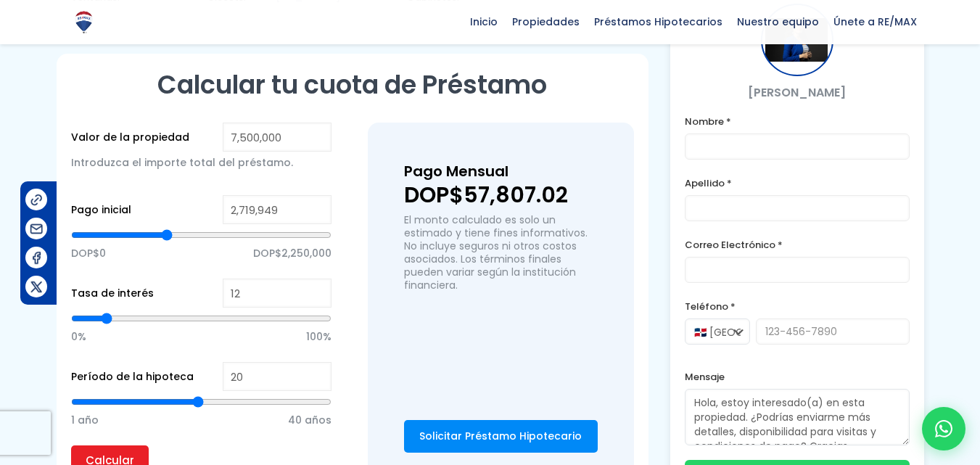
type input "2654408"
type input "2,632,561"
type input "2632561"
type input "2,610,714"
type input "2610714"
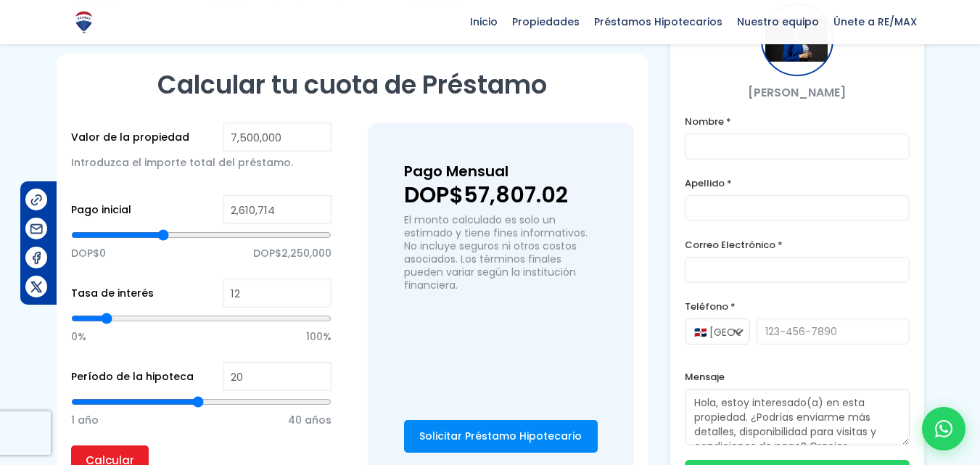
type input "2,588,867"
type input "2588867"
type input "2,567,020"
type input "2567020"
type input "2,545,173"
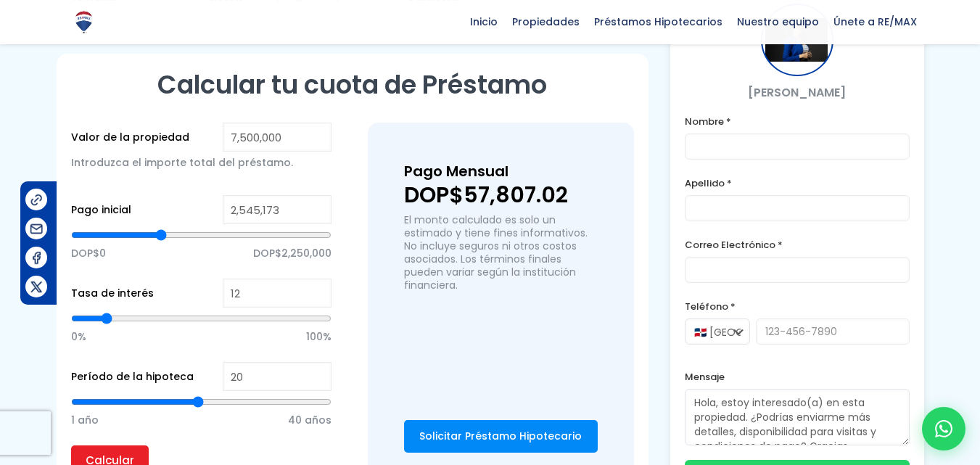
drag, startPoint x: 200, startPoint y: 171, endPoint x: 161, endPoint y: 175, distance: 39.4
type input "2545173"
click at [161, 228] on input "range" at bounding box center [201, 235] width 261 height 15
click at [112, 446] on input "Calcular" at bounding box center [110, 460] width 78 height 29
click at [161, 228] on input "range" at bounding box center [201, 235] width 261 height 15
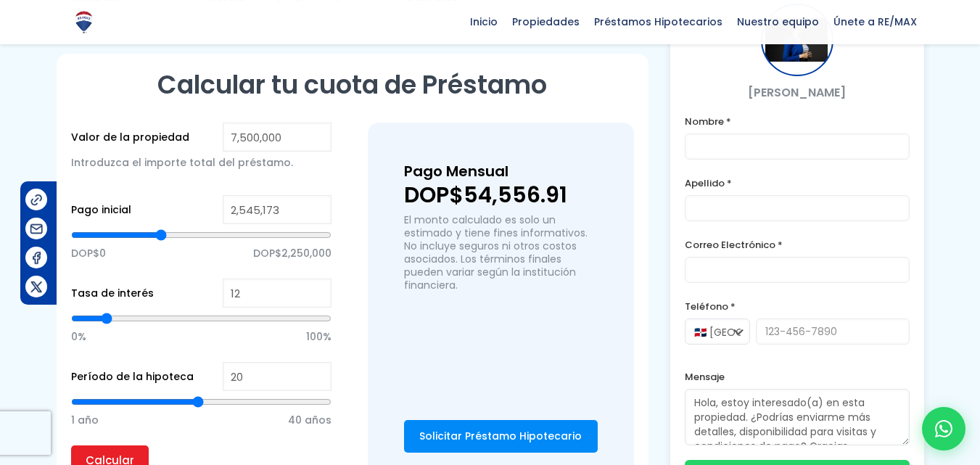
click at [165, 228] on input "range" at bounding box center [201, 235] width 261 height 15
type input "2,567,020"
type input "2567020"
type input "2,588,867"
type input "2588867"
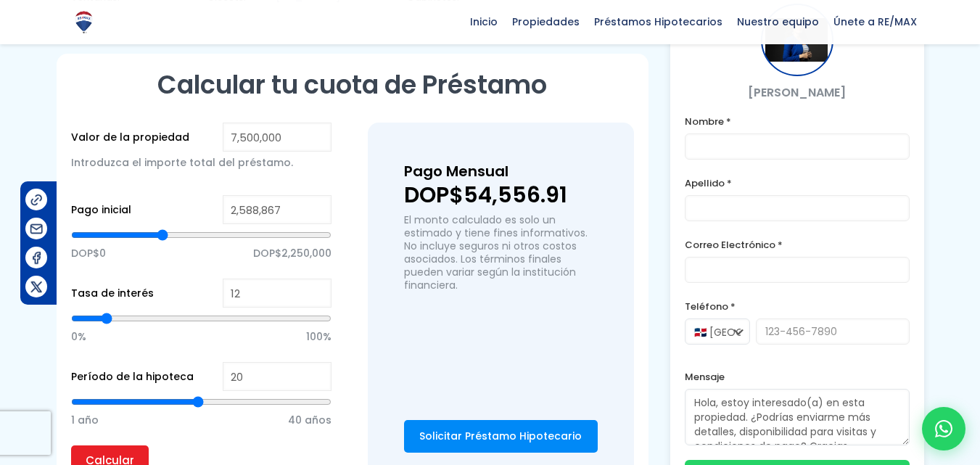
type input "2,610,714"
type input "2610714"
type input "2,632,561"
type input "2632561"
type input "2,654,408"
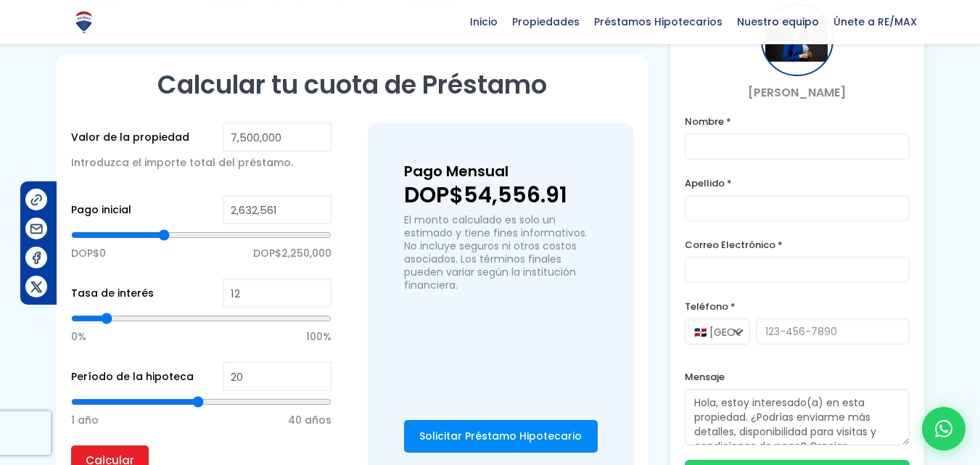
type input "2654408"
type input "2,676,255"
type input "2676255"
type input "2,698,102"
type input "2698102"
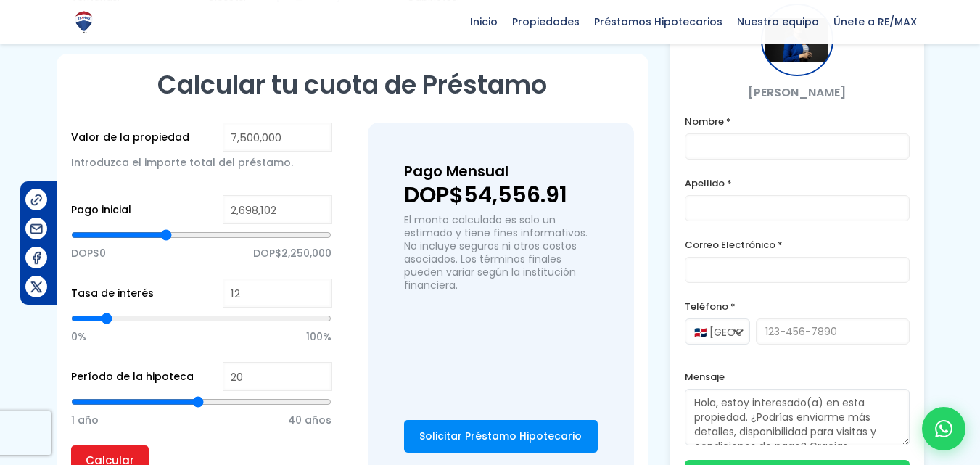
type input "2,719,949"
type input "2719949"
type input "2,741,796"
type input "2741796"
type input "2,763,643"
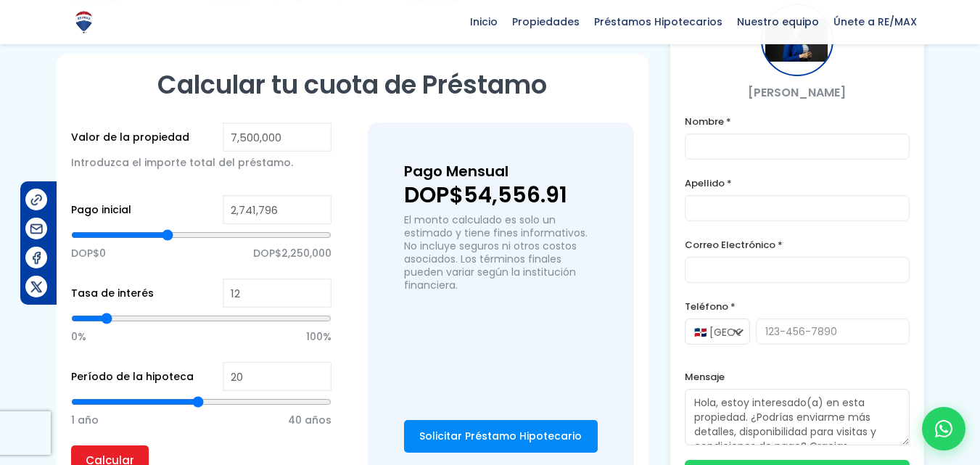
type input "2763643"
type input "2,785,490"
type input "2785490"
type input "2,829,184"
type input "2829184"
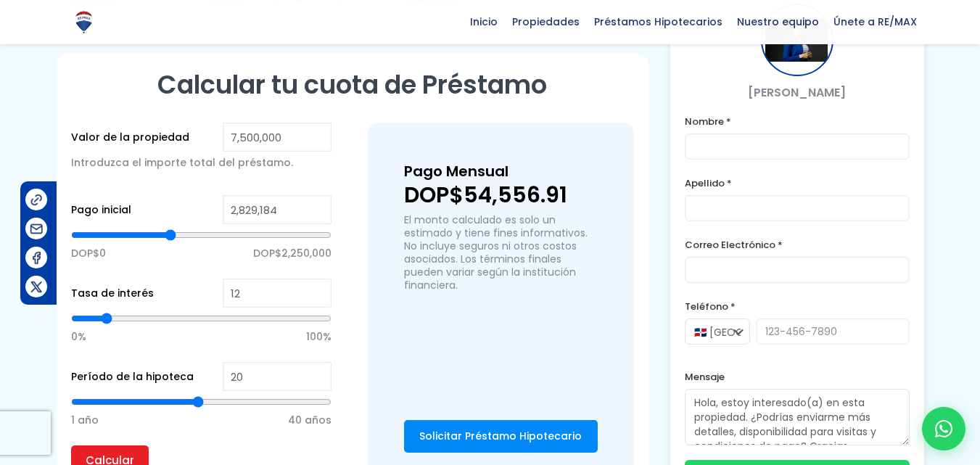
type input "2,872,878"
type input "2872878"
type input "2,916,572"
type input "2916572"
type input "2,938,419"
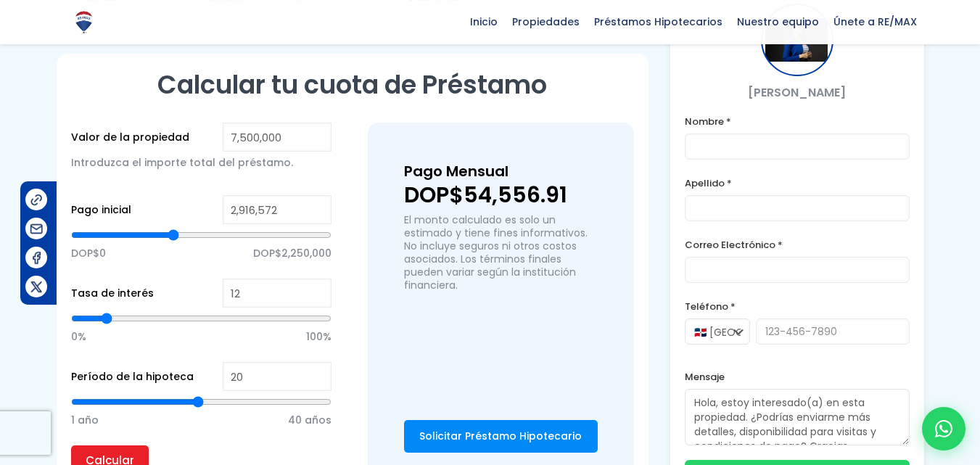
type input "2938419"
type input "2,960,266"
type input "2960266"
type input "2,982,113"
type input "2982113"
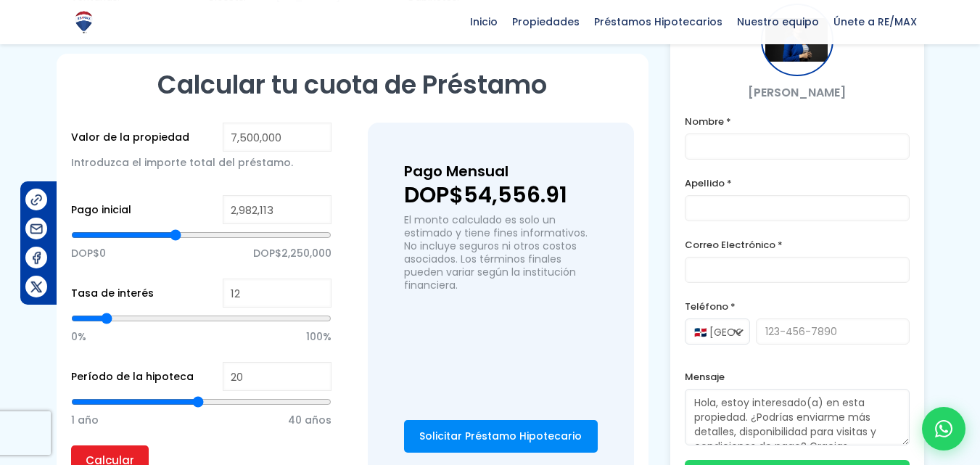
type input "3,003,960"
type input "3003960"
type input "3,025,807"
type input "3025807"
type input "3,003,960"
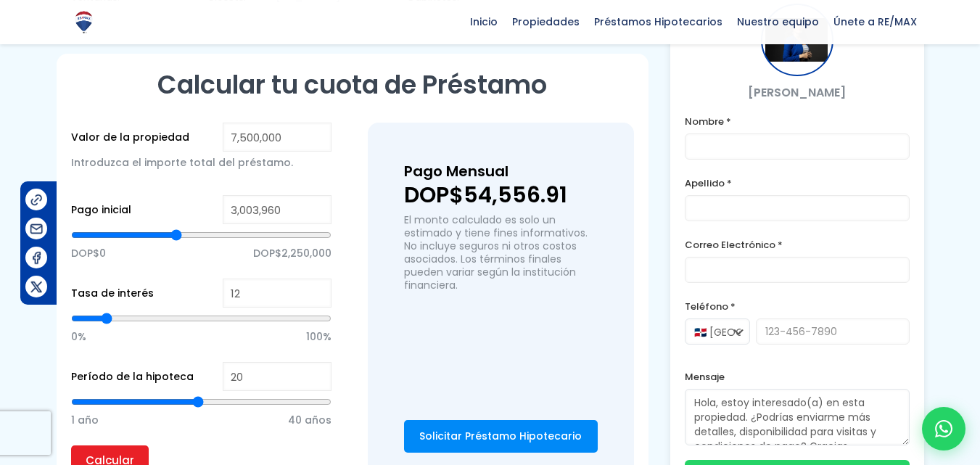
drag, startPoint x: 161, startPoint y: 170, endPoint x: 176, endPoint y: 172, distance: 15.4
type input "3003960"
click at [176, 228] on input "range" at bounding box center [201, 235] width 261 height 15
click at [122, 446] on input "Calcular" at bounding box center [110, 460] width 78 height 29
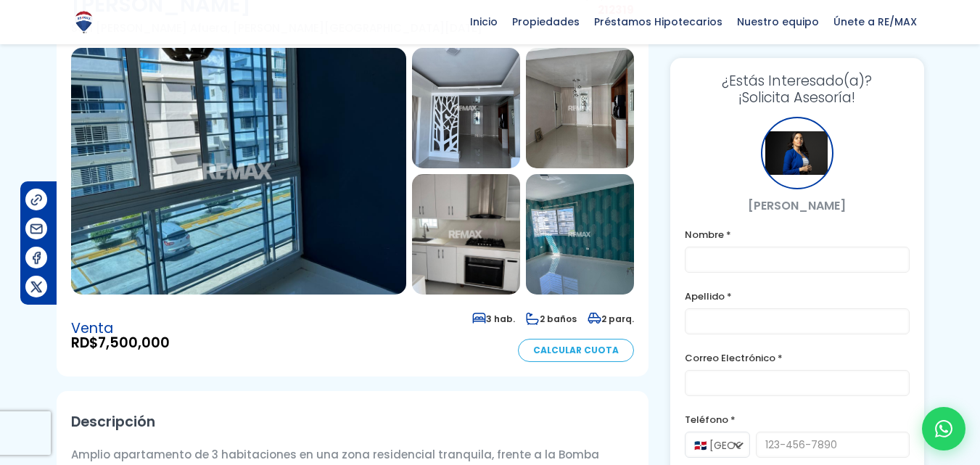
scroll to position [0, 0]
